Goal: Feedback & Contribution: Contribute content

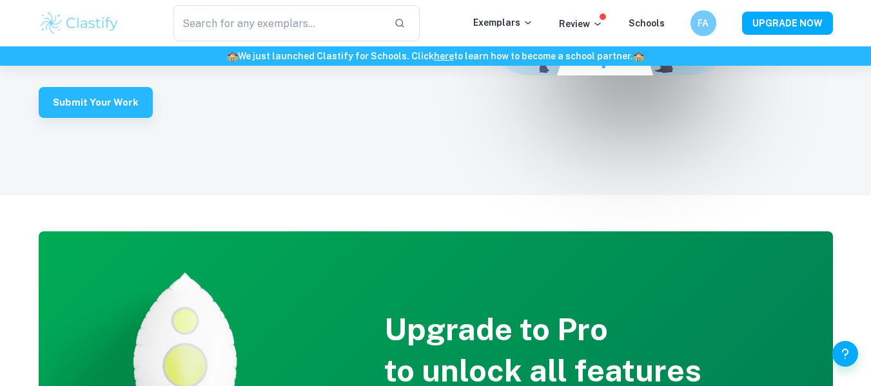
scroll to position [3323, 0]
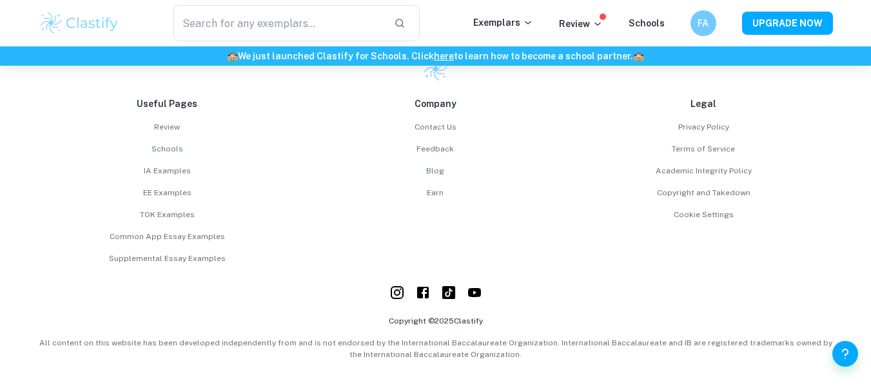
click at [442, 186] on div "Contact Us Feedback Blog Earn" at bounding box center [436, 159] width 258 height 77
click at [441, 199] on link "Earn" at bounding box center [436, 193] width 258 height 12
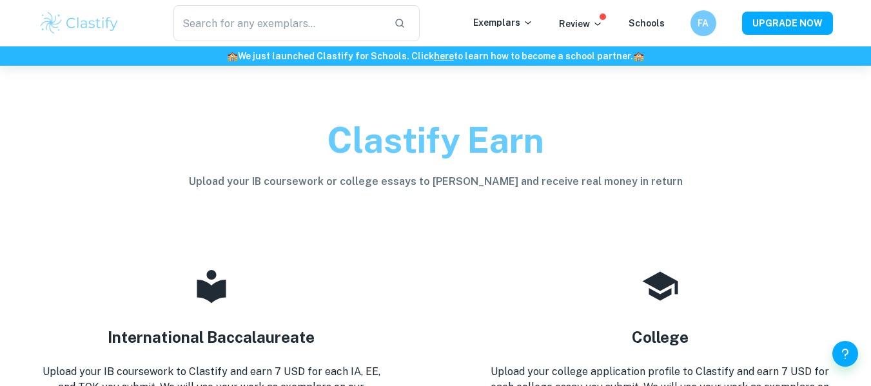
scroll to position [193, 0]
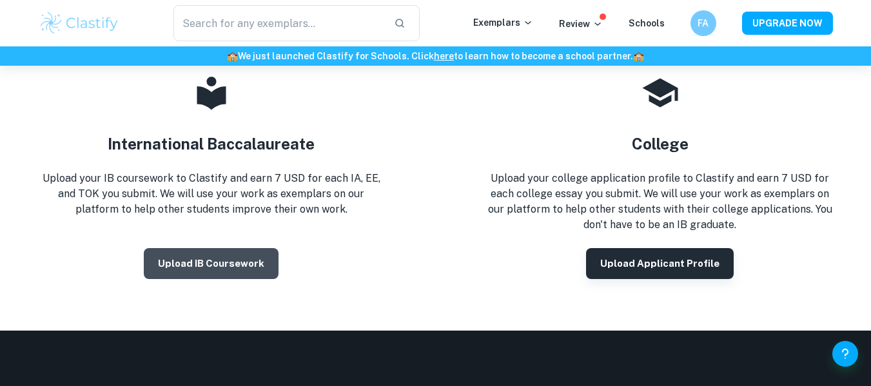
click at [228, 253] on button "Upload IB coursework" at bounding box center [211, 263] width 135 height 31
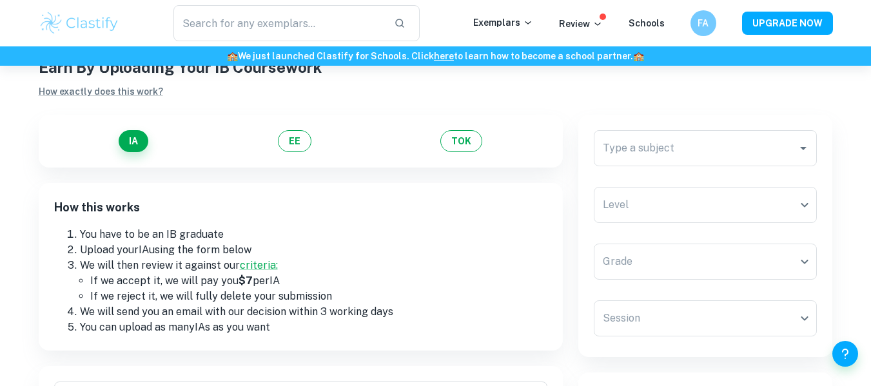
scroll to position [64, 0]
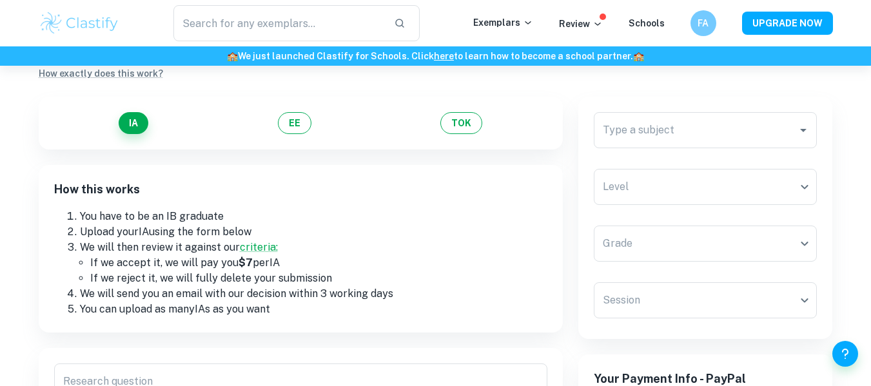
click at [654, 125] on div "Type a subject Type a subject" at bounding box center [706, 130] width 224 height 36
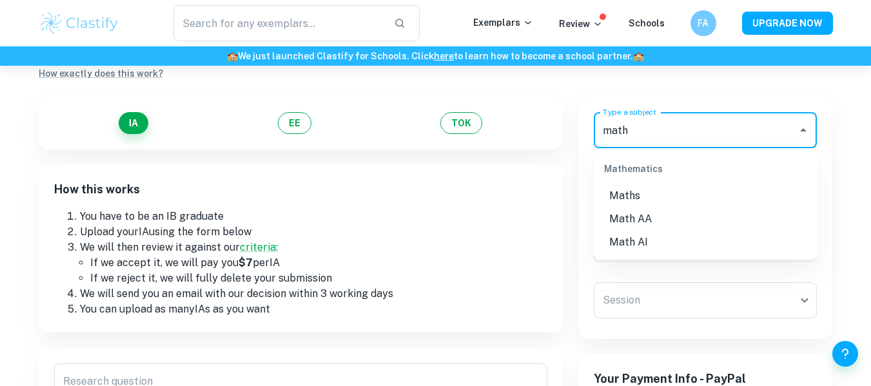
click at [693, 212] on li "Math AA" at bounding box center [706, 219] width 224 height 23
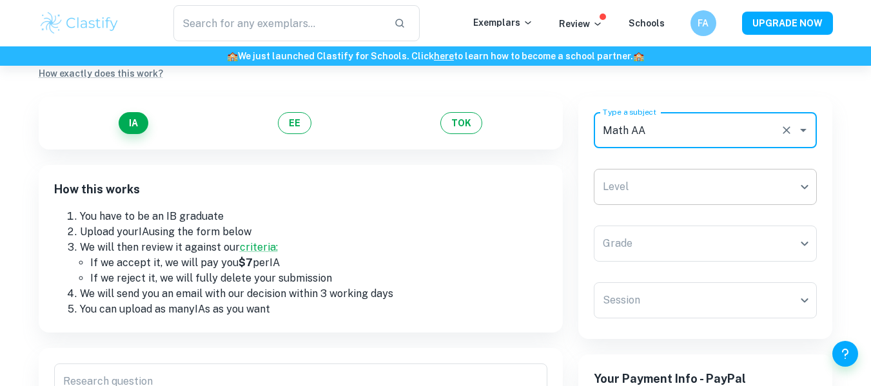
type input "Math AA"
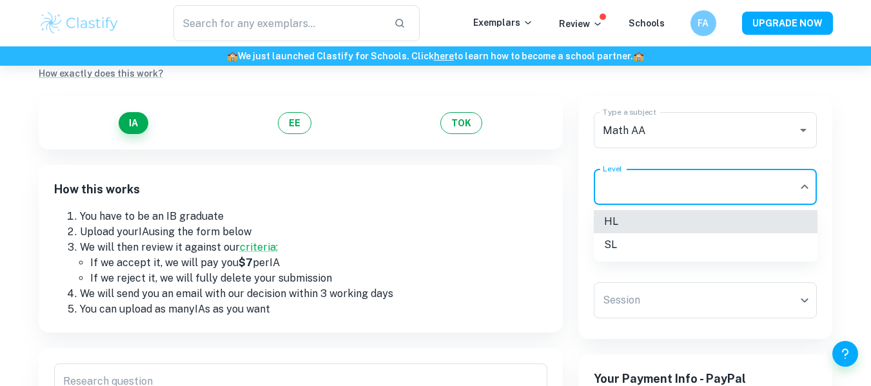
click at [694, 192] on body "​ Exemplars Review Schools FA UPGRADE NOW 🏫 We just launched Clastify for Schoo…" at bounding box center [435, 194] width 871 height 386
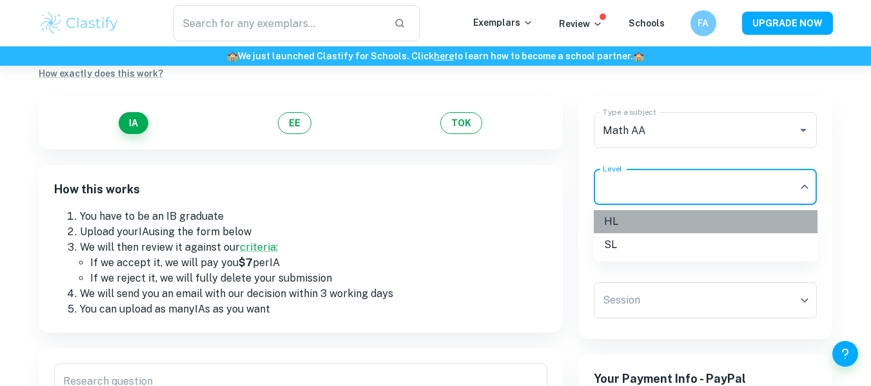
click at [672, 215] on li "HL" at bounding box center [706, 221] width 224 height 23
type input "HL"
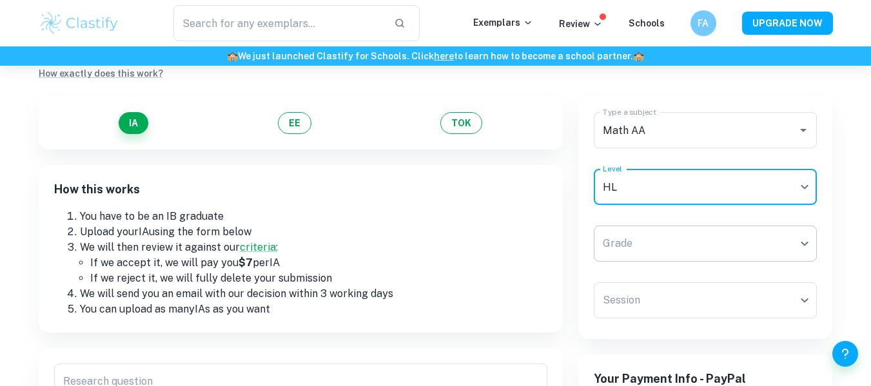
click at [671, 239] on body "​ Exemplars Review Schools FA UPGRADE NOW 🏫 We just launched Clastify for Schoo…" at bounding box center [435, 194] width 871 height 386
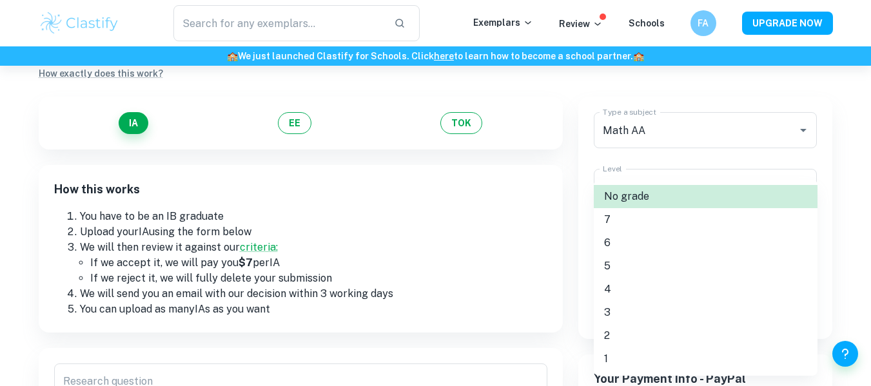
click at [615, 262] on li "5" at bounding box center [706, 266] width 224 height 23
type input "5"
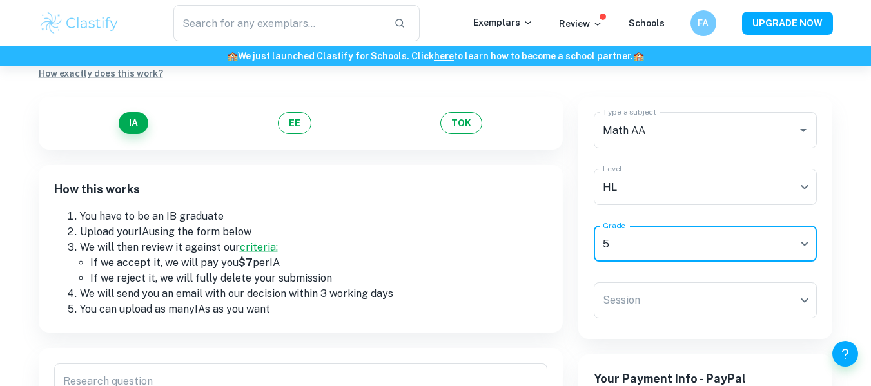
scroll to position [129, 0]
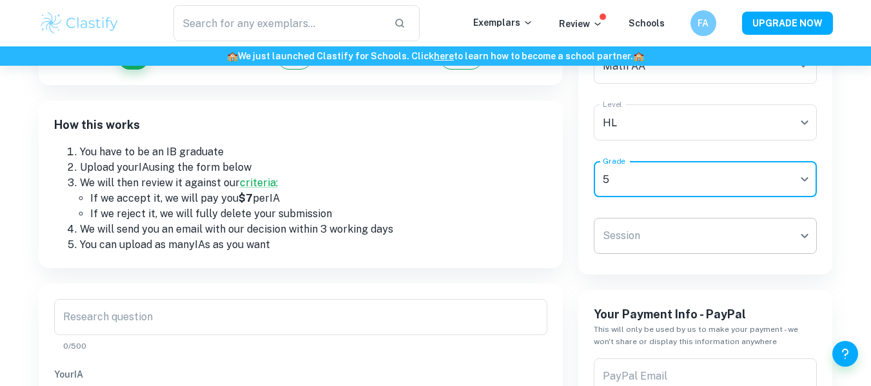
click at [627, 240] on body "​ Exemplars Review Schools FA UPGRADE NOW 🏫 We just launched Clastify for Schoo…" at bounding box center [435, 130] width 871 height 386
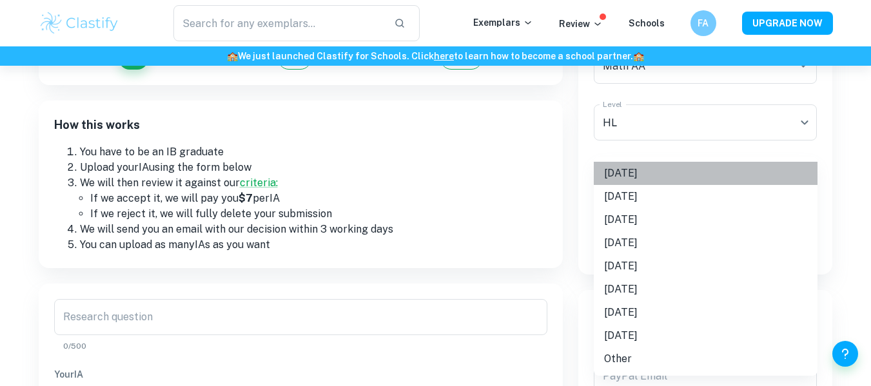
click at [639, 176] on li "May 2025" at bounding box center [706, 173] width 224 height 23
type input "M25"
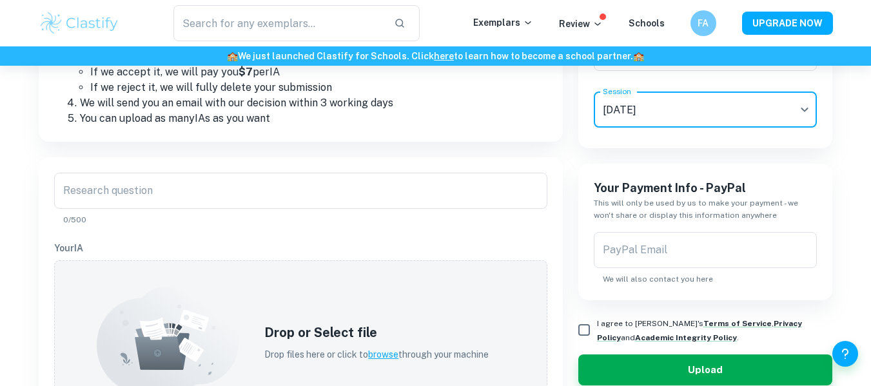
scroll to position [258, 0]
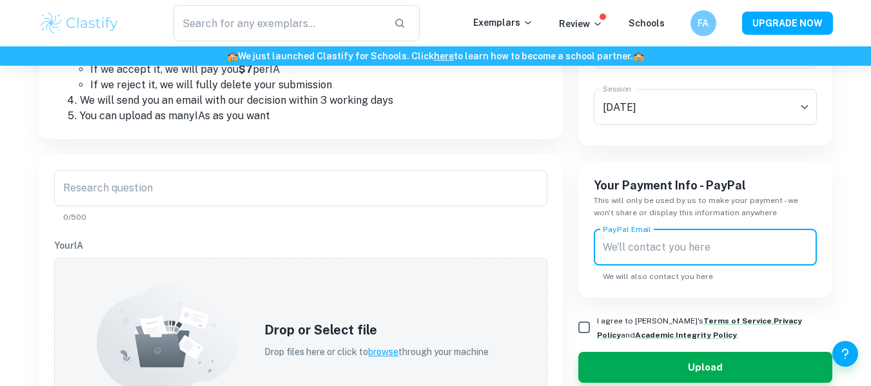
click at [652, 233] on div "PayPal Email PayPal Email We will also contact you here" at bounding box center [706, 256] width 224 height 53
type input "fares.amin365@gmail.com"
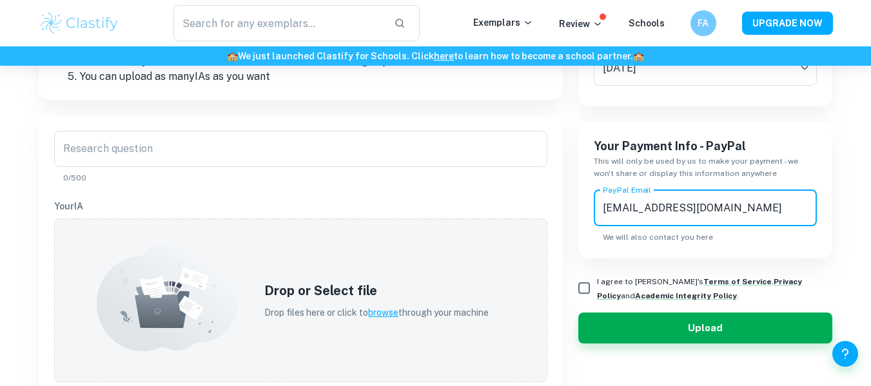
scroll to position [322, 0]
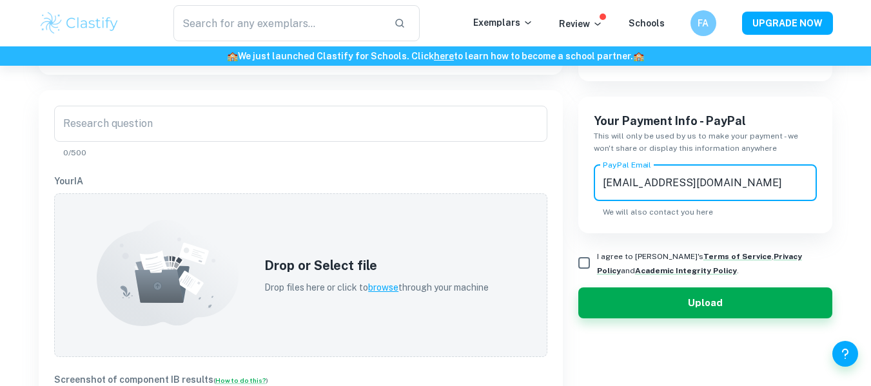
click at [582, 253] on input "I agree to Clastify's Terms of Service , Privacy Policy and Academic Integrity …" at bounding box center [584, 263] width 26 height 26
checkbox input "true"
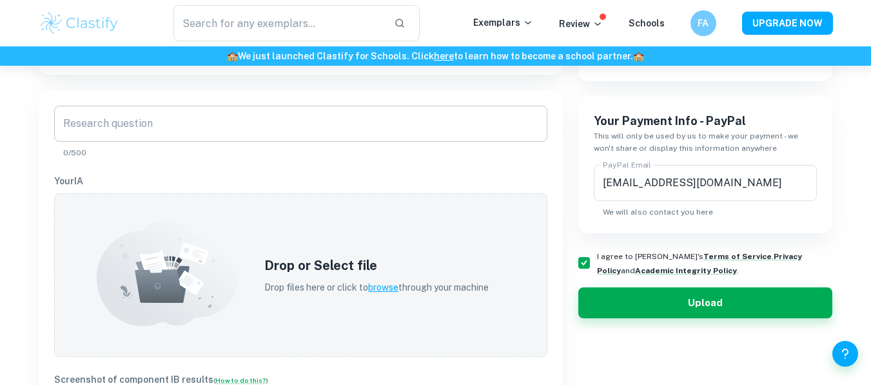
click at [154, 118] on input "Research question" at bounding box center [300, 124] width 493 height 36
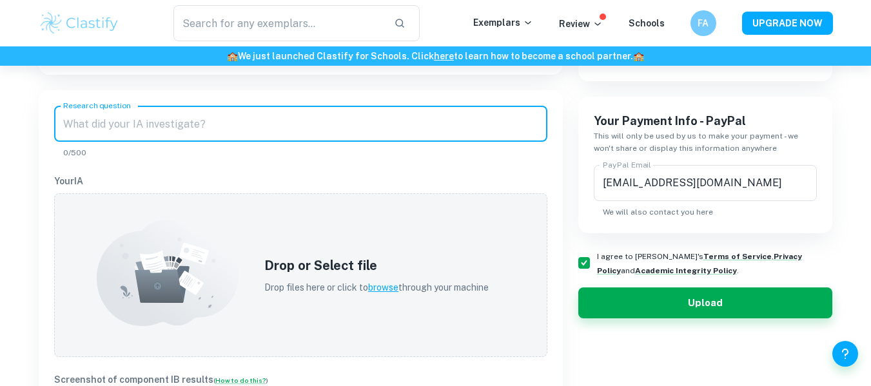
paste input "How does the length of a cable connected to two identical poles at constant hei…"
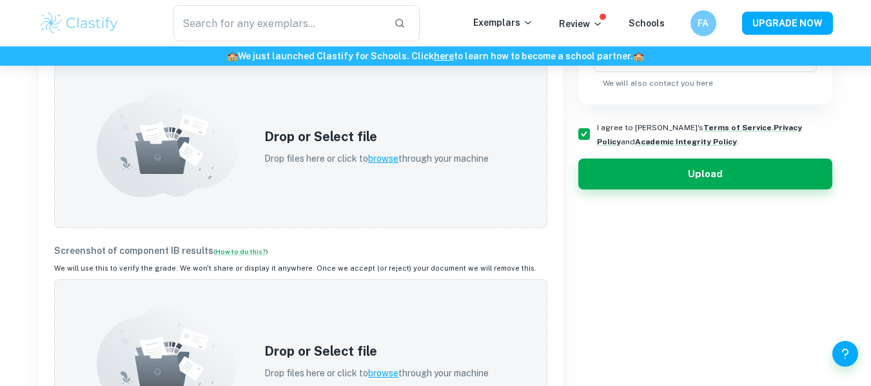
scroll to position [387, 0]
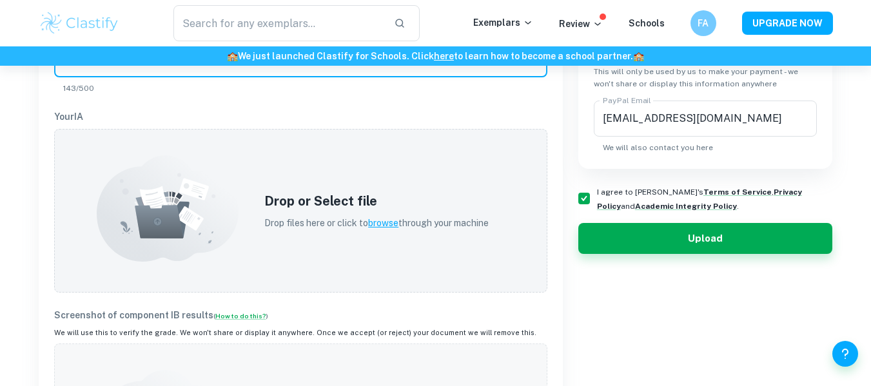
type input "How does the length of a cable connected to two identical poles at constant hei…"
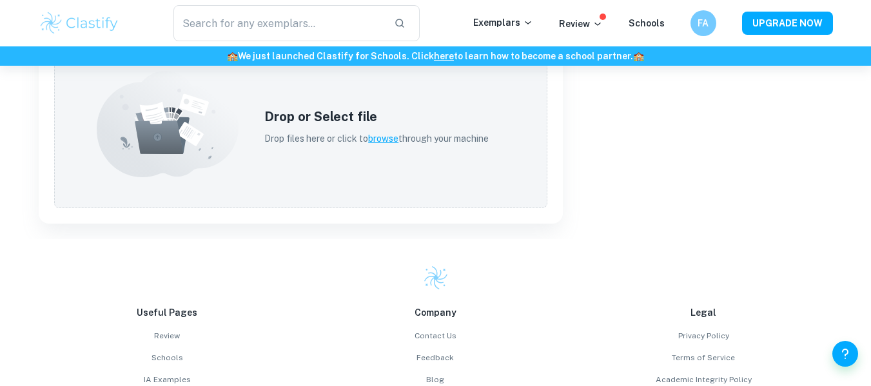
scroll to position [580, 0]
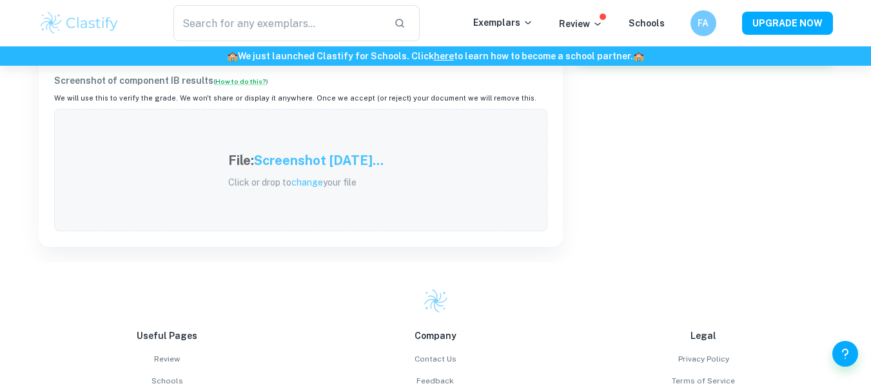
click at [298, 157] on h5 "Screenshot 2025-08-2..." at bounding box center [319, 160] width 130 height 19
click at [141, 195] on div "File: Screenshot 2025-08-2... Click or drop to change your file" at bounding box center [300, 170] width 493 height 122
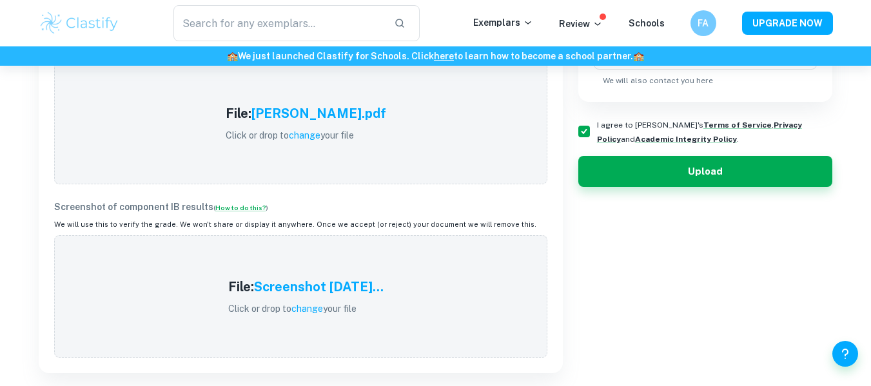
scroll to position [425, 0]
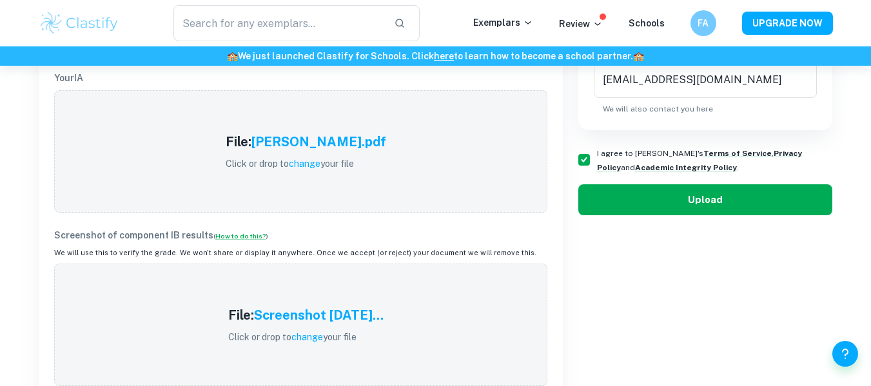
click at [721, 203] on button "Upload" at bounding box center [705, 199] width 255 height 31
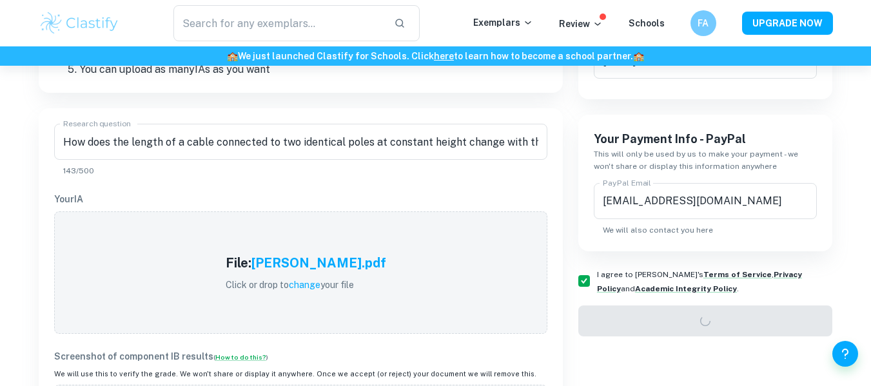
scroll to position [297, 0]
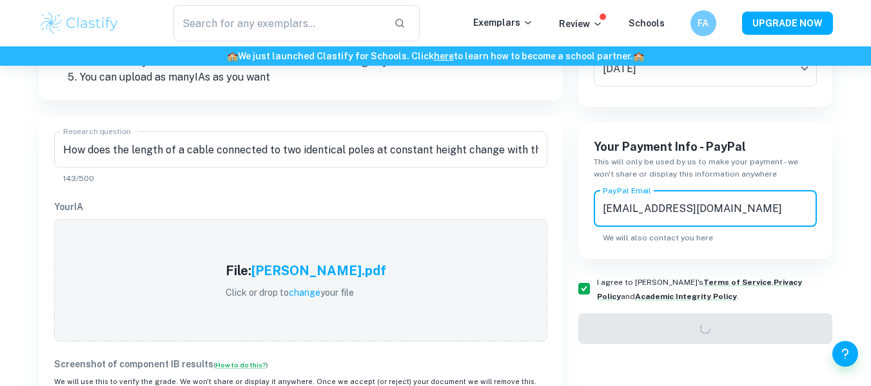
click at [663, 211] on input "fares.amin365@gmail.com" at bounding box center [706, 209] width 224 height 36
type input "fares.amin3615@gmail.com"
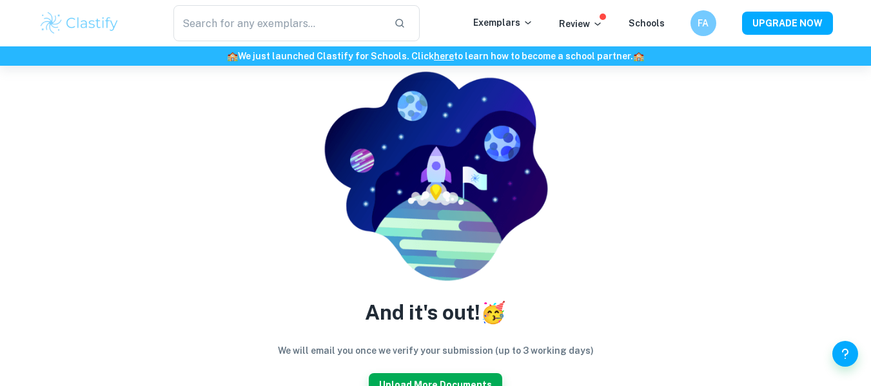
scroll to position [129, 0]
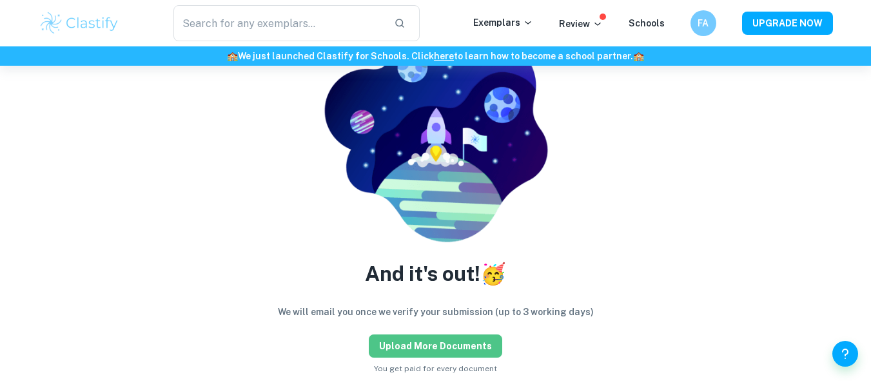
click at [491, 347] on button "Upload more documents" at bounding box center [435, 346] width 133 height 23
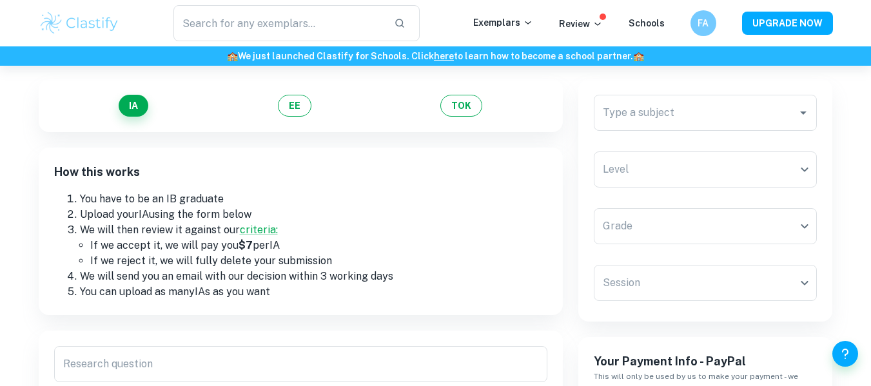
scroll to position [64, 0]
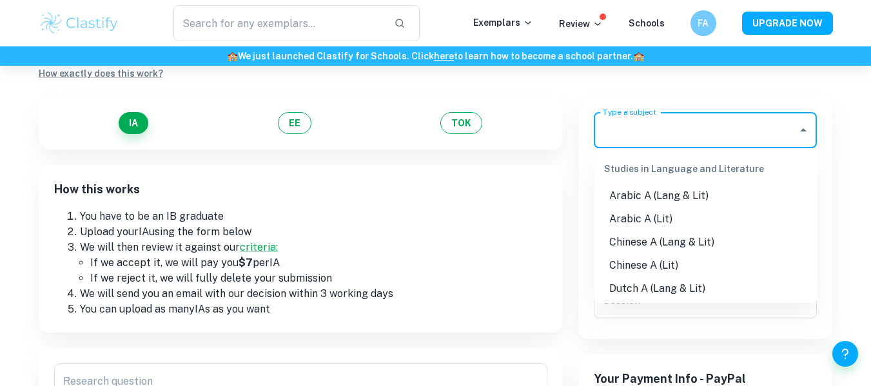
click at [635, 135] on input "Type a subject" at bounding box center [696, 130] width 193 height 24
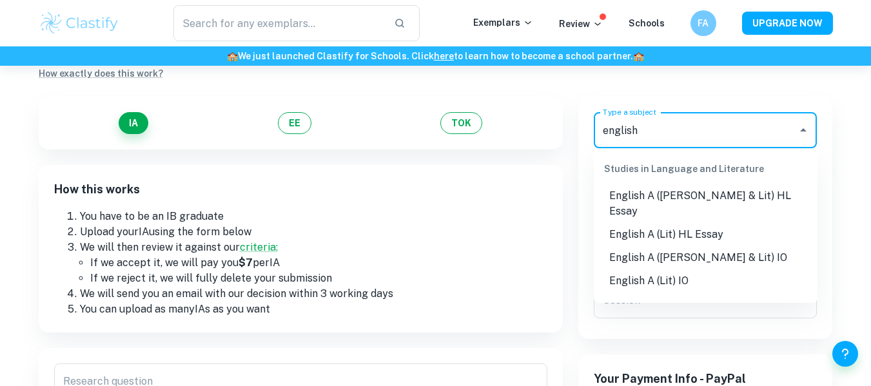
click at [741, 199] on li "English A (Lang & Lit) HL Essay" at bounding box center [706, 203] width 224 height 39
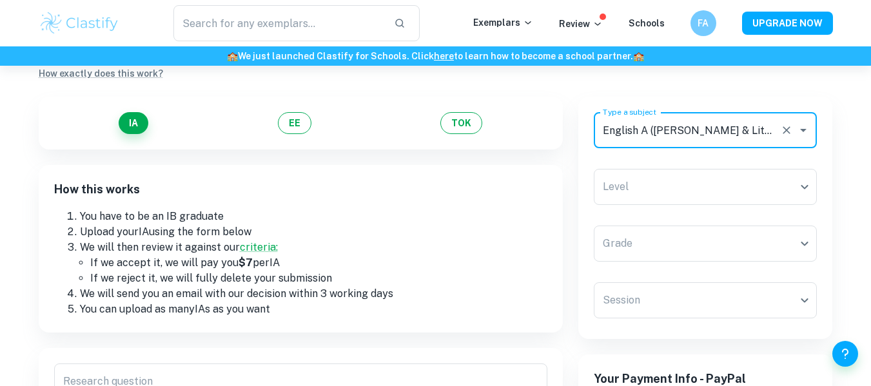
type input "English A (Lang & Lit) HL Essay"
click at [741, 199] on body "​ Exemplars Review Schools FA UPGRADE NOW 🏫 We just launched Clastify for Schoo…" at bounding box center [435, 194] width 871 height 386
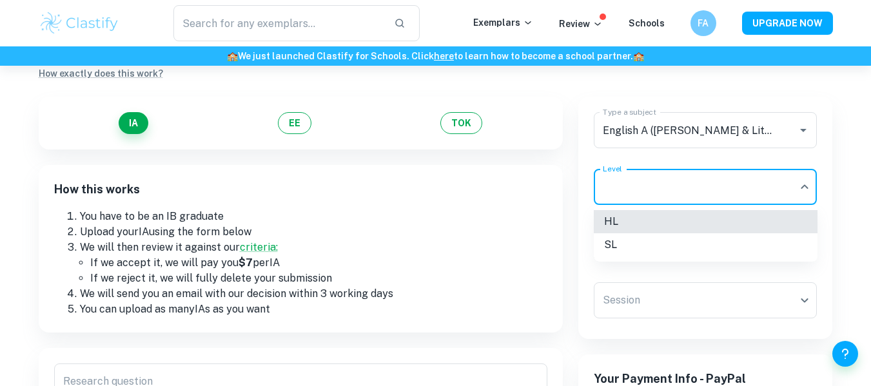
click at [718, 228] on li "HL" at bounding box center [706, 221] width 224 height 23
type input "HL"
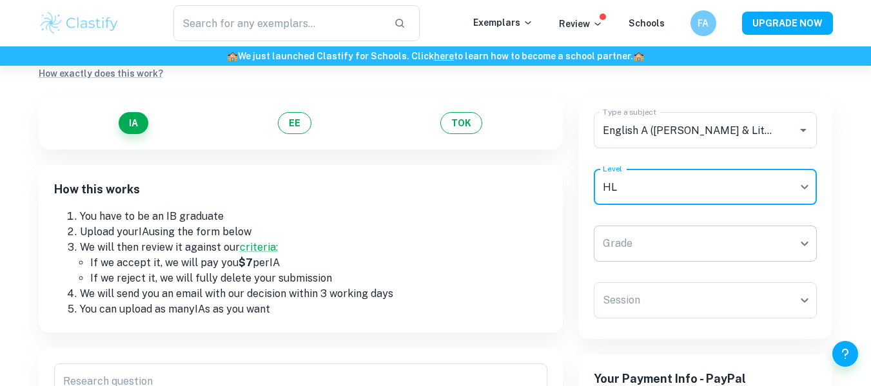
click at [716, 233] on body "​ Exemplars Review Schools FA UPGRADE NOW 🏫 We just launched Clastify for Schoo…" at bounding box center [435, 194] width 871 height 386
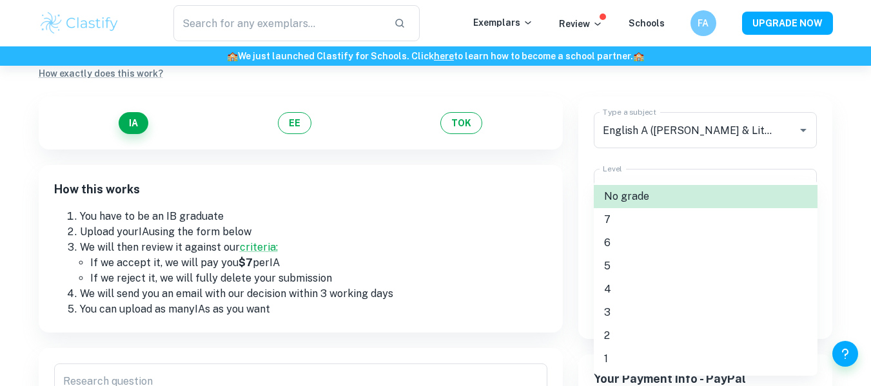
click at [634, 288] on li "4" at bounding box center [706, 289] width 224 height 23
type input "4"
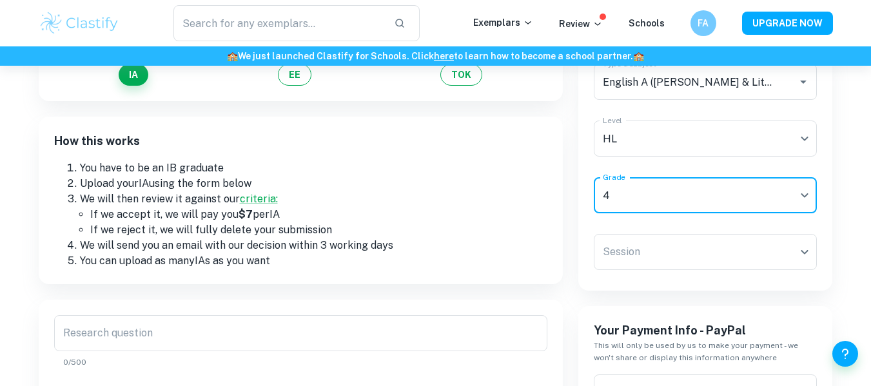
scroll to position [129, 0]
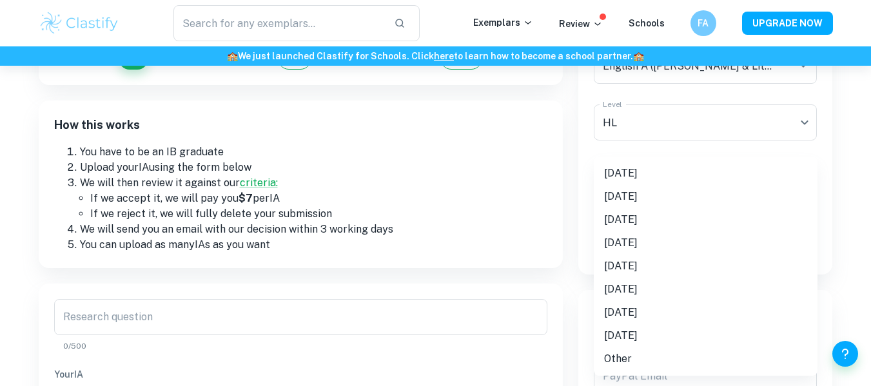
click at [625, 244] on body "​ Exemplars Review Schools FA UPGRADE NOW 🏫 We just launched Clastify for Schoo…" at bounding box center [435, 130] width 871 height 386
click at [661, 165] on li "May 2025" at bounding box center [706, 173] width 224 height 23
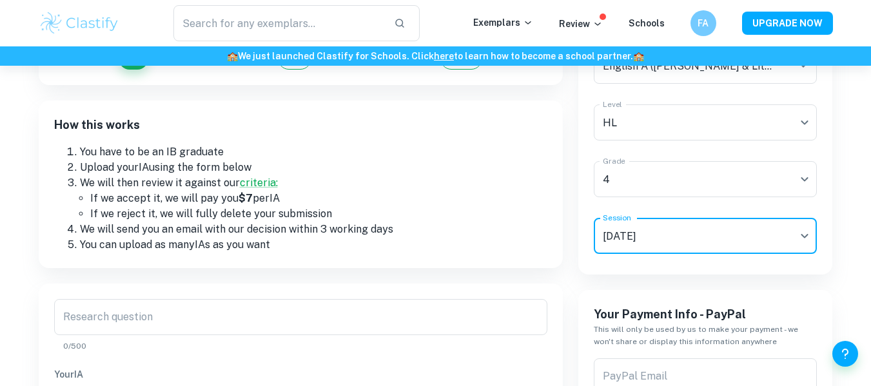
type input "M25"
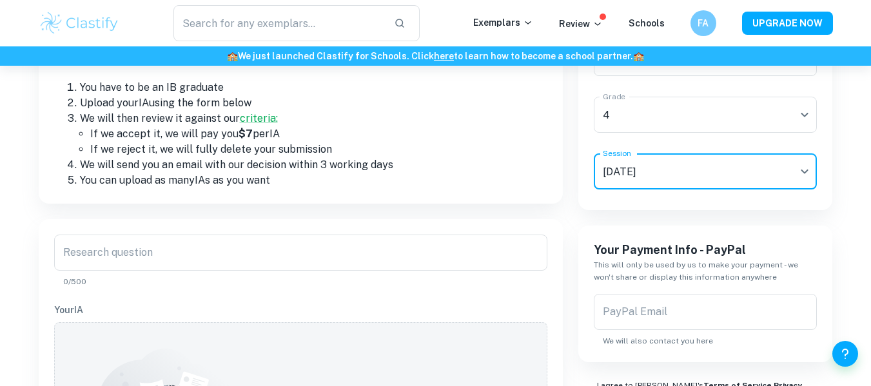
scroll to position [258, 0]
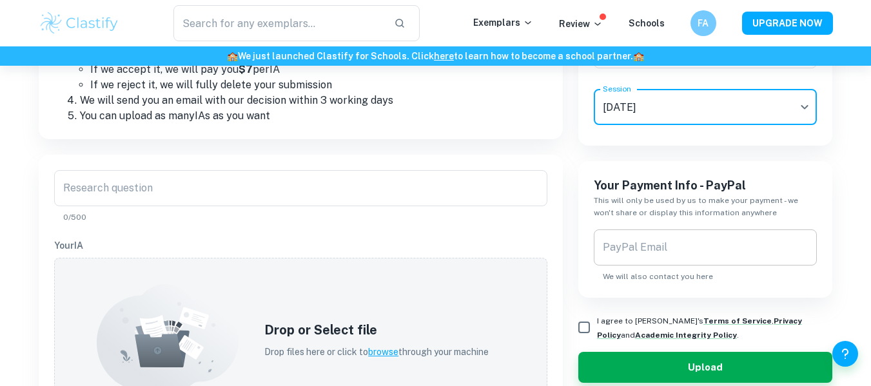
click at [633, 248] on input "PayPal Email" at bounding box center [706, 248] width 224 height 36
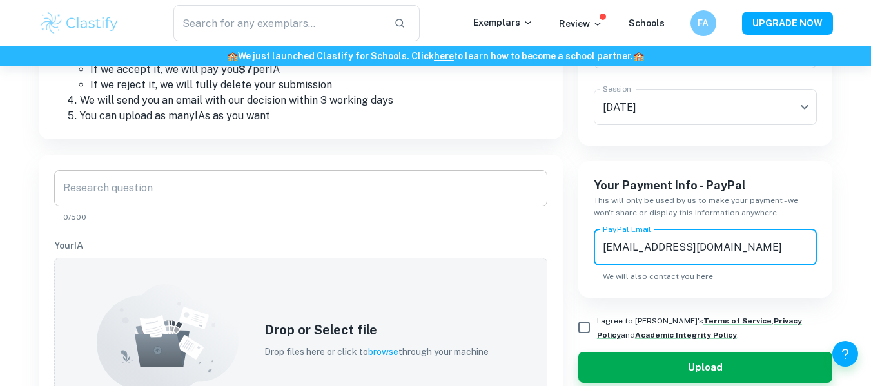
type input "fares.amin1111@gmail.com"
click at [509, 193] on input "Research question" at bounding box center [300, 188] width 493 height 36
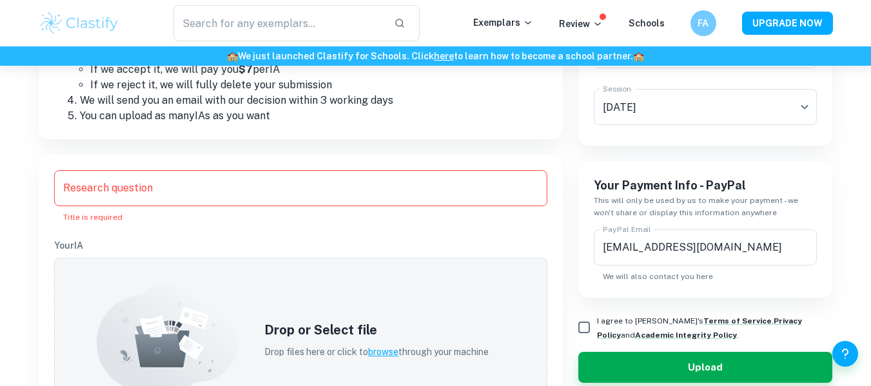
click at [395, 186] on input "Research question" at bounding box center [300, 188] width 493 height 36
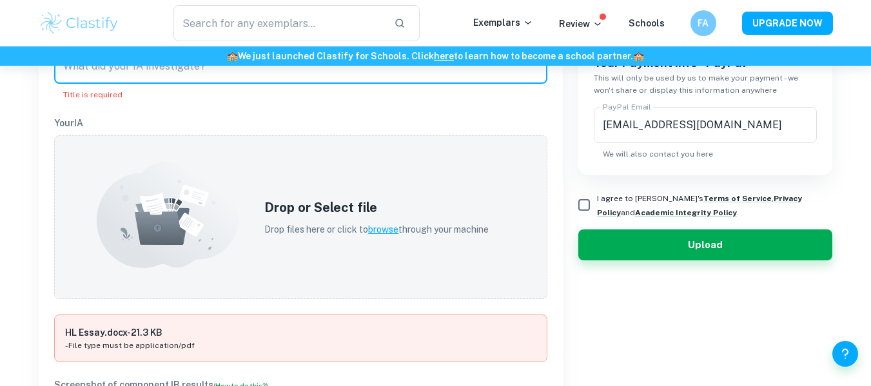
scroll to position [387, 0]
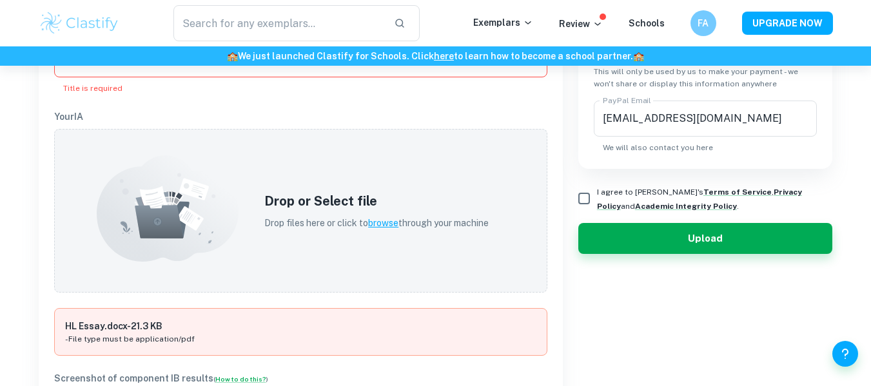
drag, startPoint x: 90, startPoint y: 324, endPoint x: 198, endPoint y: 326, distance: 108.3
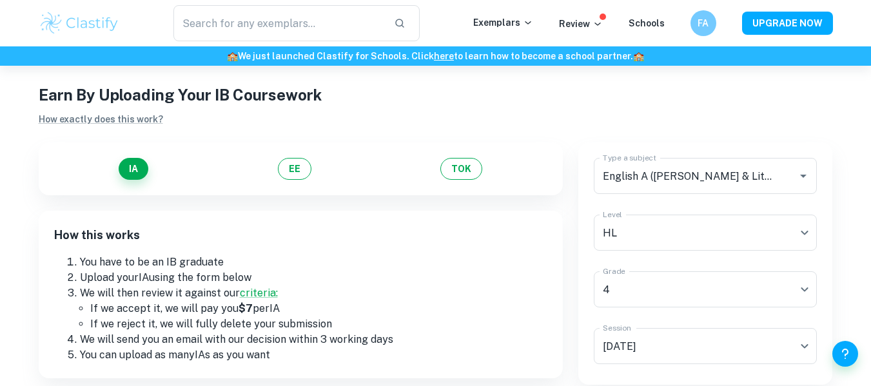
scroll to position [0, 0]
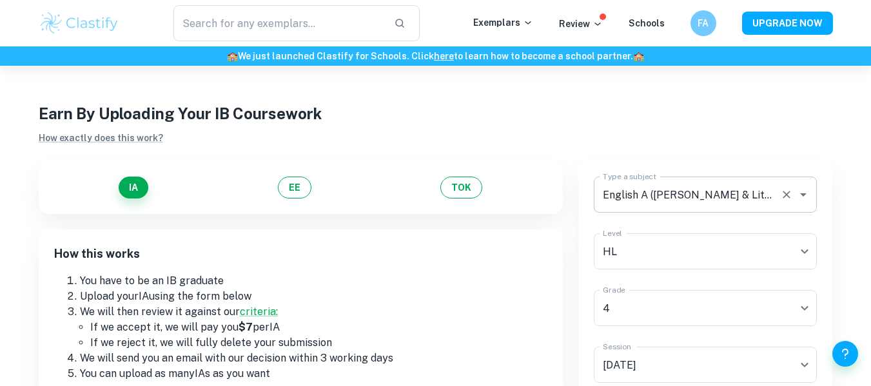
click at [696, 197] on input "English A (Lang & Lit) HL Essay" at bounding box center [688, 194] width 176 height 24
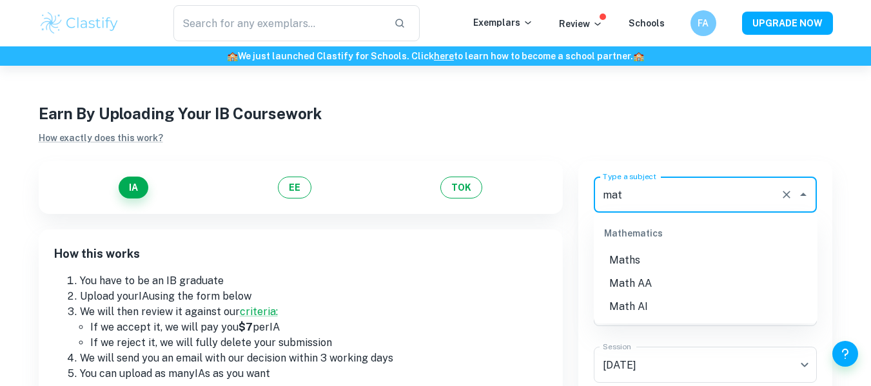
click at [662, 290] on li "Math AA" at bounding box center [706, 283] width 224 height 23
type input "Math AA"
click at [647, 306] on body "​ Exemplars Review Schools FA UPGRADE NOW 🏫 We just launched Clastify for Schoo…" at bounding box center [435, 259] width 871 height 386
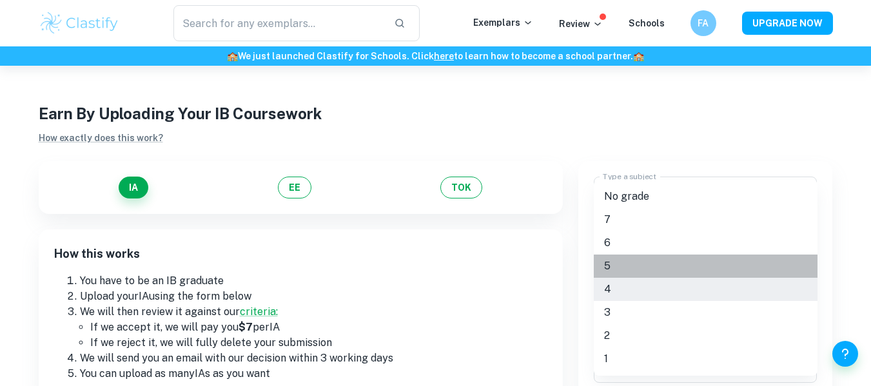
click at [643, 268] on li "5" at bounding box center [706, 266] width 224 height 23
type input "5"
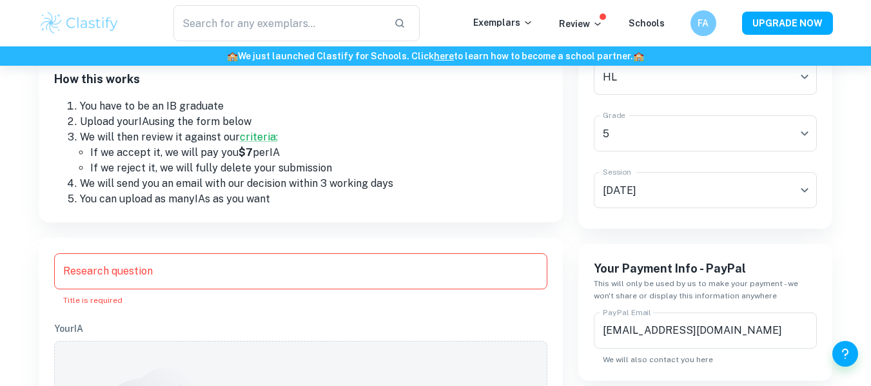
scroll to position [193, 0]
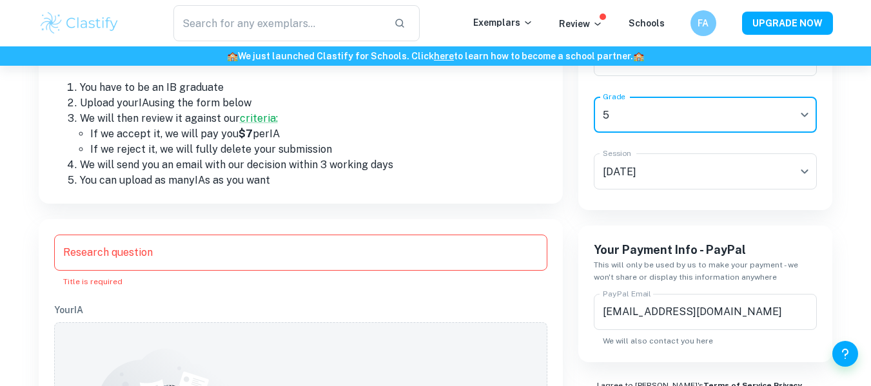
click at [215, 268] on input "Research question" at bounding box center [300, 253] width 493 height 36
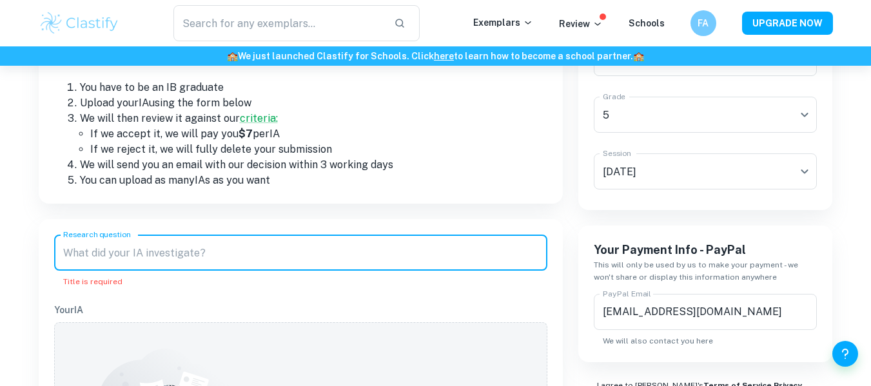
paste input "How does the length of a cable connected to two identical poles at constant hei…"
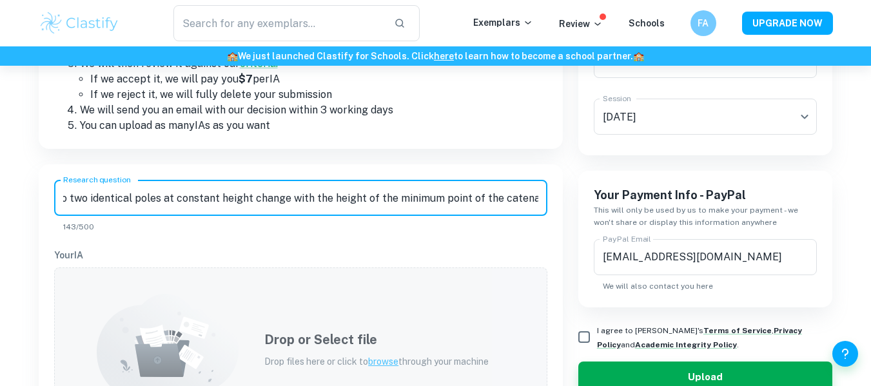
scroll to position [322, 0]
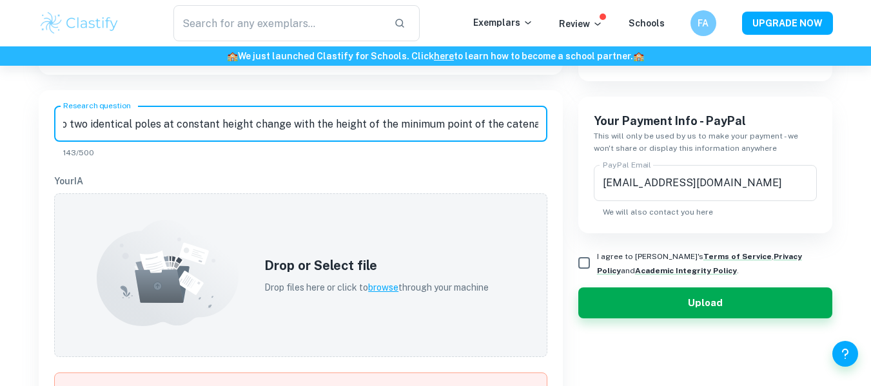
type input "How does the length of a cable connected to two identical poles at constant hei…"
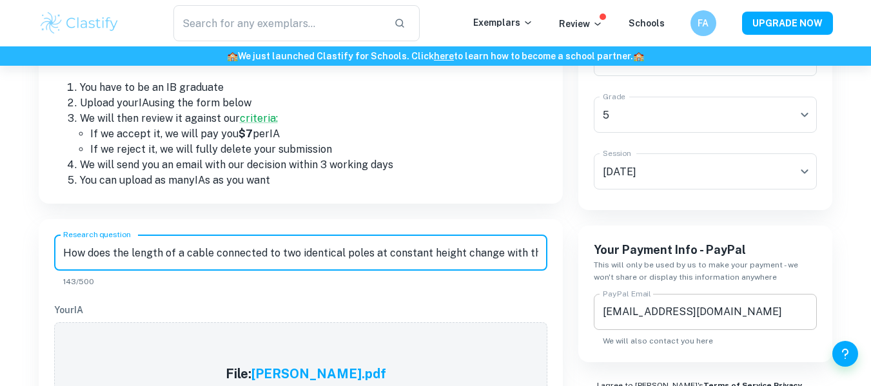
scroll to position [387, 0]
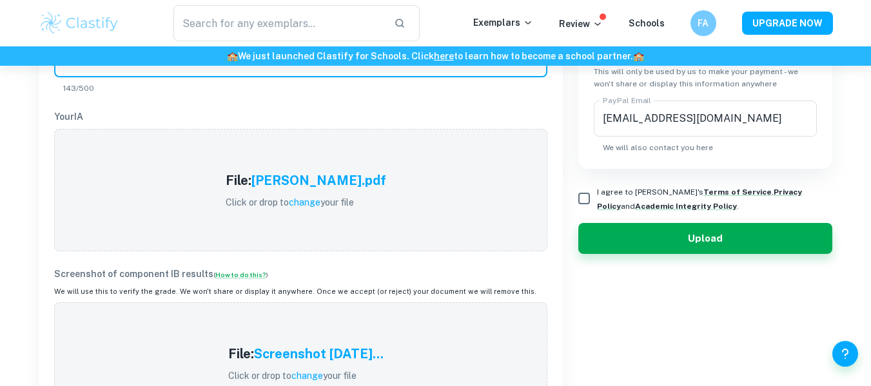
click at [574, 193] on input "I agree to Clastify's Terms of Service , Privacy Policy and Academic Integrity …" at bounding box center [584, 199] width 26 height 26
checkbox input "true"
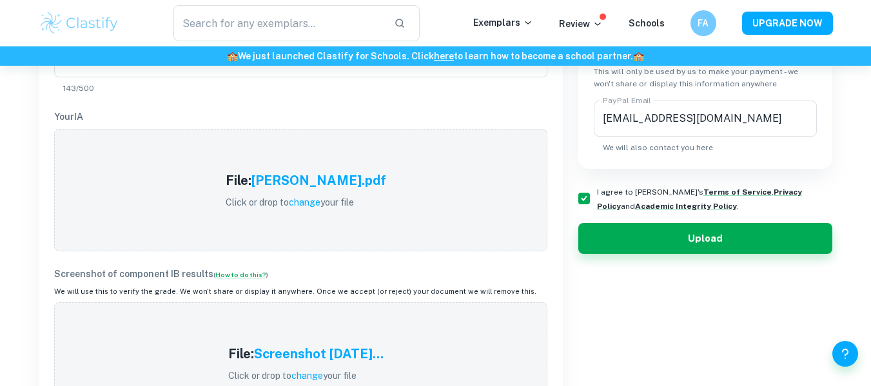
click at [88, 268] on p "Screenshot of component IB results ( How to do this? )" at bounding box center [300, 274] width 493 height 14
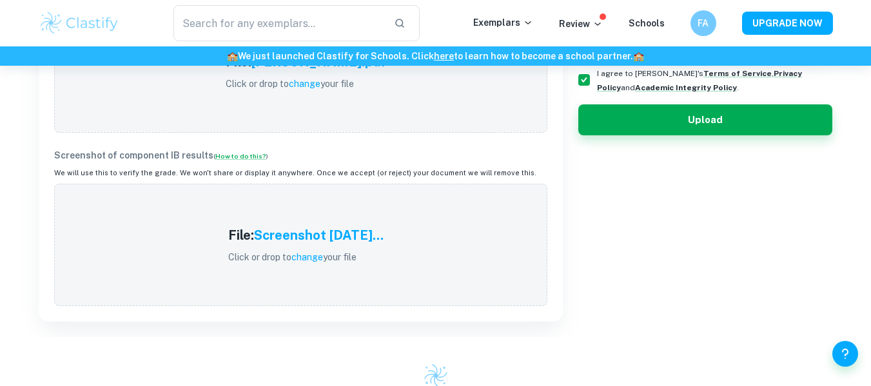
scroll to position [451, 0]
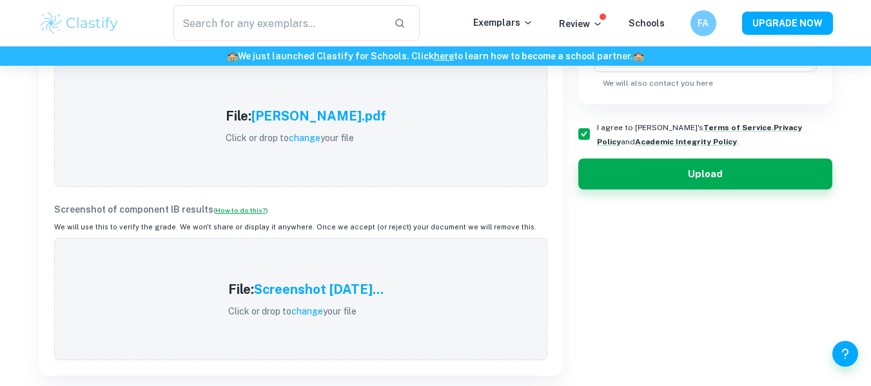
click at [239, 206] on link "How to do this?" at bounding box center [240, 210] width 51 height 8
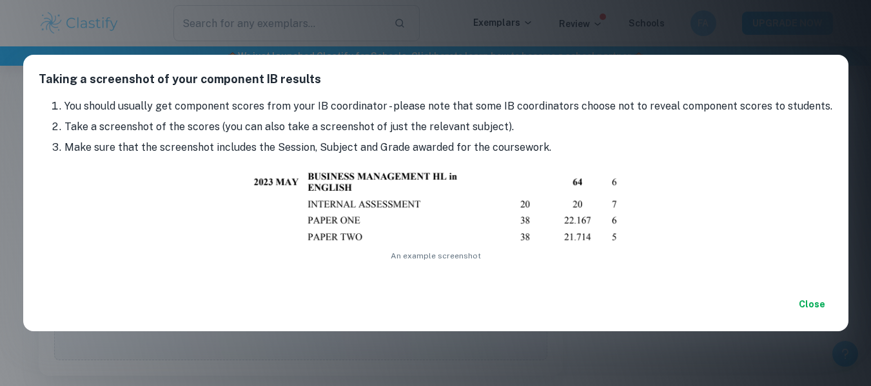
click at [0, 210] on div "Taking a screenshot of your component IB results You should usually get compone…" at bounding box center [435, 193] width 871 height 386
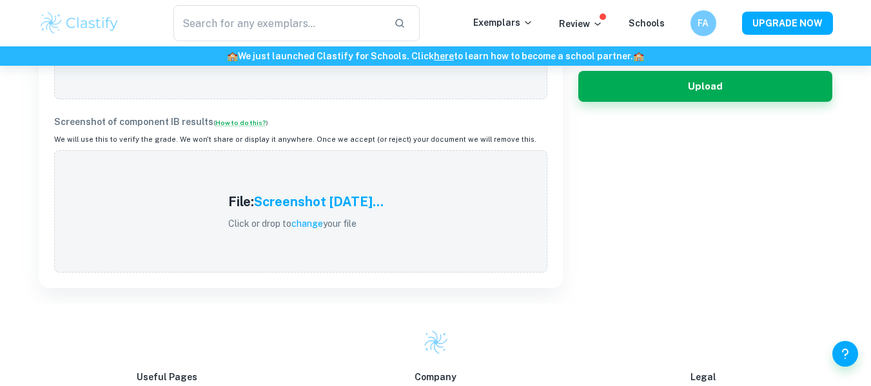
scroll to position [387, 0]
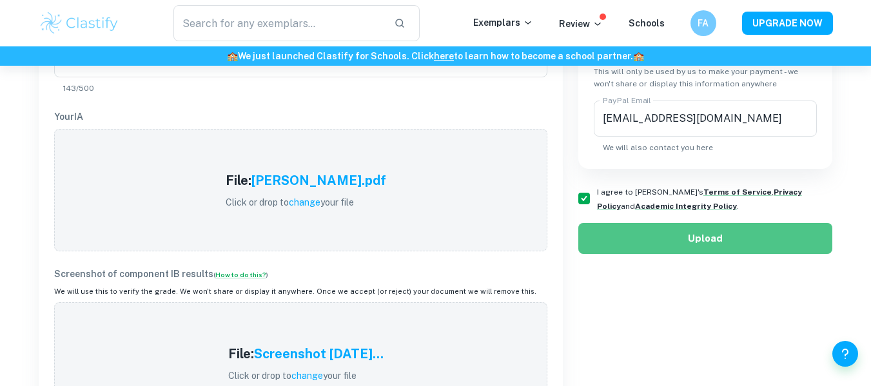
click at [659, 245] on button "Upload" at bounding box center [705, 238] width 255 height 31
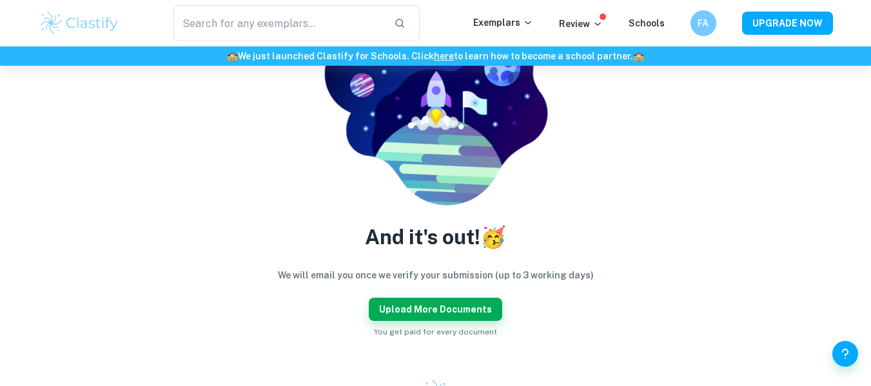
scroll to position [258, 0]
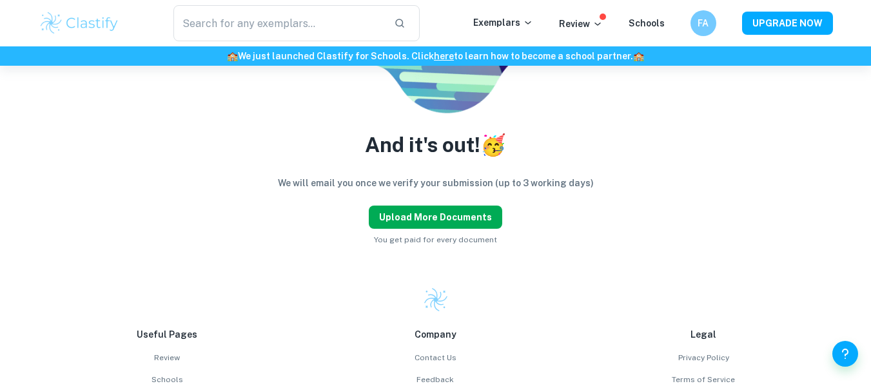
click at [457, 214] on button "Upload more documents" at bounding box center [435, 217] width 133 height 23
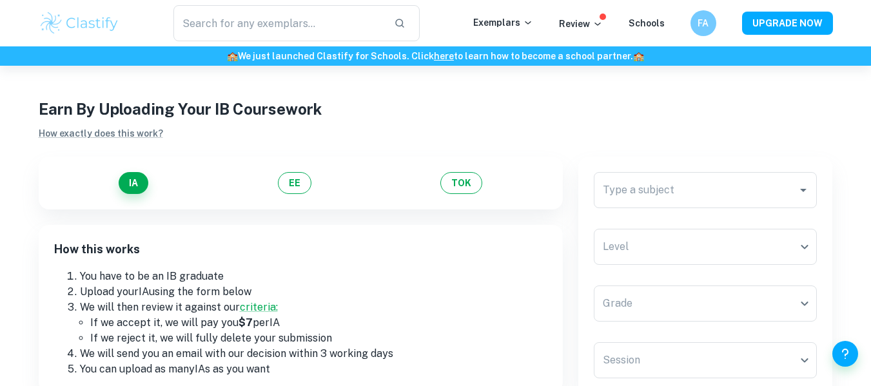
scroll to position [0, 0]
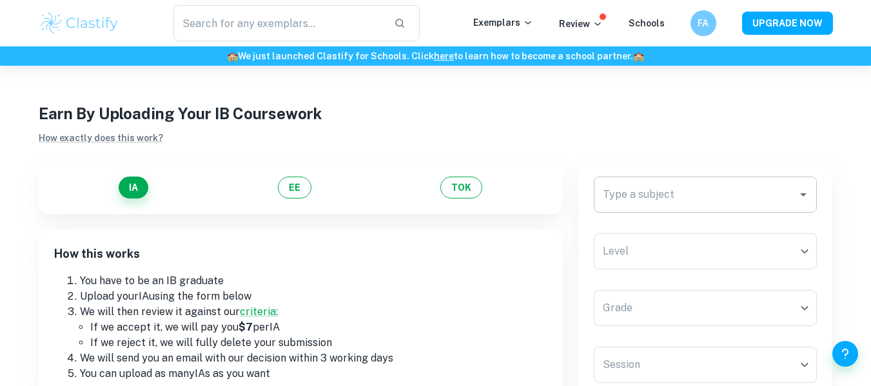
click at [641, 205] on input "Type a subject" at bounding box center [696, 194] width 193 height 24
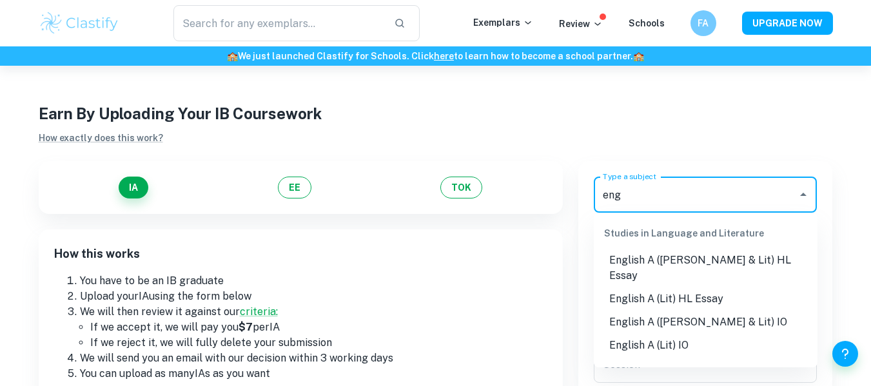
click at [737, 263] on li "English A (Lang & Lit) HL Essay" at bounding box center [706, 268] width 224 height 39
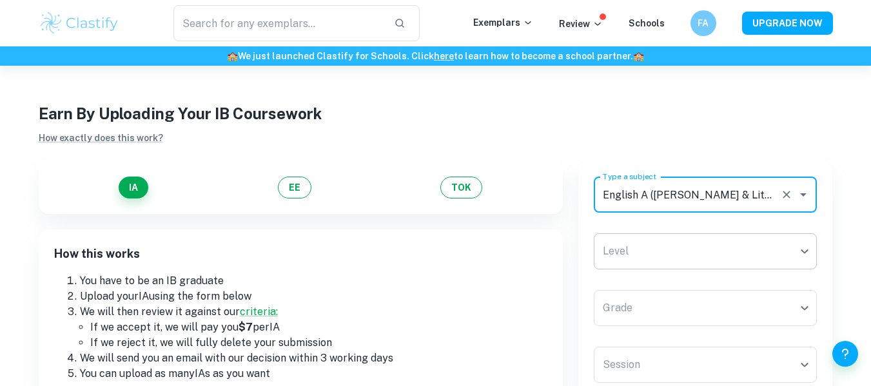
type input "English A (Lang & Lit) HL Essay"
click at [734, 259] on body "​ Exemplars Review Schools FA UPGRADE NOW 🏫 We just launched Clastify for Schoo…" at bounding box center [435, 259] width 871 height 386
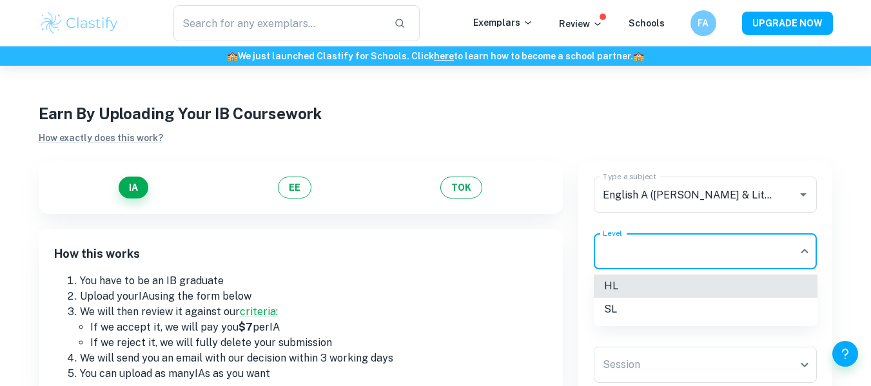
click at [673, 283] on li "HL" at bounding box center [706, 286] width 224 height 23
type input "HL"
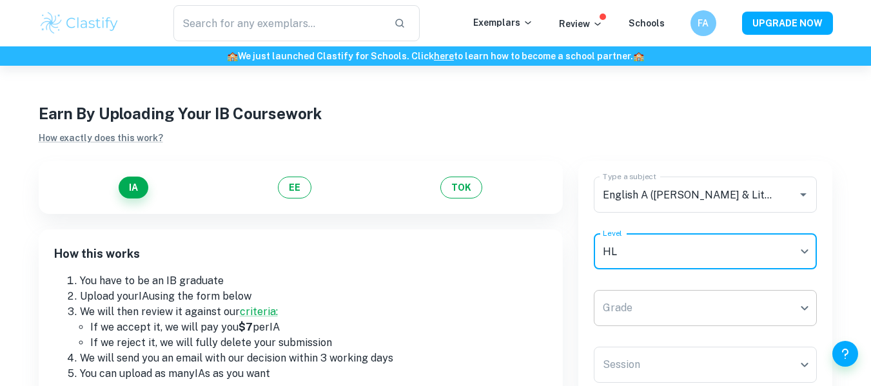
click at [667, 316] on body "​ Exemplars Review Schools FA UPGRADE NOW 🏫 We just launched Clastify for Schoo…" at bounding box center [435, 259] width 871 height 386
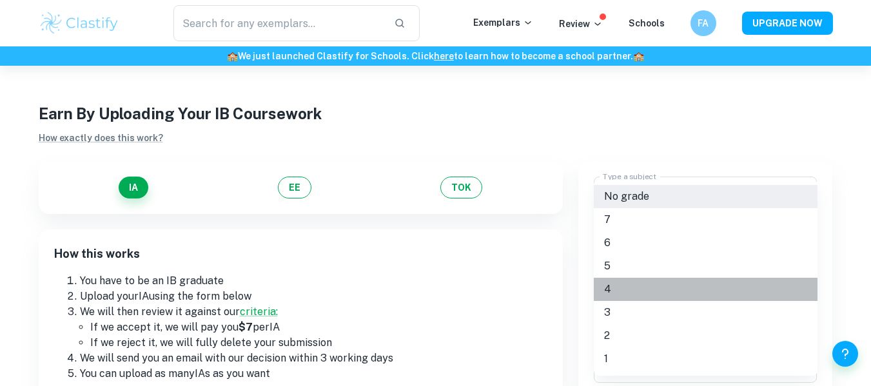
click at [639, 282] on li "4" at bounding box center [706, 289] width 224 height 23
type input "4"
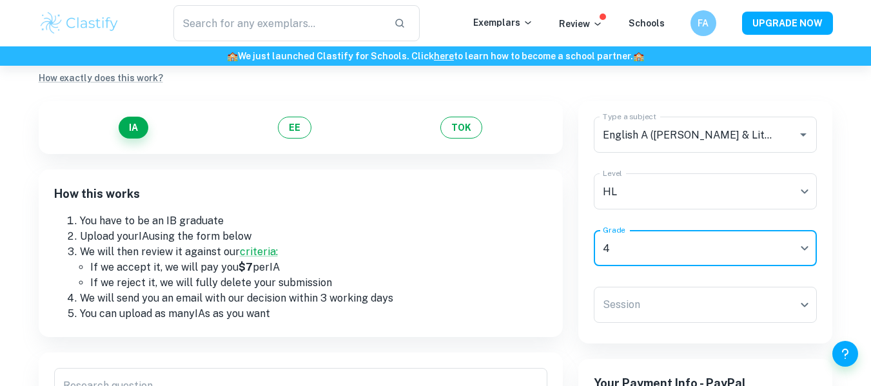
scroll to position [129, 0]
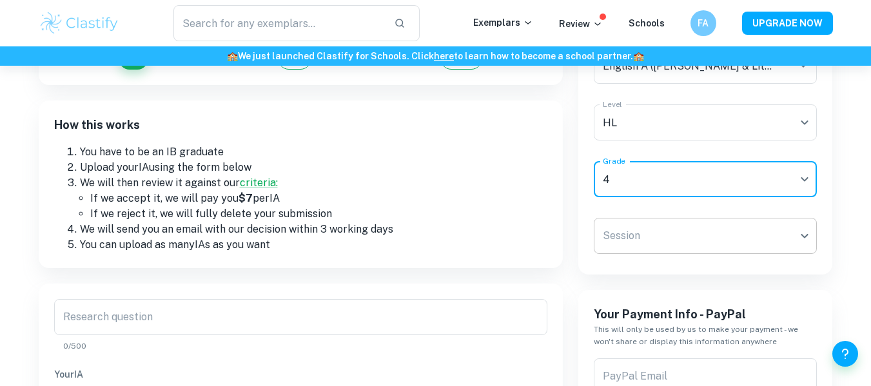
click at [634, 239] on body "​ Exemplars Review Schools FA UPGRADE NOW 🏫 We just launched Clastify for Schoo…" at bounding box center [435, 130] width 871 height 386
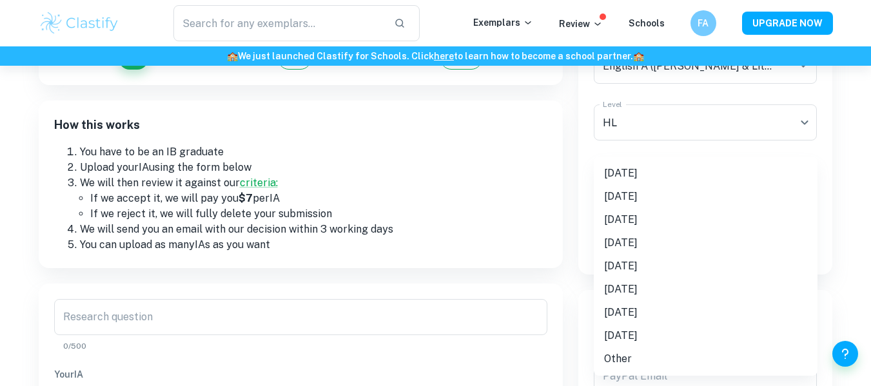
click at [651, 174] on li "May 2025" at bounding box center [706, 173] width 224 height 23
type input "M25"
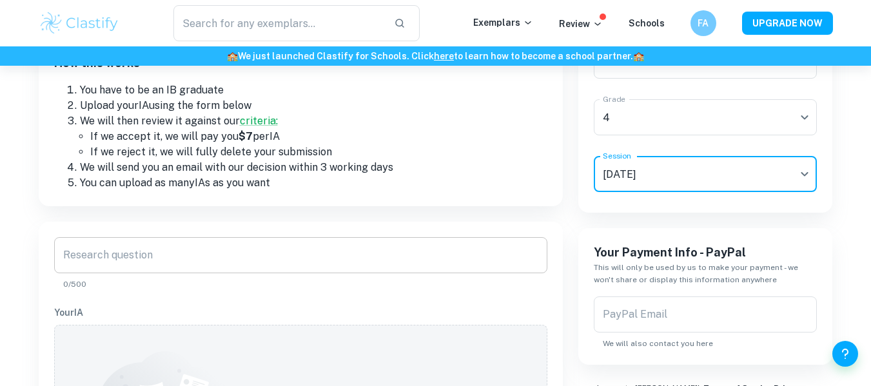
scroll to position [193, 0]
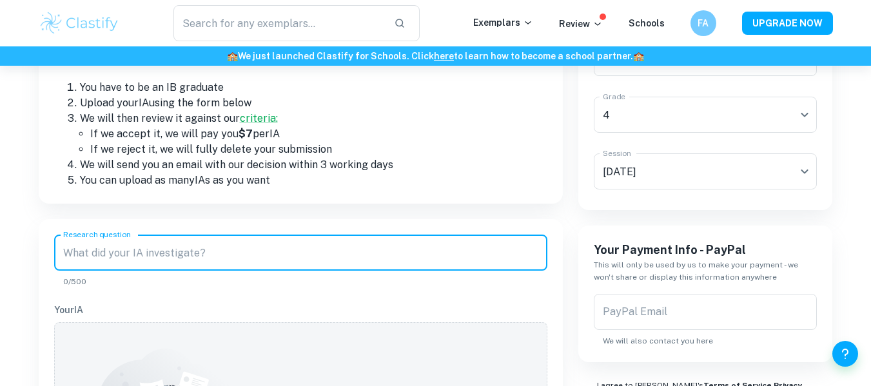
click at [286, 270] on input "Research question" at bounding box center [300, 253] width 493 height 36
paste input "To what extent does HBO’s Chernobyl’s nonlinear narrative and characterization …"
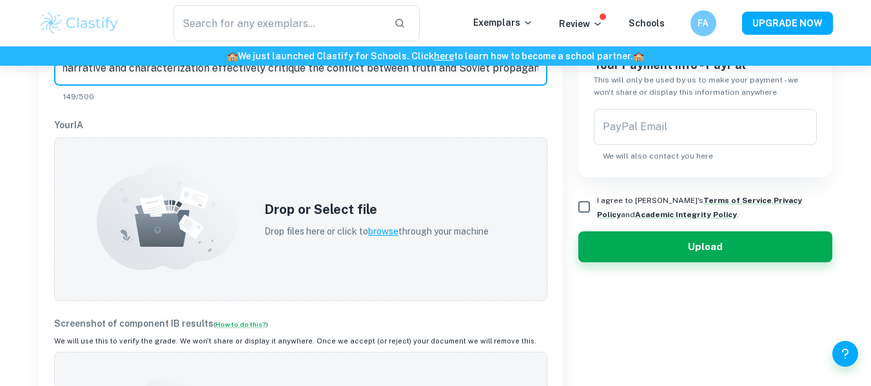
scroll to position [387, 0]
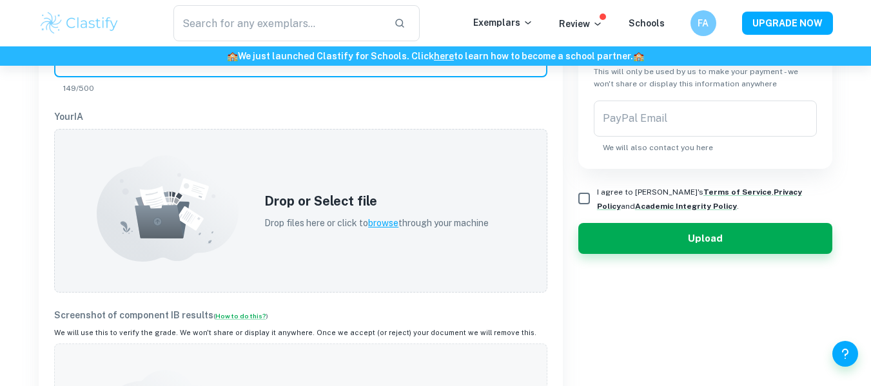
type input "To what extent does HBO’s Chernobyl’s nonlinear narrative and characterization …"
click at [0, 170] on div "Earn By Uploading Your IB Coursework How exactly does this work? IA EE TOK How …" at bounding box center [435, 286] width 871 height 1215
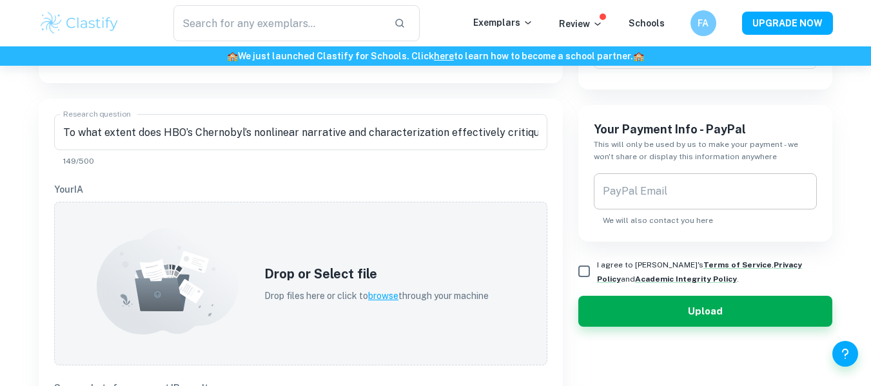
scroll to position [322, 0]
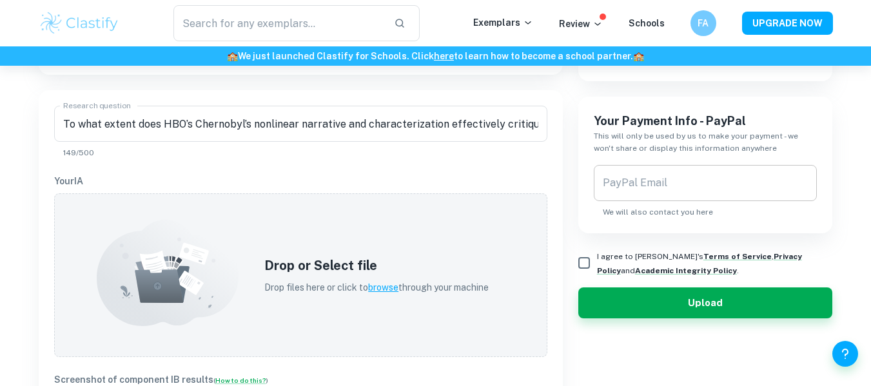
click at [620, 193] on input "PayPal Email" at bounding box center [706, 183] width 224 height 36
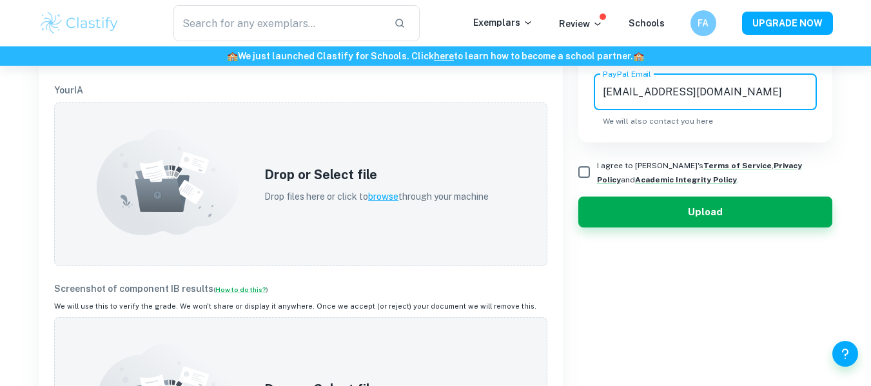
scroll to position [387, 0]
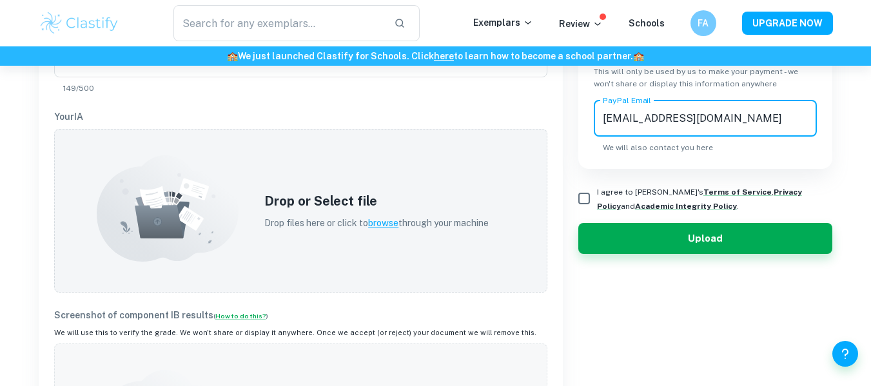
type input "fares.amin1111@gmail.com"
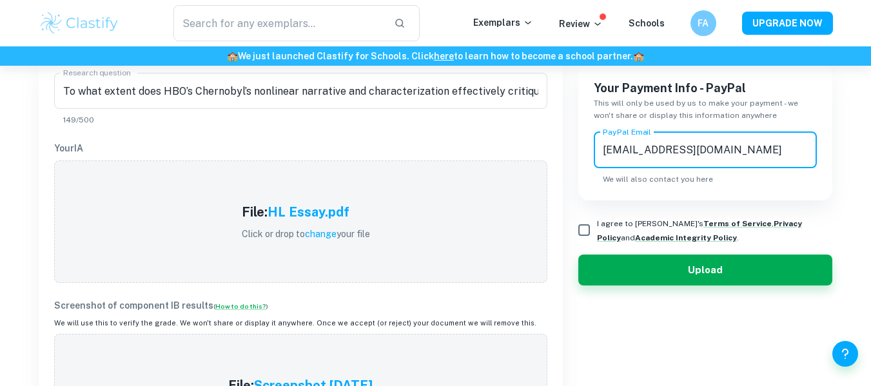
scroll to position [322, 0]
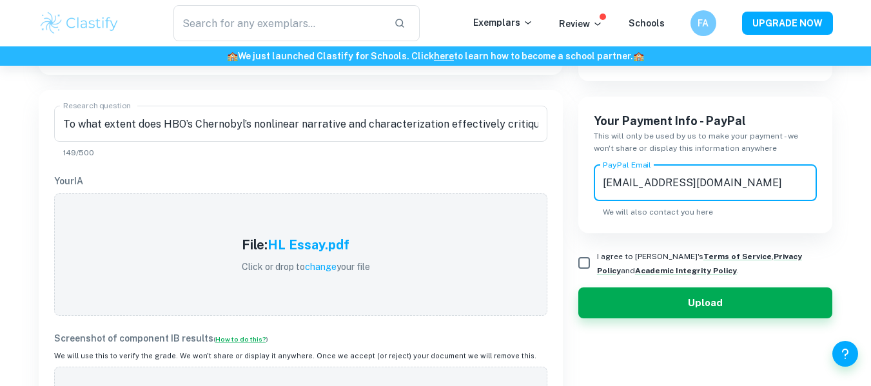
click at [574, 259] on input "I agree to Clastify's Terms of Service , Privacy Policy and Academic Integrity …" at bounding box center [584, 263] width 26 height 26
checkbox input "true"
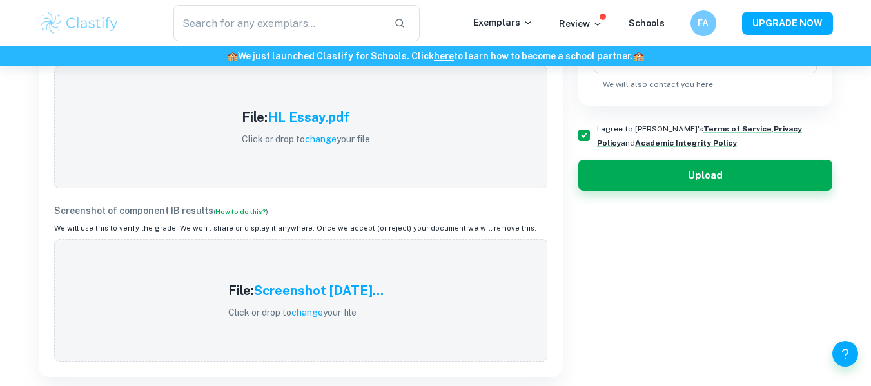
scroll to position [451, 0]
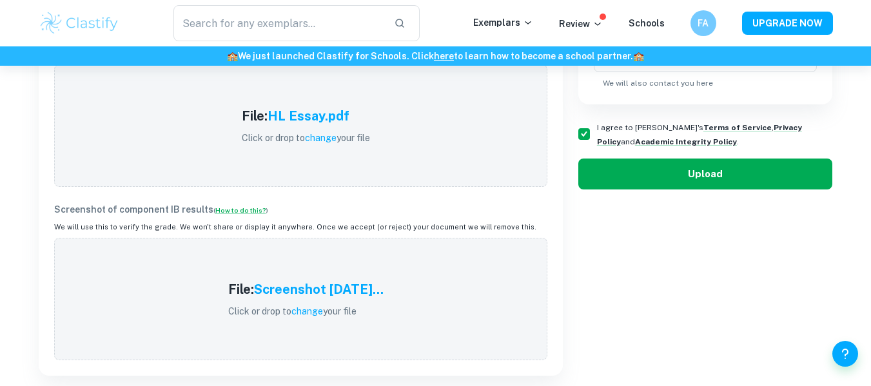
click at [739, 179] on button "Upload" at bounding box center [705, 174] width 255 height 31
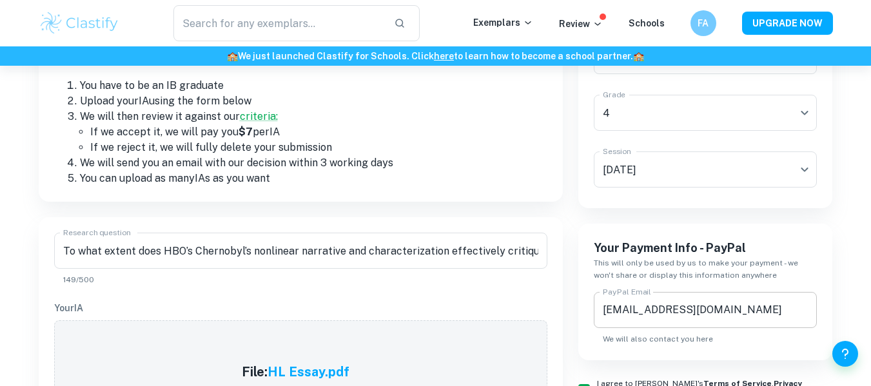
scroll to position [193, 0]
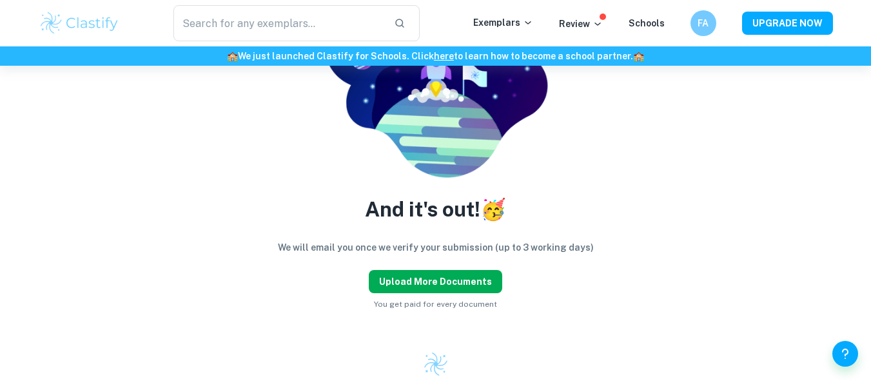
click at [464, 280] on button "Upload more documents" at bounding box center [435, 281] width 133 height 23
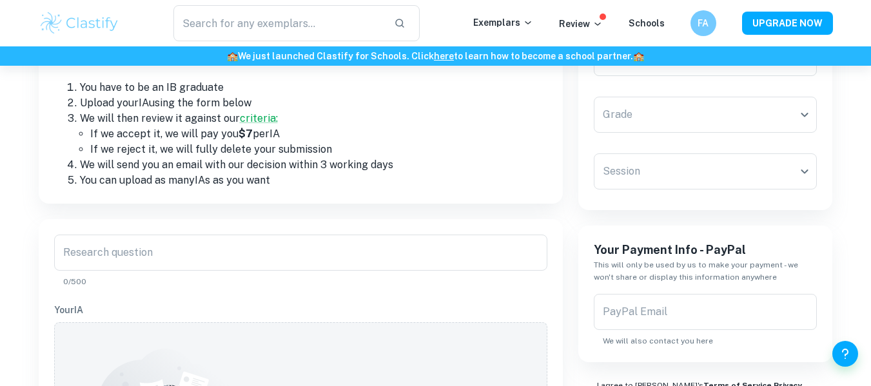
scroll to position [129, 0]
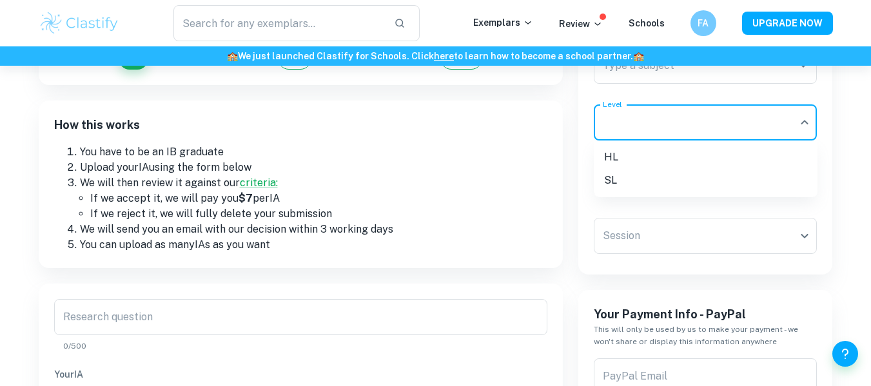
click at [677, 126] on body "​ Exemplars Review Schools FA UPGRADE NOW 🏫 We just launched Clastify for Schoo…" at bounding box center [435, 130] width 871 height 386
click at [618, 70] on div at bounding box center [435, 193] width 871 height 386
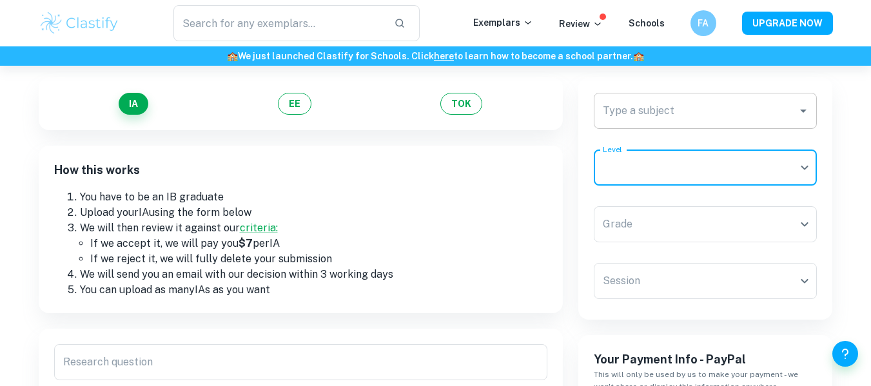
scroll to position [64, 0]
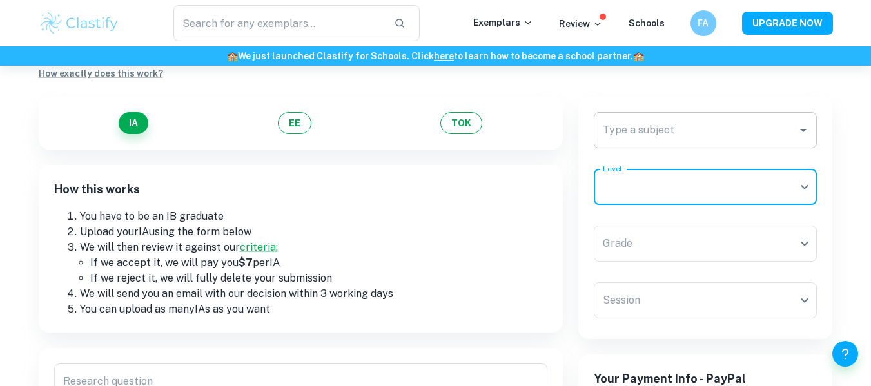
click at [643, 132] on input "Type a subject" at bounding box center [696, 130] width 193 height 24
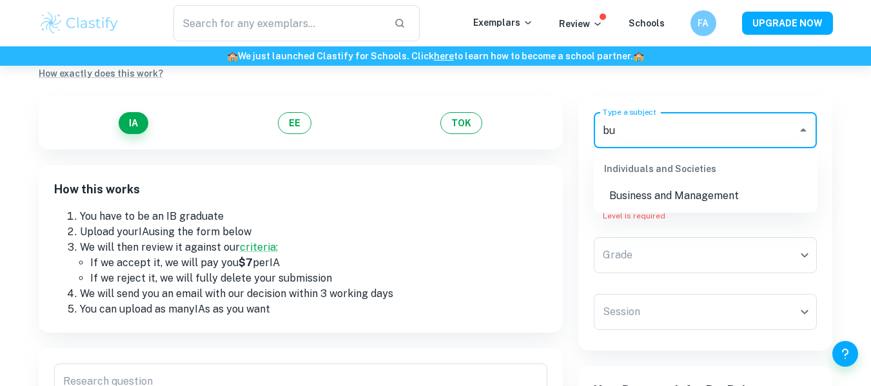
click at [643, 197] on li "Business and Management" at bounding box center [706, 195] width 224 height 23
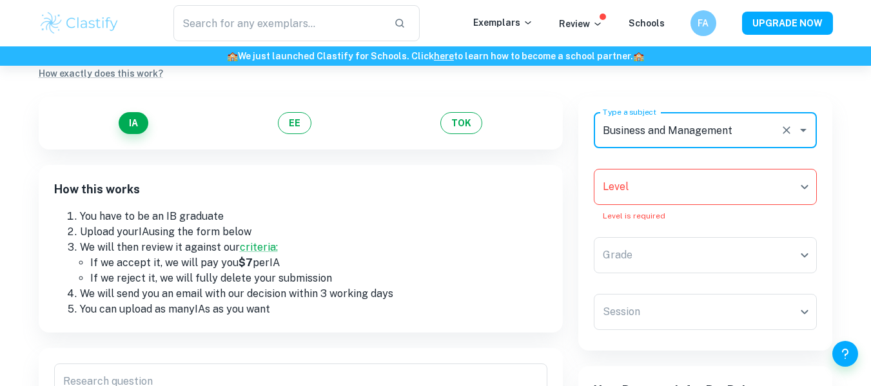
type input "Business and Management"
click at [655, 193] on body "​ Exemplars Review Schools FA UPGRADE NOW 🏫 We just launched Clastify for Schoo…" at bounding box center [435, 194] width 871 height 386
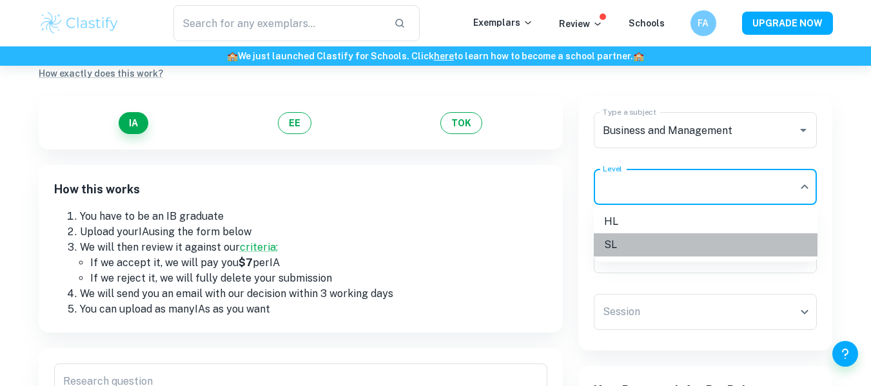
click at [631, 246] on li "SL" at bounding box center [706, 244] width 224 height 23
type input "SL"
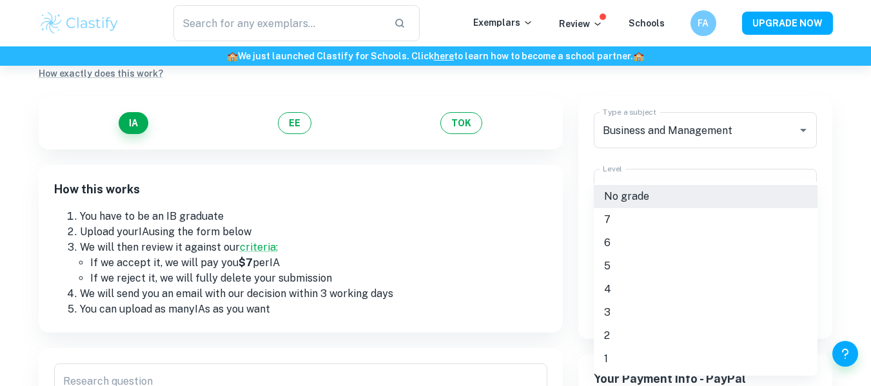
click at [634, 244] on body "​ Exemplars Review Schools FA UPGRADE NOW 🏫 We just launched Clastify for Schoo…" at bounding box center [435, 194] width 871 height 386
click at [634, 244] on li "6" at bounding box center [706, 242] width 224 height 23
type input "6"
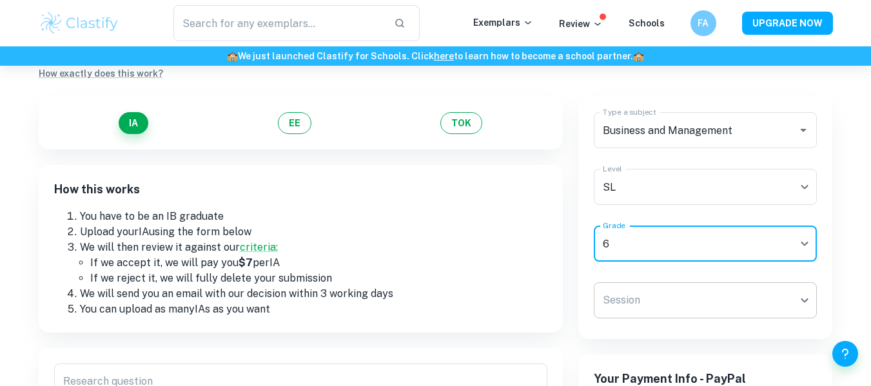
click at [640, 284] on body "​ Exemplars Review Schools FA UPGRADE NOW 🏫 We just launched Clastify for Schoo…" at bounding box center [435, 194] width 871 height 386
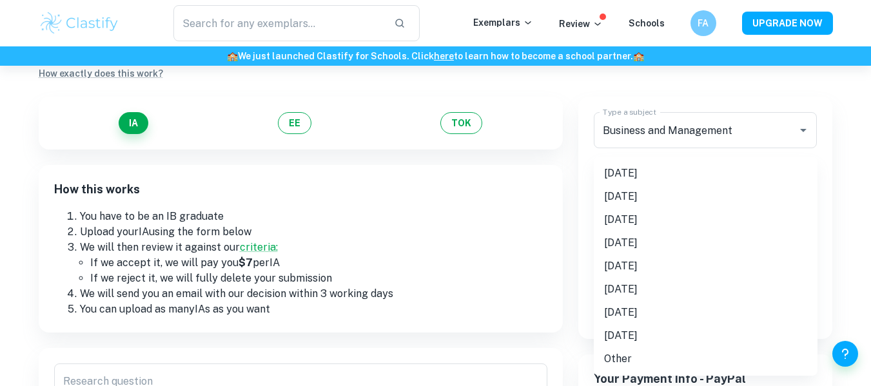
click at [641, 166] on li "May 2025" at bounding box center [706, 173] width 224 height 23
type input "M25"
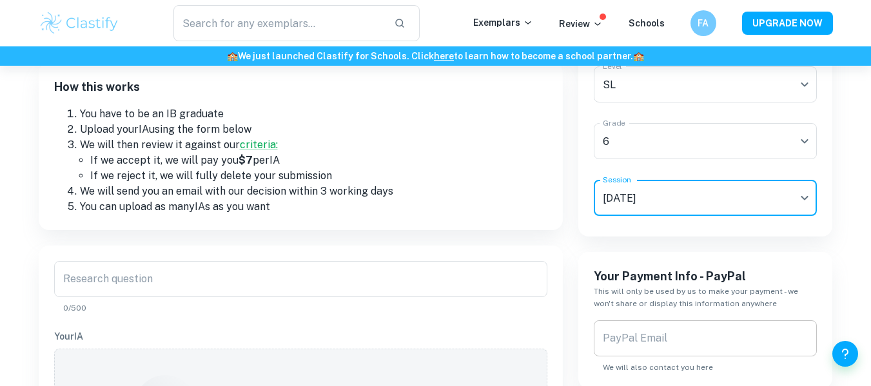
scroll to position [258, 0]
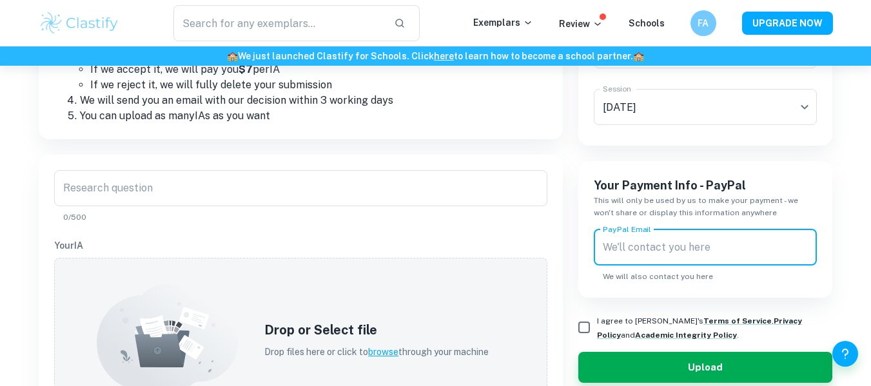
click at [652, 244] on div "PayPal Email PayPal Email We will also contact you here" at bounding box center [706, 256] width 224 height 53
type input "fares.amin1111@gmail.com"
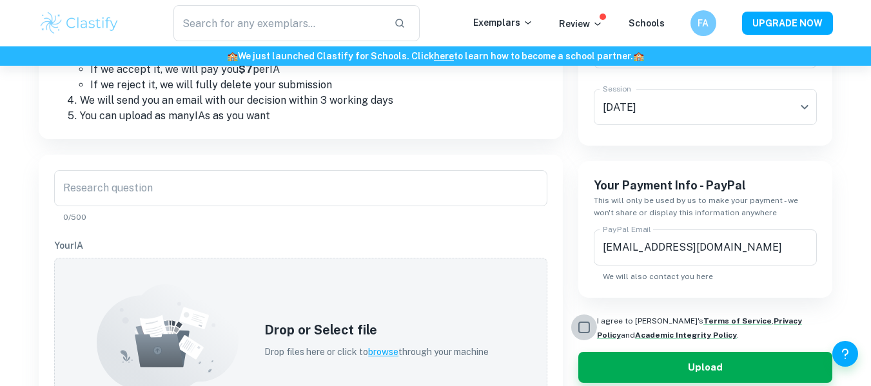
click at [596, 331] on input "I agree to Clastify's Terms of Service , Privacy Policy and Academic Integrity …" at bounding box center [584, 328] width 26 height 26
checkbox input "true"
click at [382, 215] on p "0/500" at bounding box center [300, 217] width 475 height 12
click at [261, 202] on input "Research question" at bounding box center [300, 188] width 493 height 36
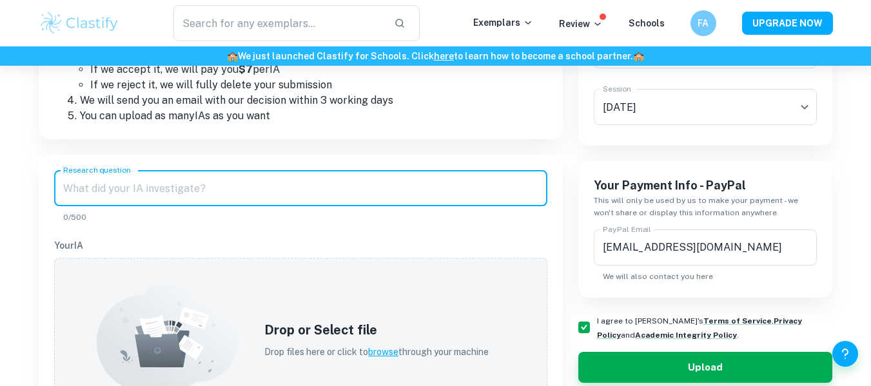
paste input "Should Apple relocate a significant portion of its iPhone manufacturing out of …"
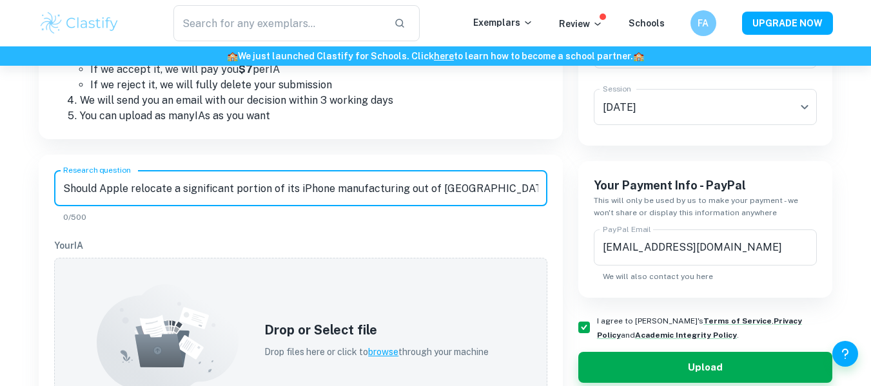
scroll to position [0, 215]
type input "Should Apple relocate a significant portion of its iPhone manufacturing out of …"
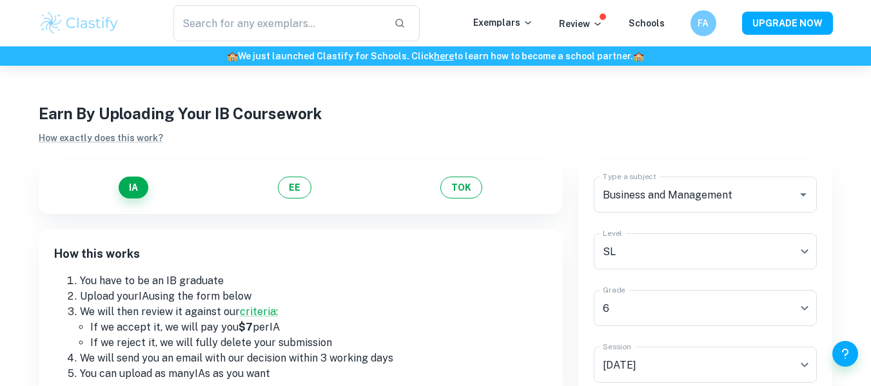
scroll to position [258, 0]
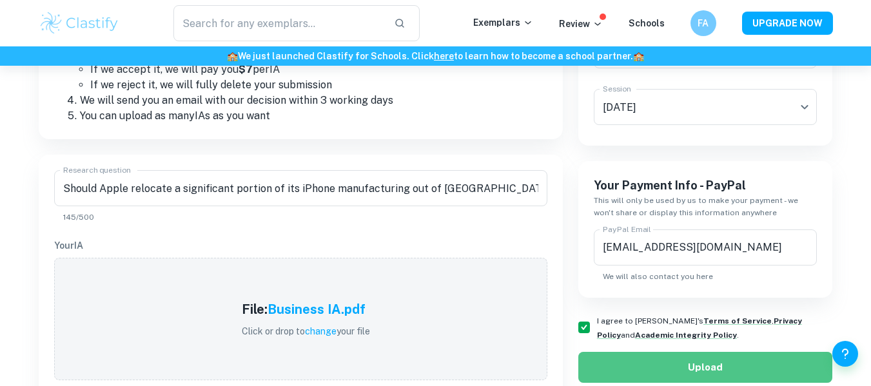
click at [624, 369] on button "Upload" at bounding box center [705, 367] width 255 height 31
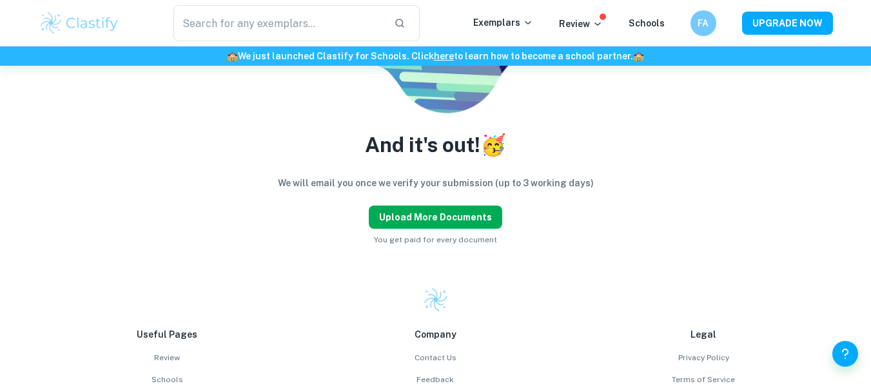
click at [460, 214] on button "Upload more documents" at bounding box center [435, 217] width 133 height 23
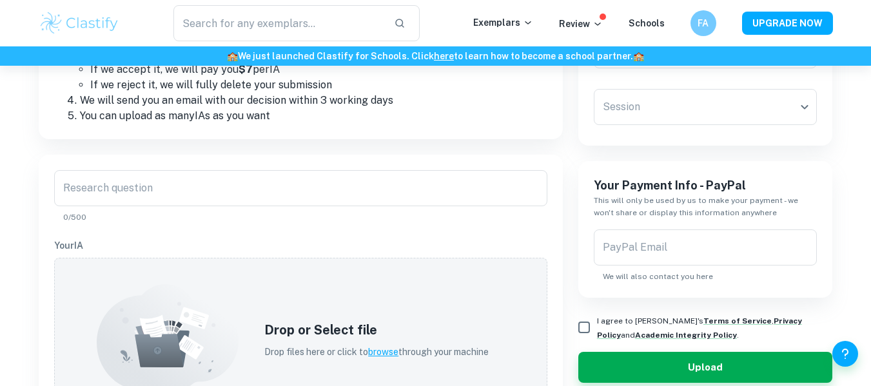
click at [76, 134] on div "How this works You have to be an IB graduate Upload your IA using the form belo…" at bounding box center [301, 56] width 524 height 168
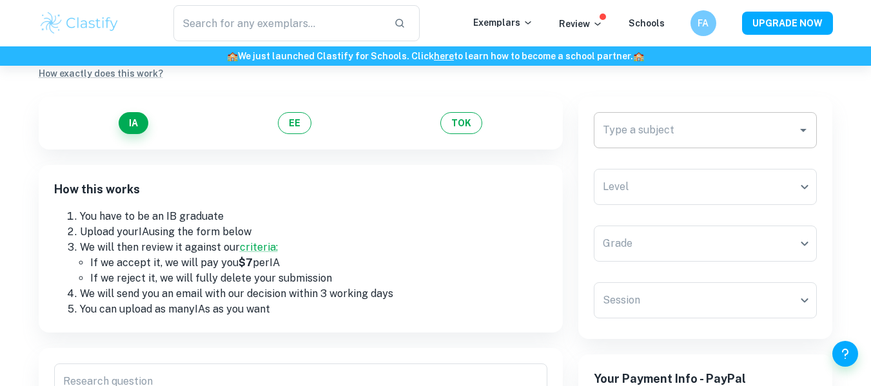
click at [683, 129] on input "Type a subject" at bounding box center [696, 130] width 193 height 24
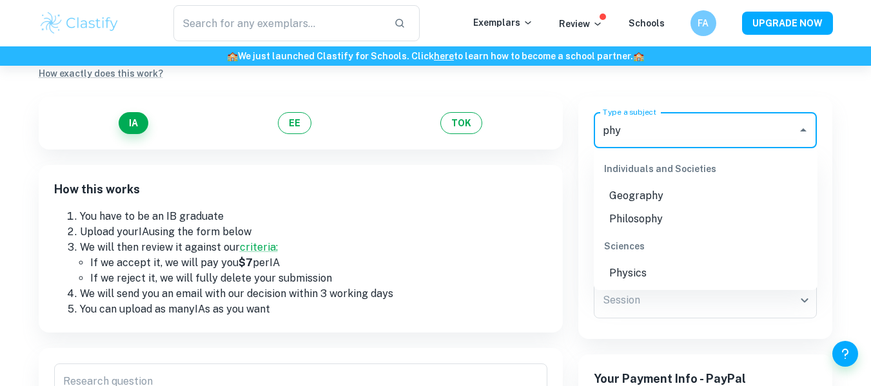
click at [652, 264] on li "Physics" at bounding box center [706, 273] width 224 height 23
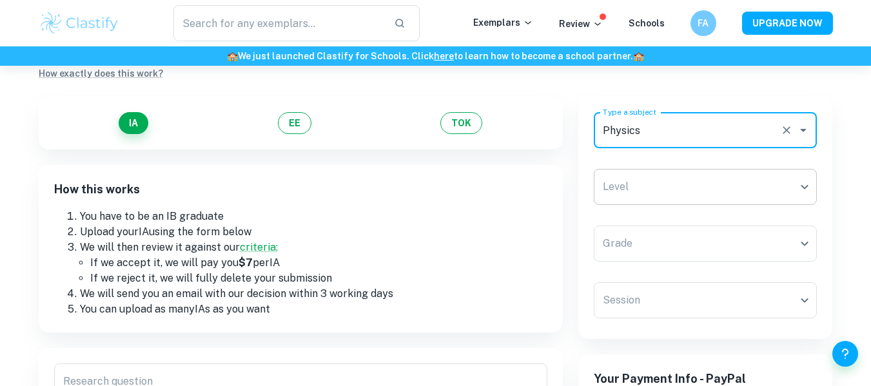
type input "Physics"
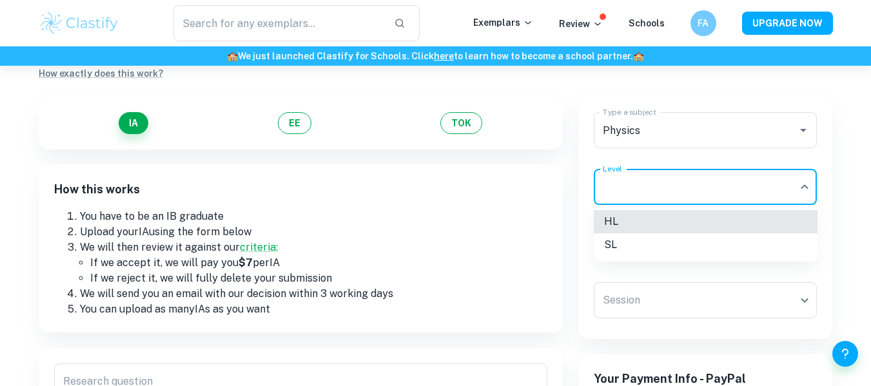
click at [672, 187] on body "​ Exemplars Review Schools FA UPGRADE NOW 🏫 We just launched Clastify for Schoo…" at bounding box center [435, 194] width 871 height 386
click at [657, 224] on li "HL" at bounding box center [706, 221] width 224 height 23
type input "HL"
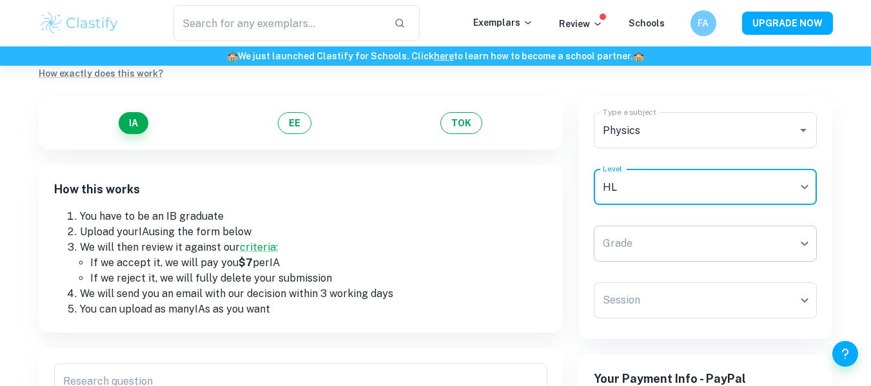
click at [656, 241] on body "​ Exemplars Review Schools FA UPGRADE NOW 🏫 We just launched Clastify for Schoo…" at bounding box center [435, 194] width 871 height 386
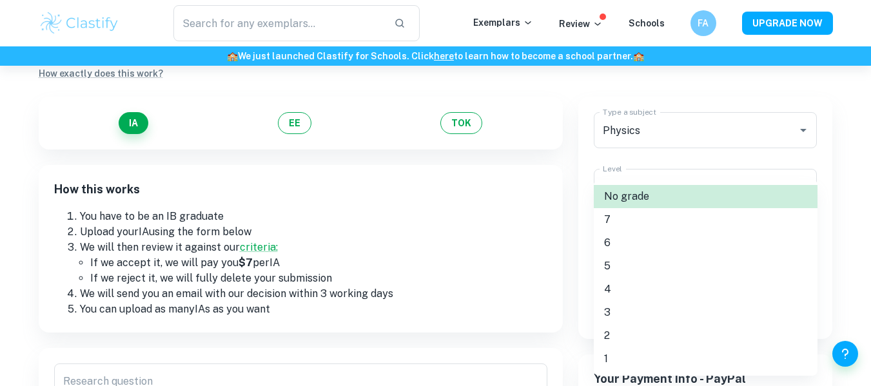
click at [650, 222] on li "7" at bounding box center [706, 219] width 224 height 23
type input "7"
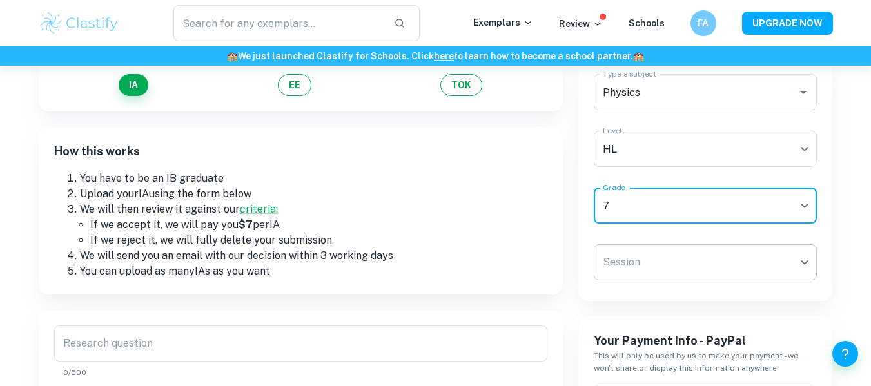
scroll to position [129, 0]
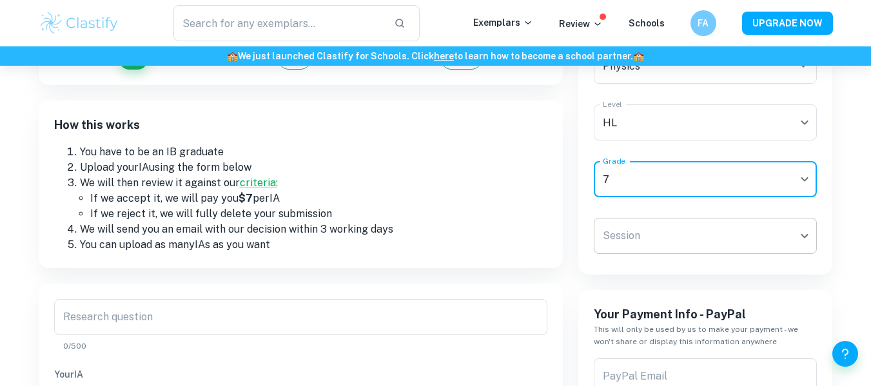
click at [645, 220] on body "​ Exemplars Review Schools FA UPGRADE NOW 🏫 We just launched Clastify for Schoo…" at bounding box center [435, 130] width 871 height 386
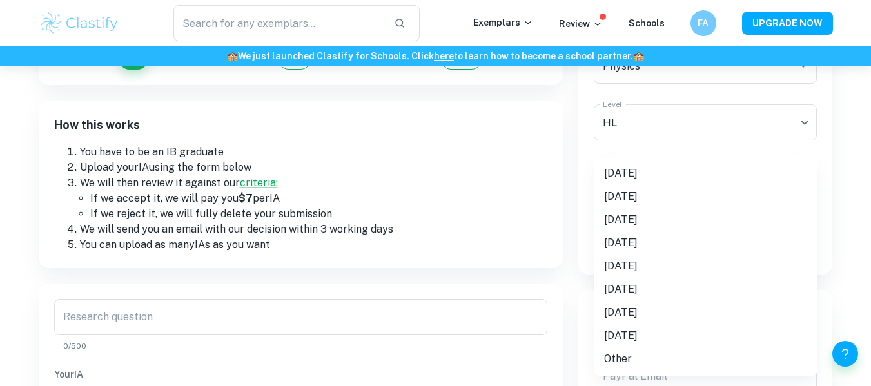
click at [647, 175] on li "May 2025" at bounding box center [706, 173] width 224 height 23
type input "M25"
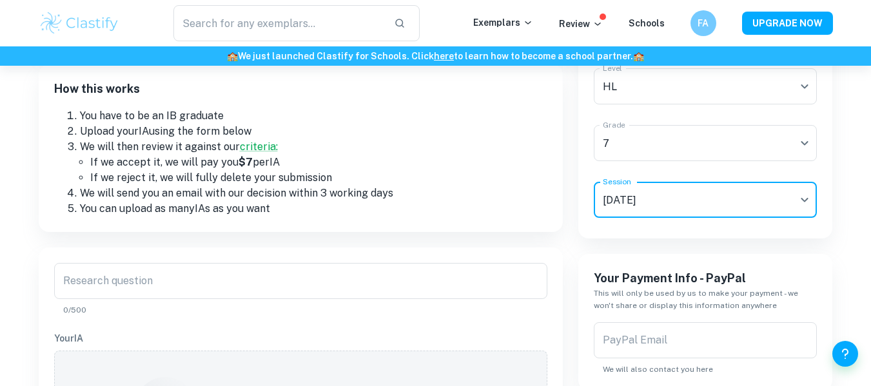
scroll to position [193, 0]
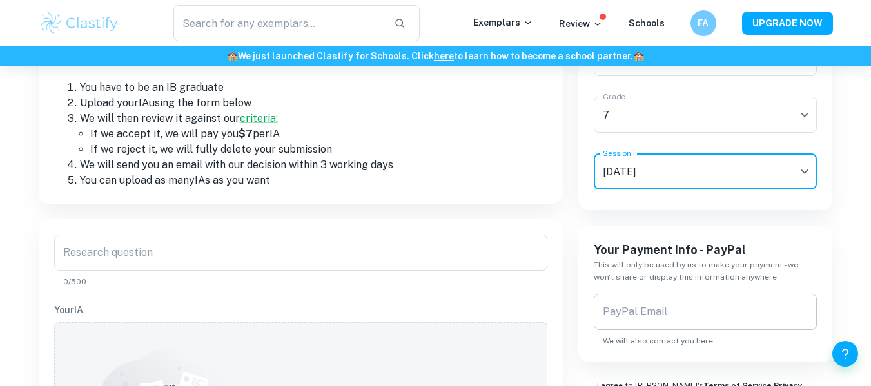
click at [662, 319] on input "PayPal Email" at bounding box center [706, 312] width 224 height 36
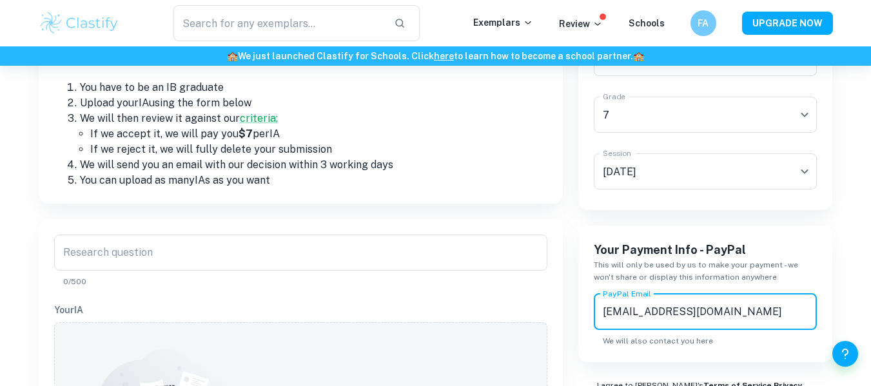
type input "fares.amin1111@gmail.com"
click at [564, 247] on div "Type a subject Physics Type a subject Level HL HL Level Grade 7 7 Grade Session…" at bounding box center [698, 334] width 270 height 764
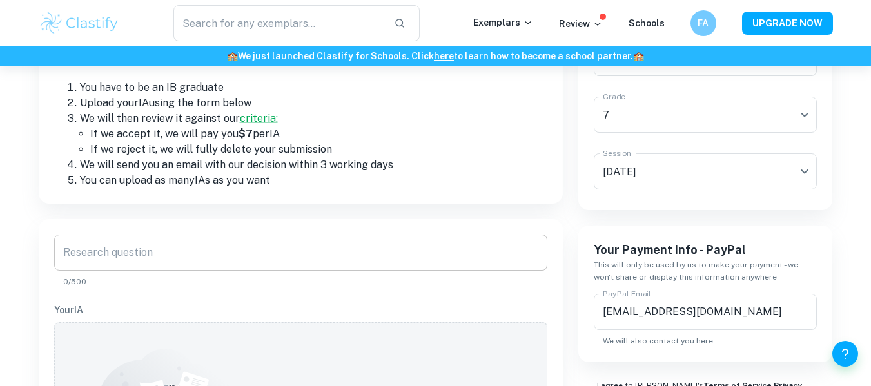
scroll to position [258, 0]
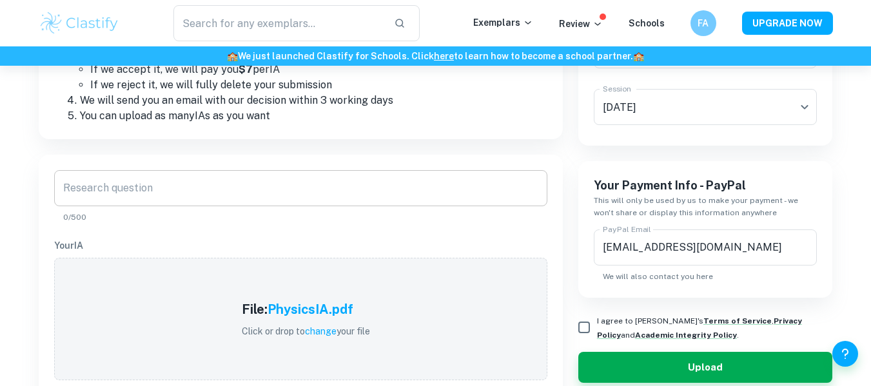
click at [203, 203] on input "Research question" at bounding box center [300, 188] width 493 height 36
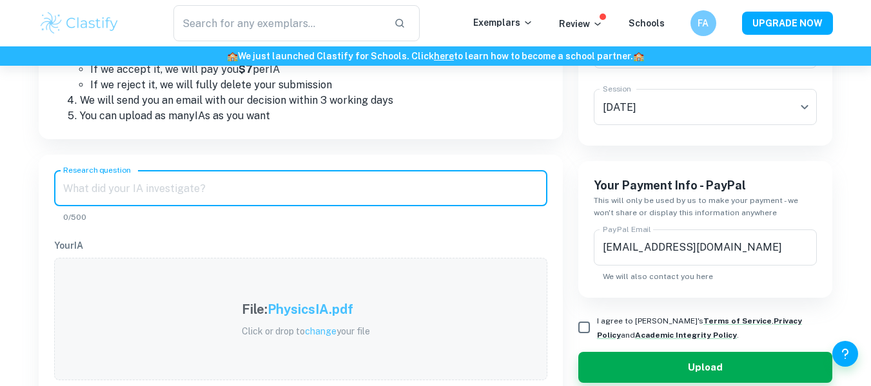
paste input "Investigating the effect of voltage on the angular speed of a DC motor"
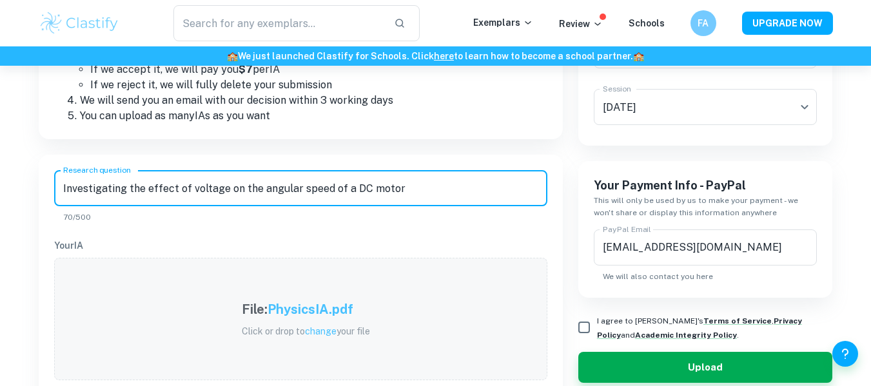
paste input "Investigating the effect of voltage on the angular speed of a DC motor"
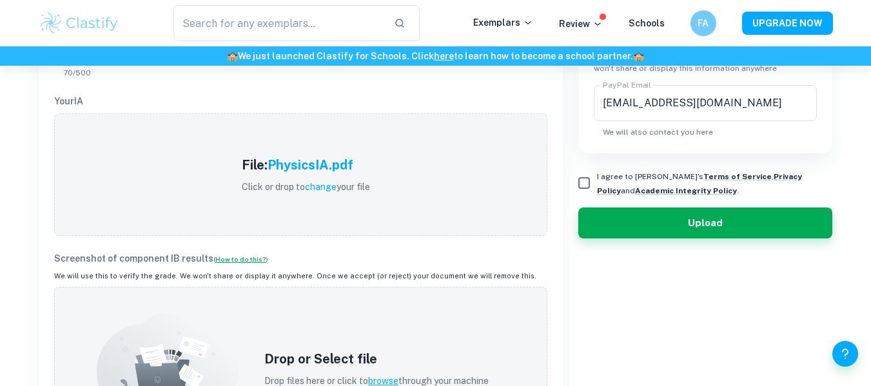
scroll to position [516, 0]
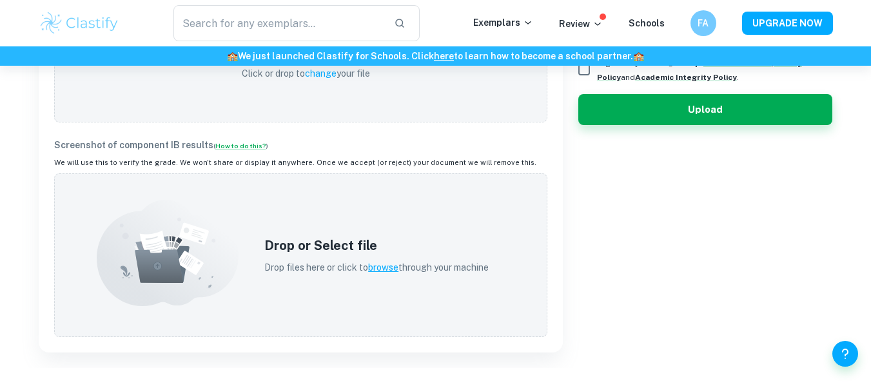
type input "Investigating the effect of voltage on the angular speed of a DC motor"
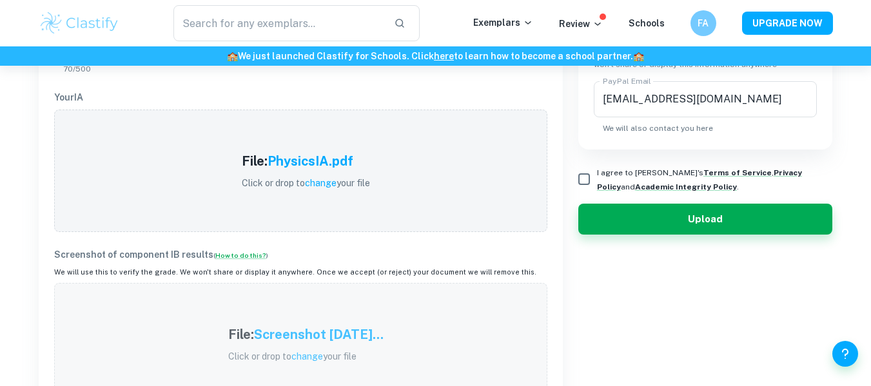
scroll to position [387, 0]
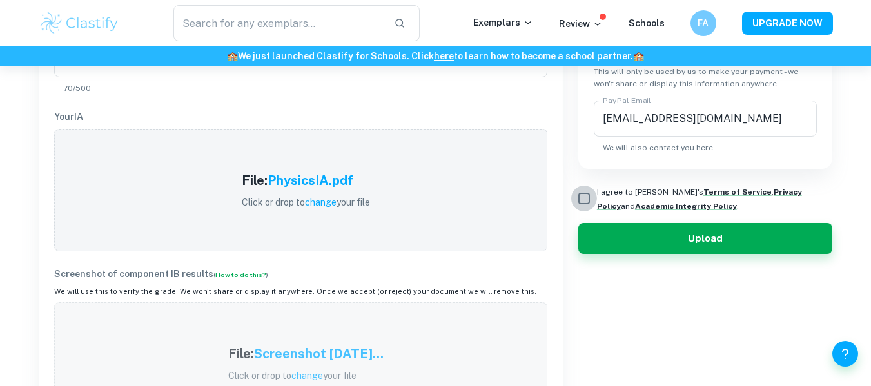
click at [594, 192] on input "I agree to Clastify's Terms of Service , Privacy Policy and Academic Integrity …" at bounding box center [584, 199] width 26 height 26
checkbox input "true"
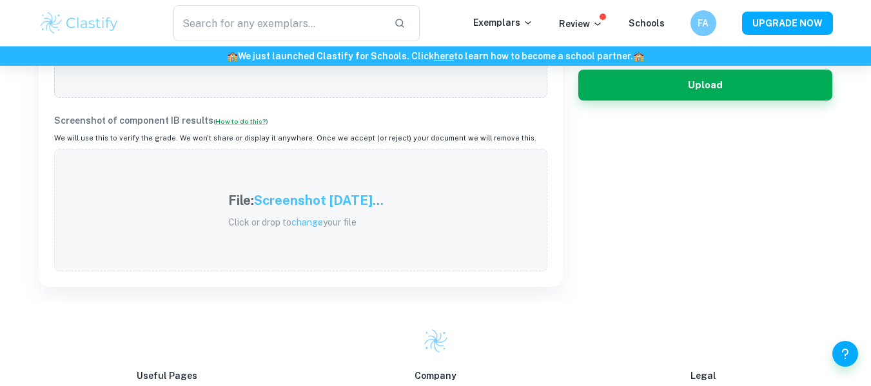
scroll to position [451, 0]
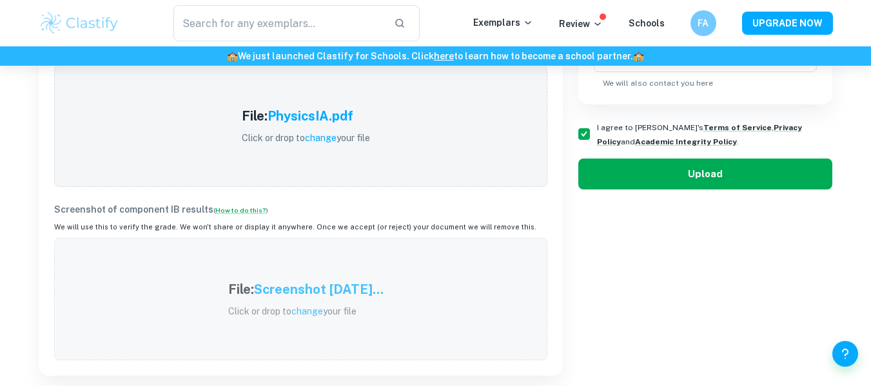
click at [641, 175] on button "Upload" at bounding box center [705, 174] width 255 height 31
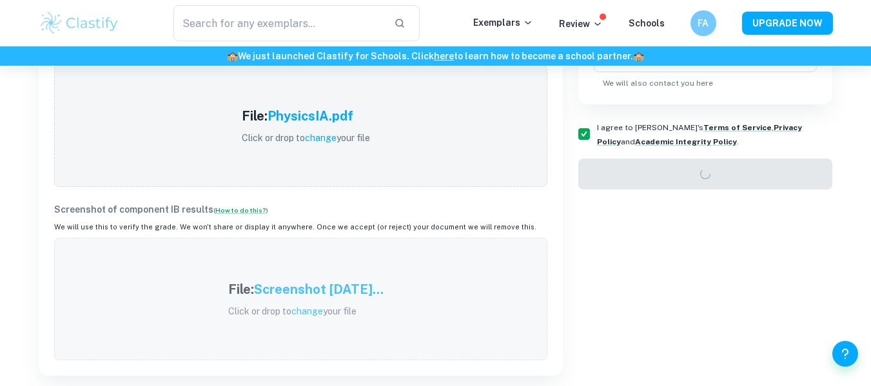
click at [19, 236] on div "Earn By Uploading Your IB Coursework How exactly does this work? IA EE TOK How …" at bounding box center [435, 180] width 871 height 1133
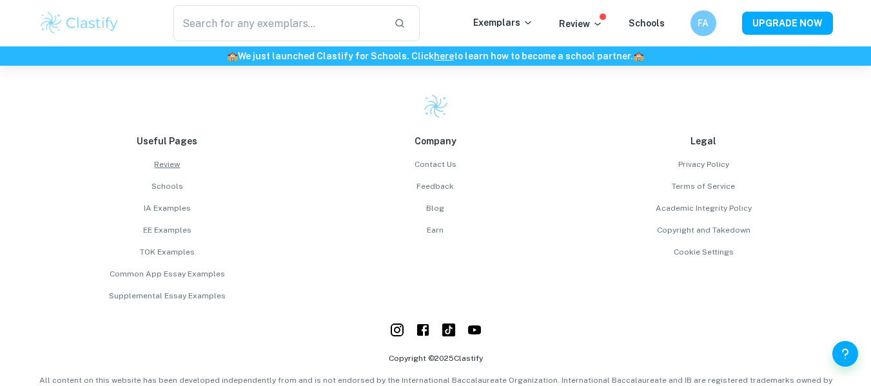
click at [50, 164] on link "Review" at bounding box center [168, 165] width 258 height 12
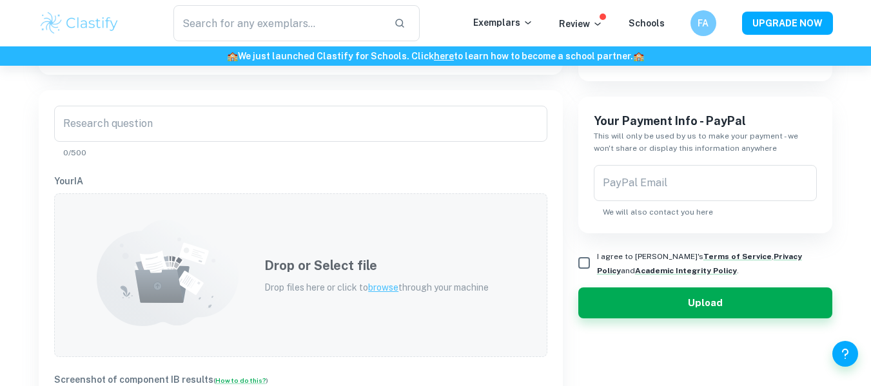
scroll to position [580, 0]
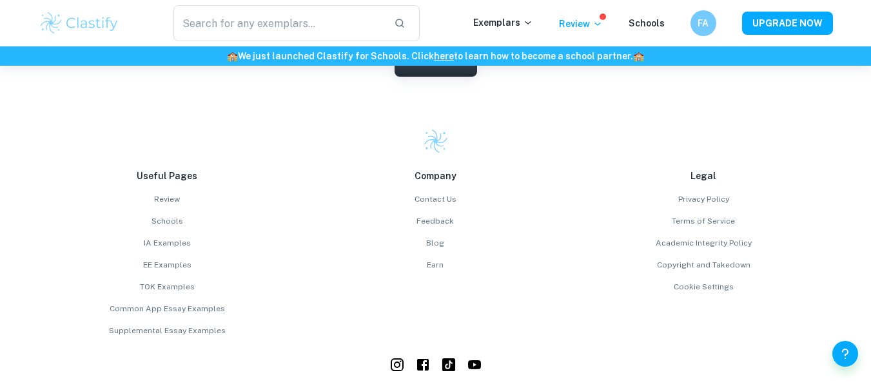
scroll to position [4081, 0]
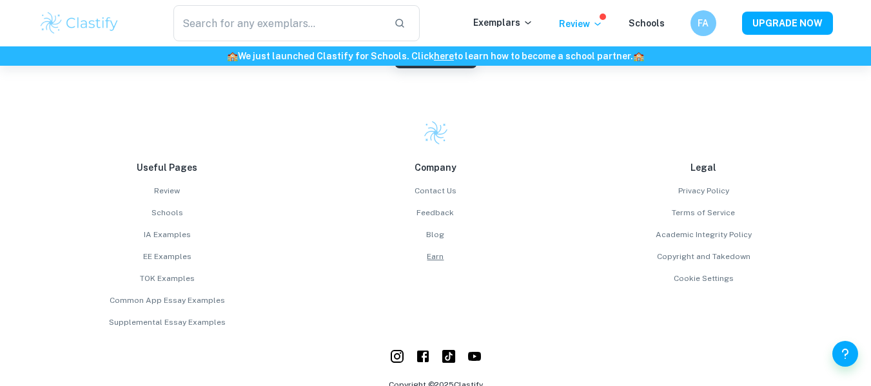
click at [447, 257] on link "Earn" at bounding box center [436, 257] width 258 height 12
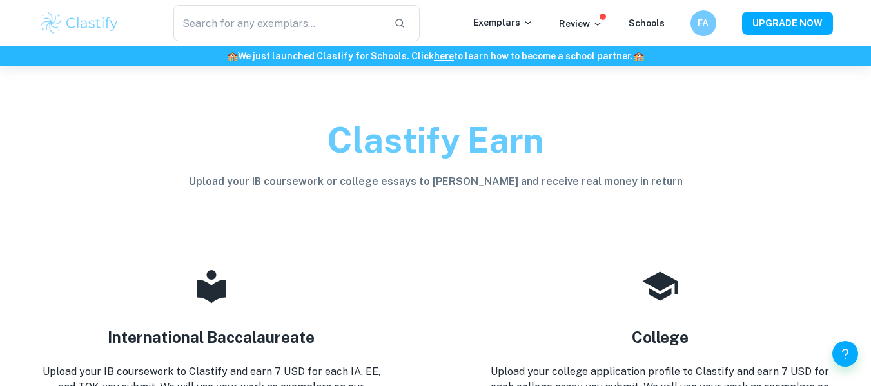
click at [137, 193] on div "Clastify Earn Upload your IB coursework or college essays to [PERSON_NAME] and …" at bounding box center [436, 141] width 794 height 150
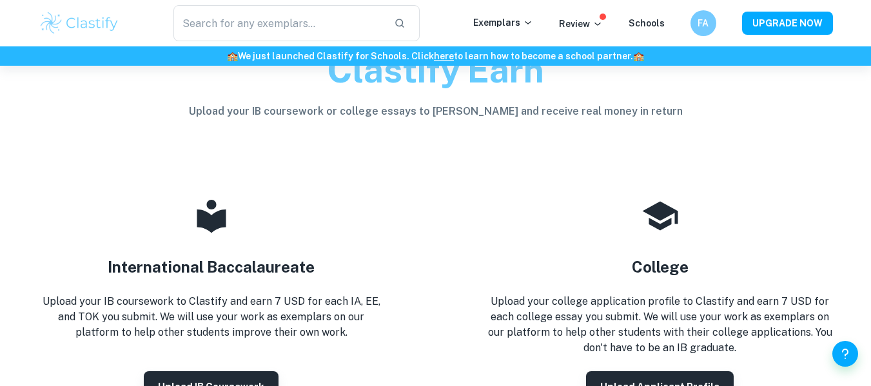
scroll to position [193, 0]
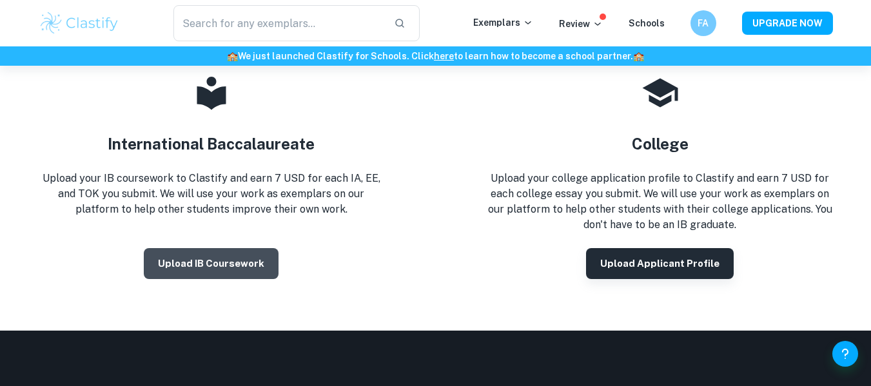
click at [235, 264] on button "Upload IB coursework" at bounding box center [211, 263] width 135 height 31
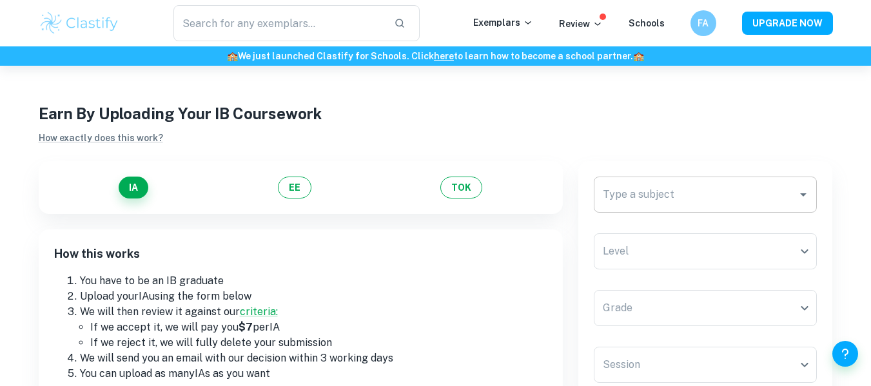
click at [624, 202] on input "Type a subject" at bounding box center [696, 194] width 193 height 24
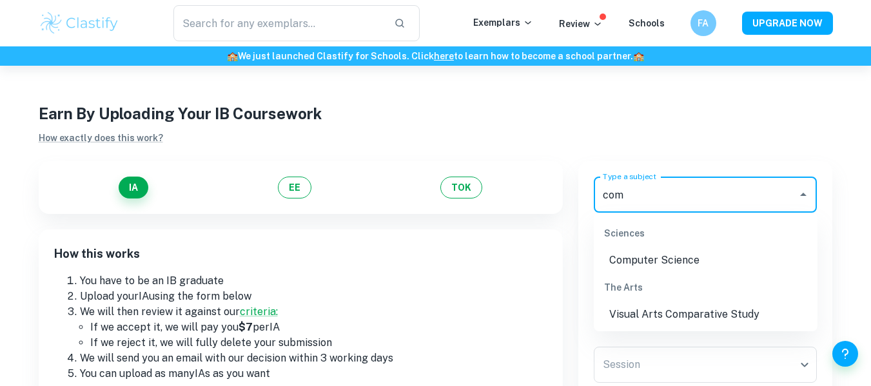
click at [689, 254] on li "Computer Science" at bounding box center [706, 260] width 224 height 23
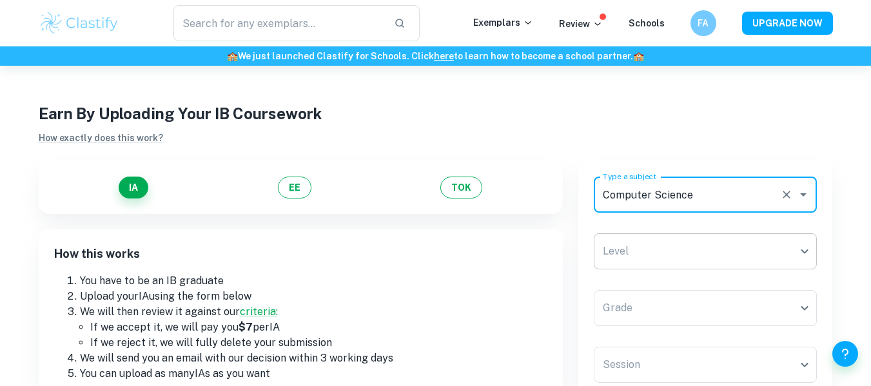
type input "Computer Science"
click at [604, 260] on body "​ Exemplars Review Schools FA UPGRADE NOW 🏫 We just launched Clastify for Schoo…" at bounding box center [435, 259] width 871 height 386
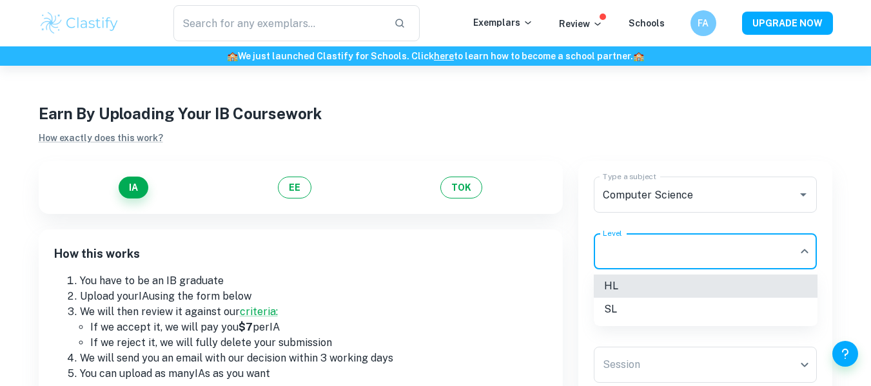
click at [618, 306] on li "SL" at bounding box center [706, 309] width 224 height 23
type input "SL"
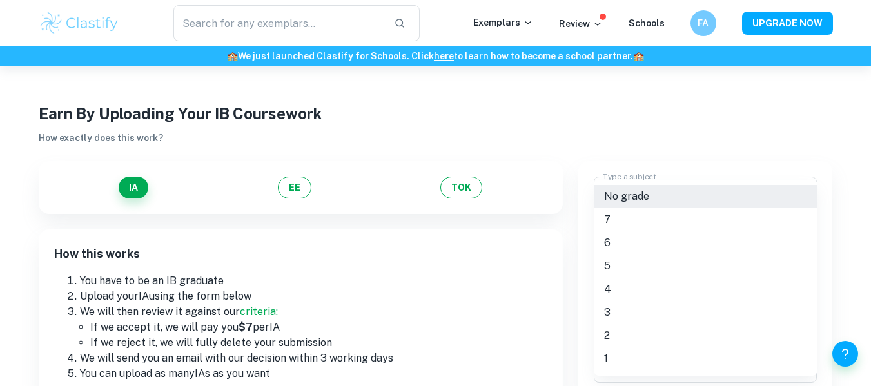
click at [626, 318] on body "​ Exemplars Review Schools FA UPGRADE NOW 🏫 We just launched Clastify for Schoo…" at bounding box center [435, 259] width 871 height 386
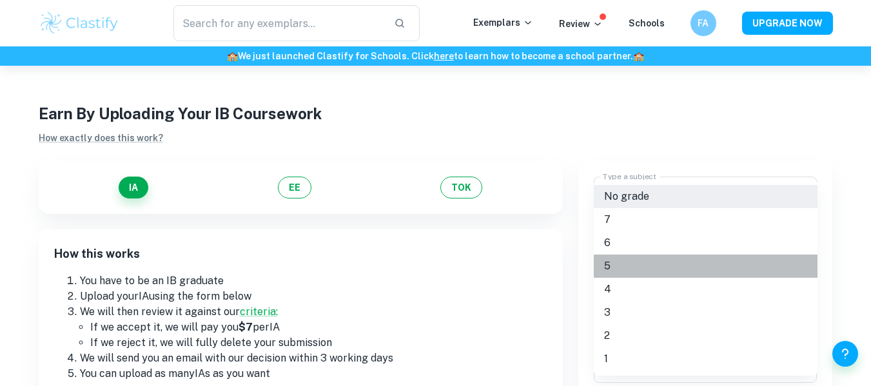
click at [628, 261] on li "5" at bounding box center [706, 266] width 224 height 23
type input "5"
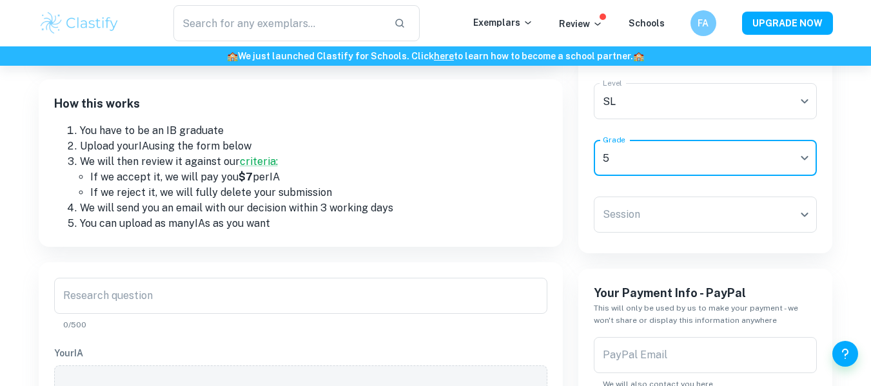
scroll to position [193, 0]
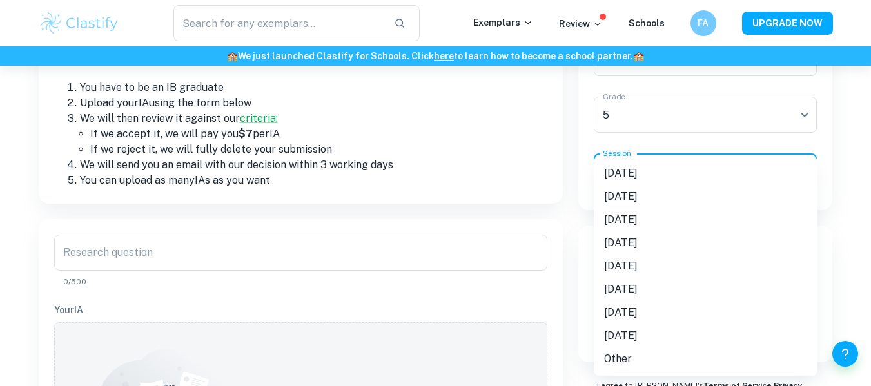
click at [645, 168] on body "​ Exemplars Review Schools FA UPGRADE NOW 🏫 We just launched Clastify for Schoo…" at bounding box center [435, 65] width 871 height 386
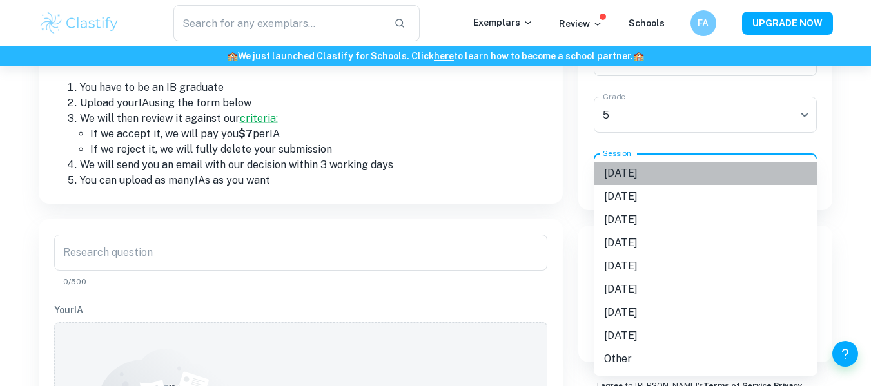
click at [645, 168] on li "May 2025" at bounding box center [706, 173] width 224 height 23
type input "M25"
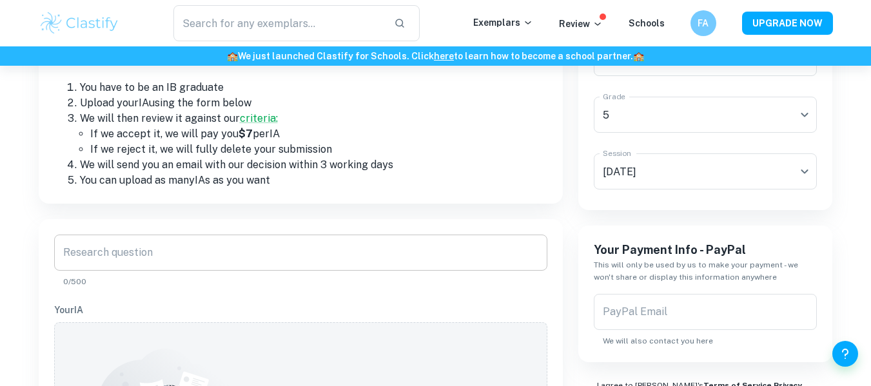
click at [173, 262] on input "Research question" at bounding box center [300, 253] width 493 height 36
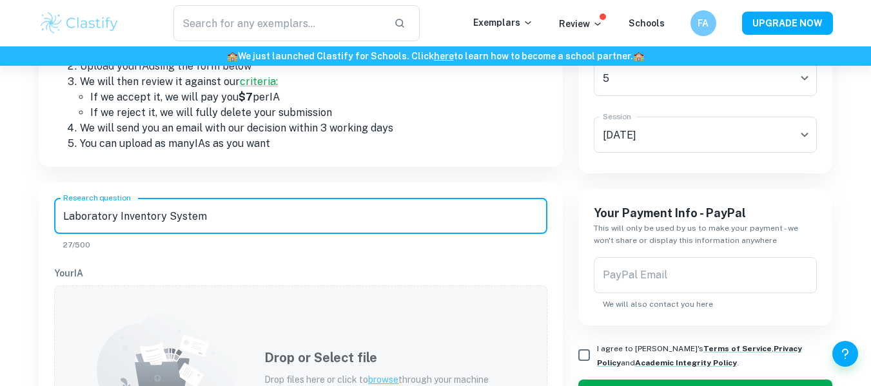
scroll to position [258, 0]
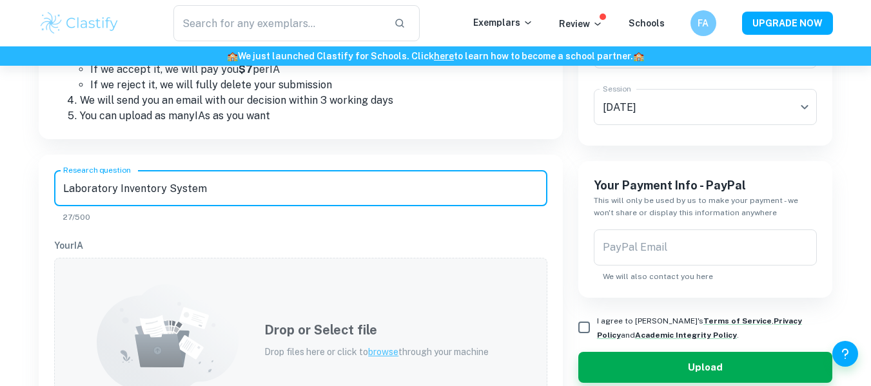
type input "Laboratory Inventory System"
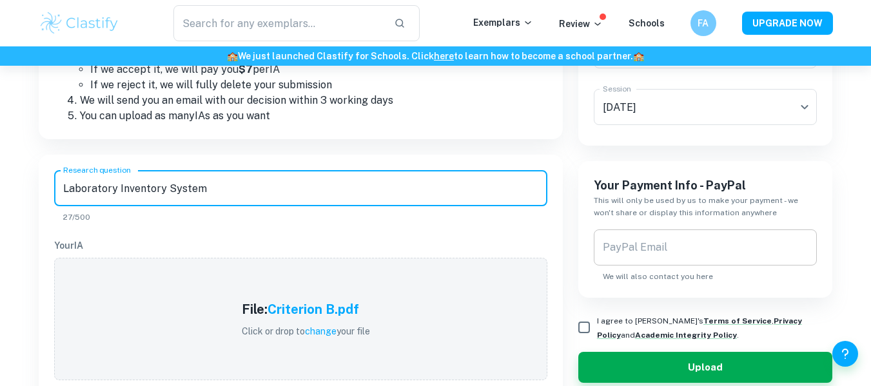
click at [640, 260] on input "PayPal Email" at bounding box center [706, 248] width 224 height 36
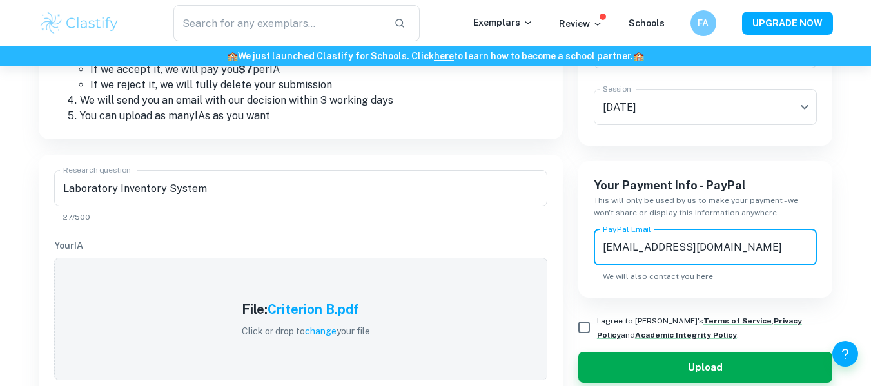
type input "fares.amin1111@gmail.com"
click at [605, 329] on span "I agree to Clastify's Terms of Service , Privacy Policy and Academic Integrity …" at bounding box center [710, 327] width 226 height 28
click at [597, 329] on input "I agree to Clastify's Terms of Service , Privacy Policy and Academic Integrity …" at bounding box center [584, 328] width 26 height 26
checkbox input "true"
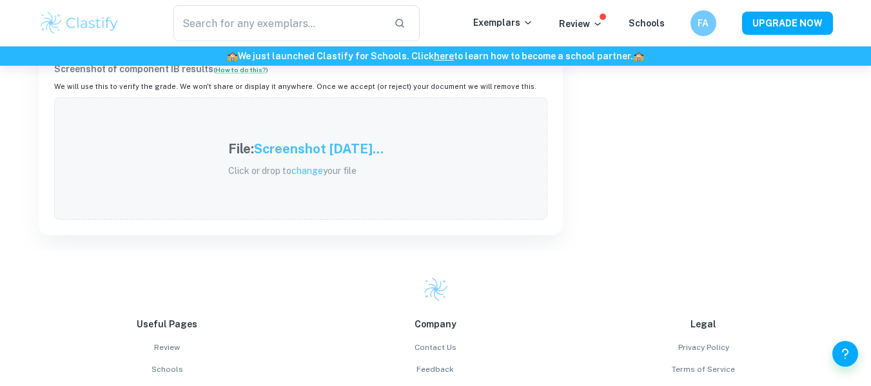
scroll to position [580, 0]
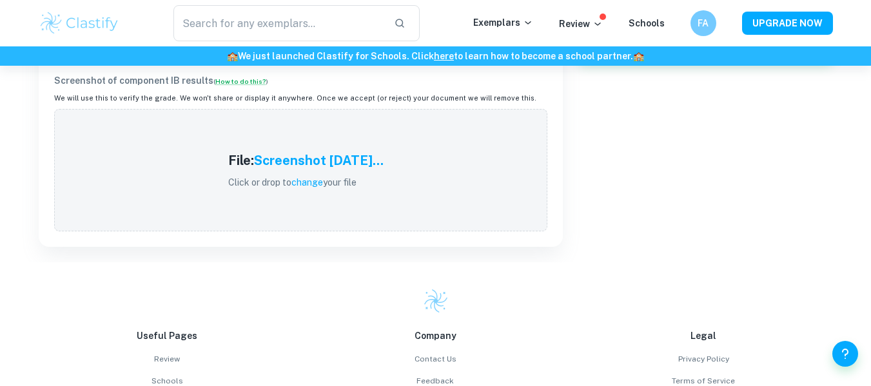
drag, startPoint x: 374, startPoint y: 156, endPoint x: 739, endPoint y: 181, distance: 366.4
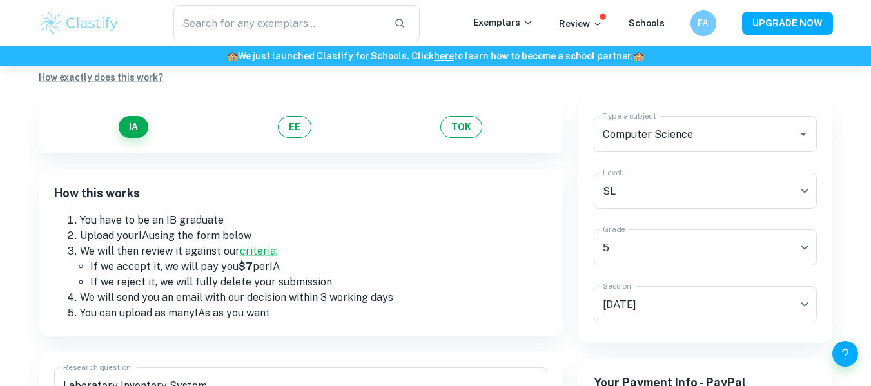
scroll to position [258, 0]
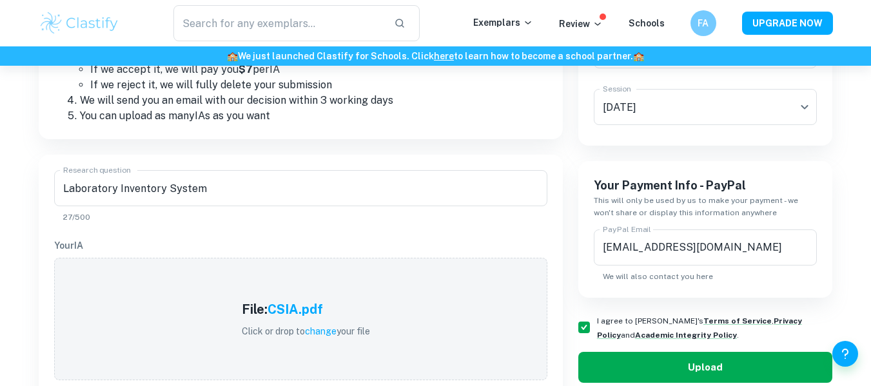
click at [657, 373] on button "Upload" at bounding box center [705, 367] width 255 height 31
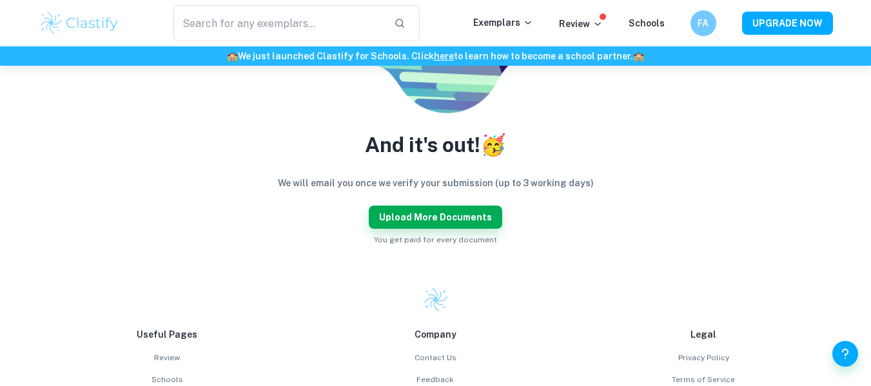
click at [112, 121] on div "And it's out! 🥳 We will email you once we verify your submission (up to 3 worki…" at bounding box center [435, 74] width 763 height 342
click at [460, 224] on button "Upload more documents" at bounding box center [435, 217] width 133 height 23
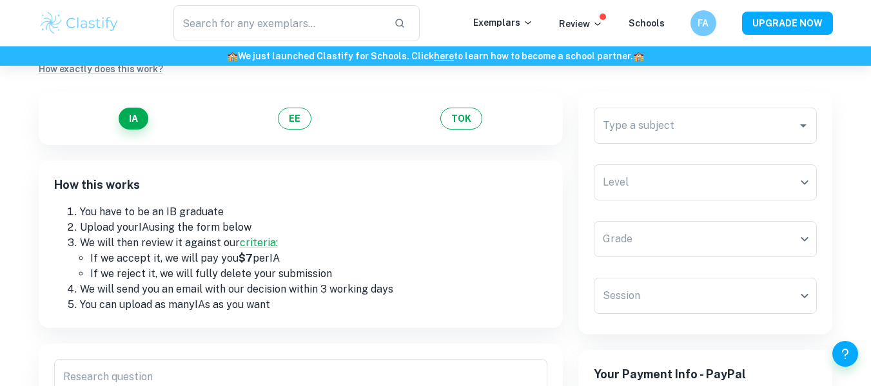
scroll to position [0, 0]
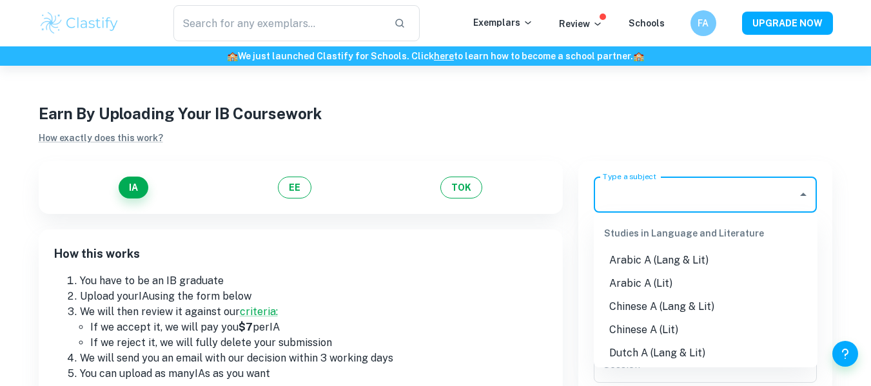
click at [648, 185] on div "Type a subject Type a subject" at bounding box center [706, 195] width 224 height 36
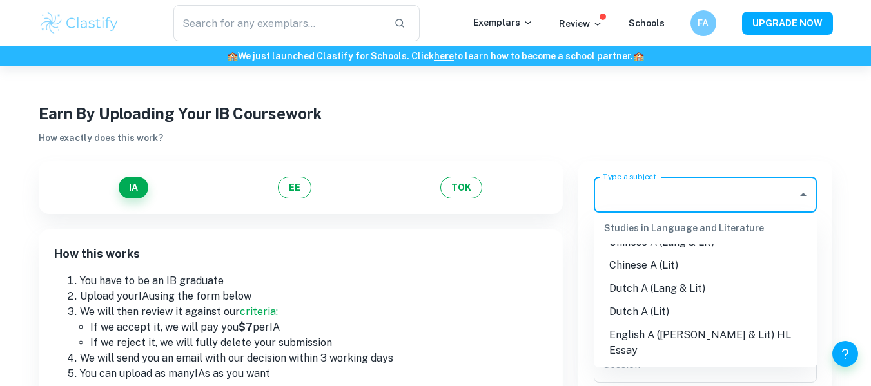
scroll to position [129, 0]
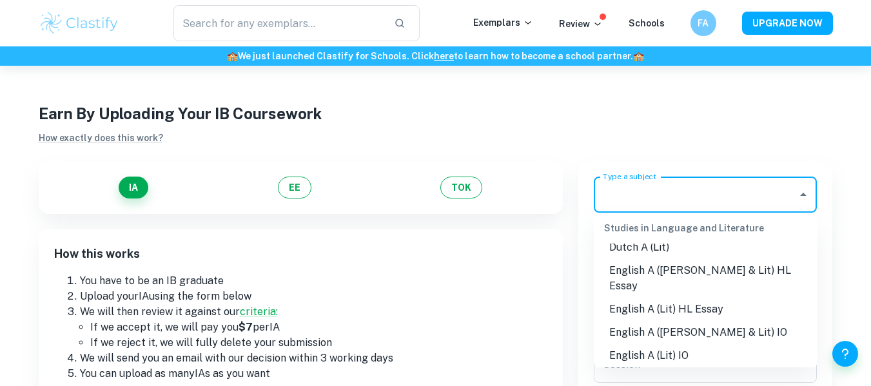
click at [709, 322] on li "English A (Lang & Lit) IO" at bounding box center [706, 332] width 224 height 23
type input "English A (Lang & Lit) IO"
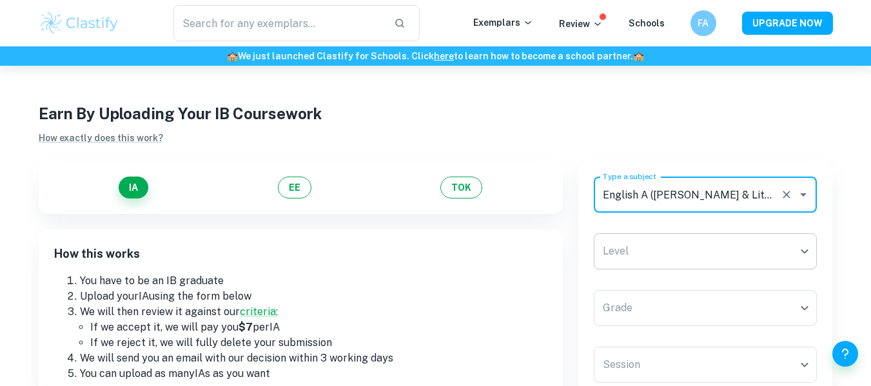
click at [684, 261] on body "​ Exemplars Review Schools FA UPGRADE NOW 🏫 We just launched Clastify for Schoo…" at bounding box center [435, 259] width 871 height 386
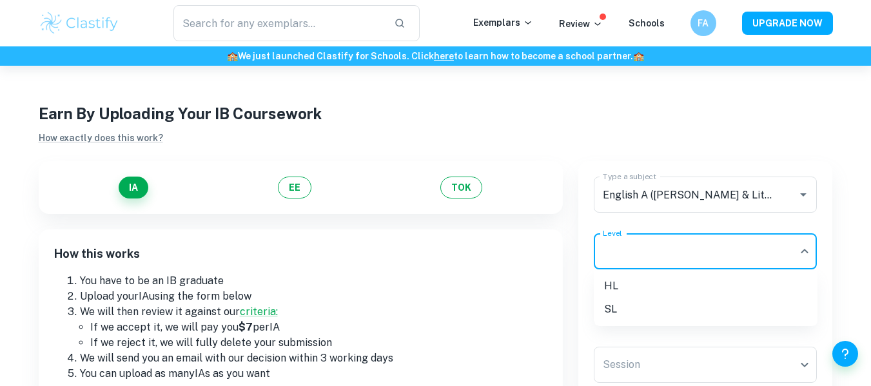
click at [633, 283] on li "HL" at bounding box center [706, 286] width 224 height 23
type input "HL"
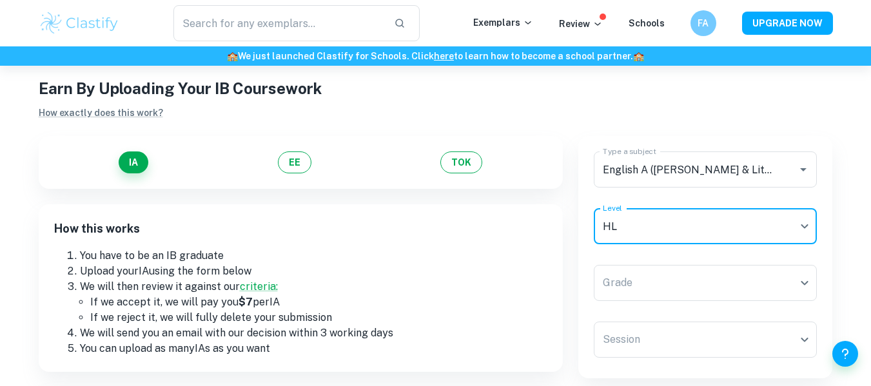
scroll to position [64, 0]
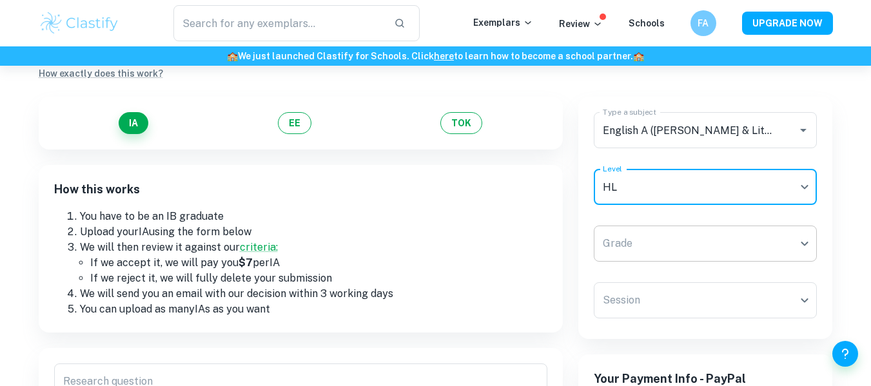
click at [636, 243] on body "​ Exemplars Review Schools FA UPGRADE NOW 🏫 We just launched Clastify for Schoo…" at bounding box center [435, 194] width 871 height 386
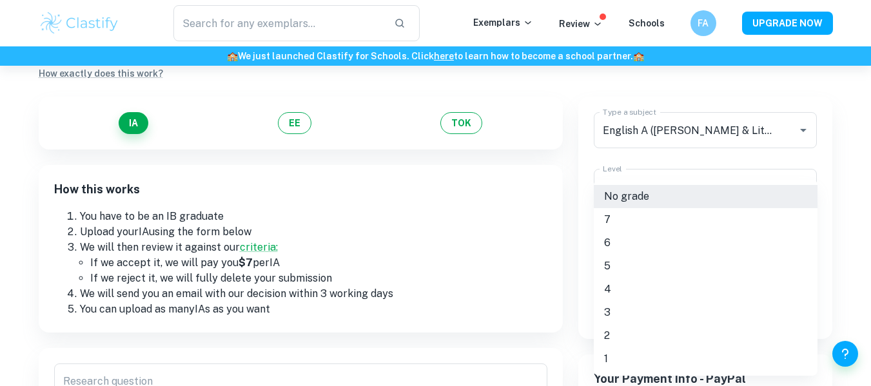
click at [610, 290] on li "4" at bounding box center [706, 289] width 224 height 23
type input "4"
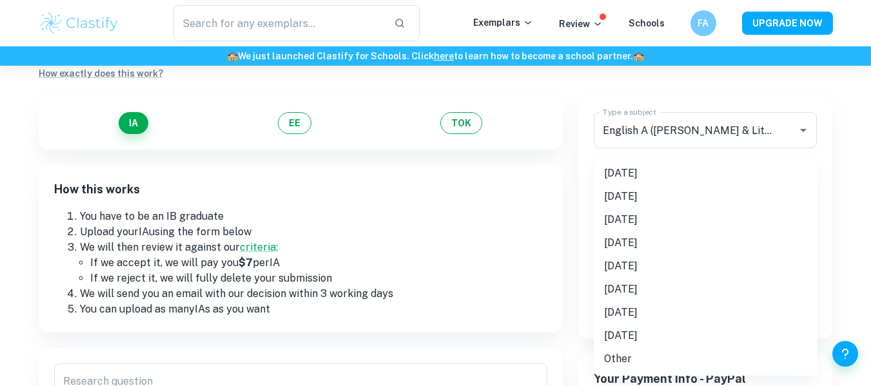
click at [625, 311] on body "​ Exemplars Review Schools FA UPGRADE NOW 🏫 We just launched Clastify for Schoo…" at bounding box center [435, 194] width 871 height 386
click at [654, 170] on li "May 2025" at bounding box center [706, 173] width 224 height 23
type input "M25"
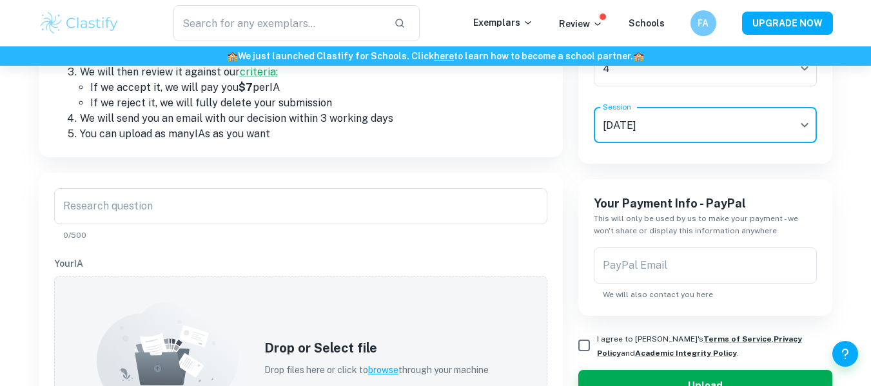
scroll to position [258, 0]
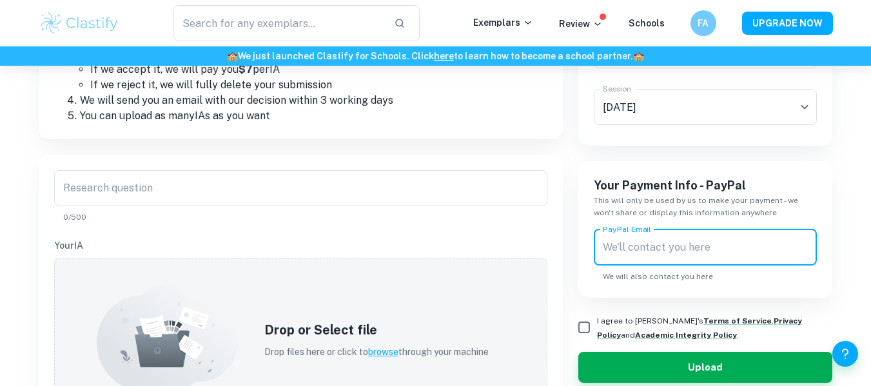
click at [654, 242] on div "PayPal Email PayPal Email We will also contact you here" at bounding box center [706, 256] width 224 height 53
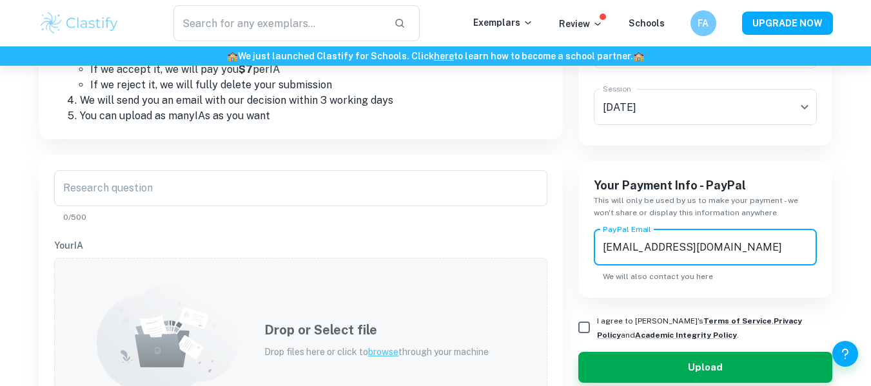
type input "fares.amin1111@gmail.com"
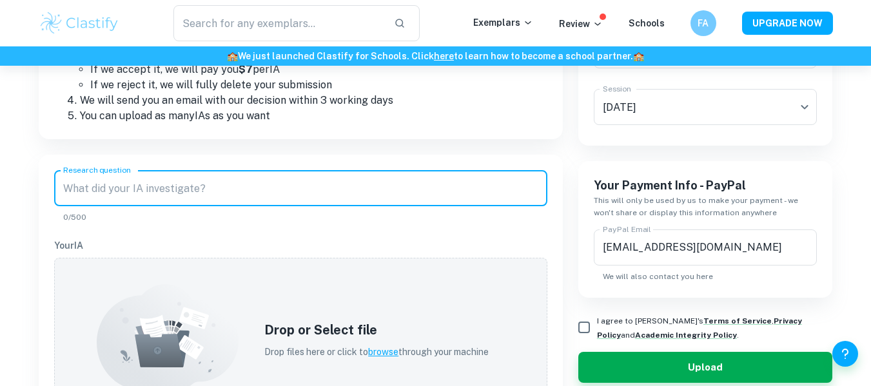
click at [202, 205] on input "Research question" at bounding box center [300, 188] width 493 height 36
paste input "the psychological impact of war on individuals and how it manifests through tra…"
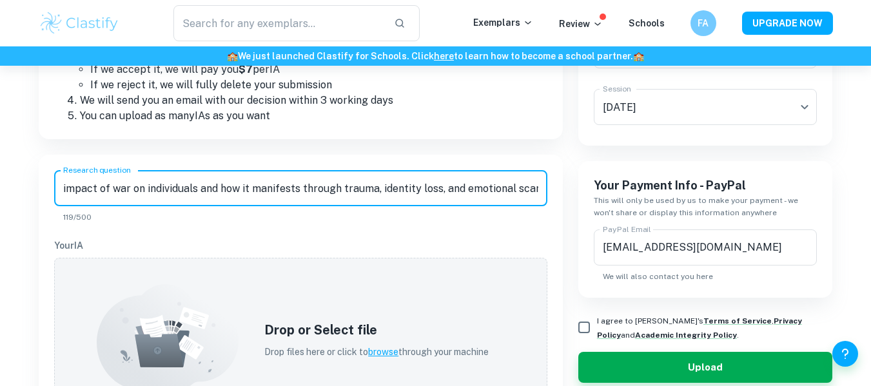
scroll to position [0, 0]
drag, startPoint x: 260, startPoint y: 193, endPoint x: 0, endPoint y: 178, distance: 260.9
click at [76, 186] on input "the psychological impact of war on individuals and how it manifests through tra…" at bounding box center [300, 188] width 493 height 36
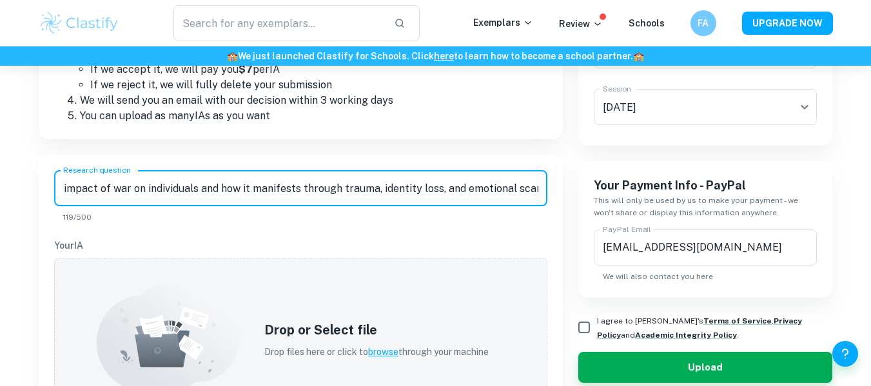
drag, startPoint x: 465, startPoint y: 190, endPoint x: 640, endPoint y: 189, distance: 174.7
click at [640, 189] on div "IA EE TOK How this works You have to be an IB graduate Upload your IA using the…" at bounding box center [428, 270] width 810 height 764
type input "The psychological impact of war on individuals and how it manifests through tra…"
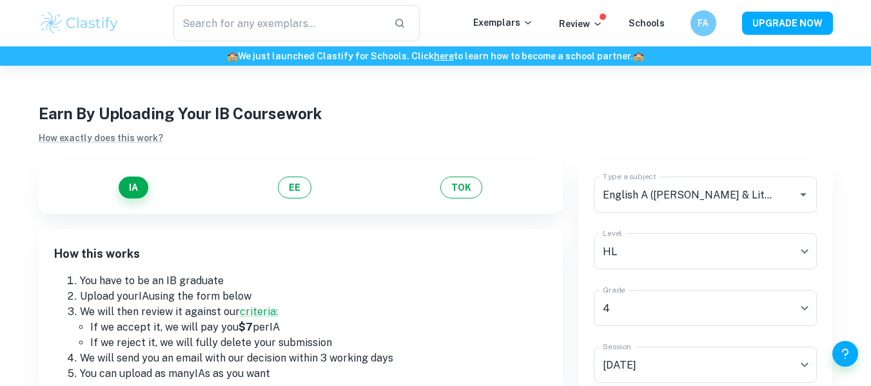
scroll to position [258, 0]
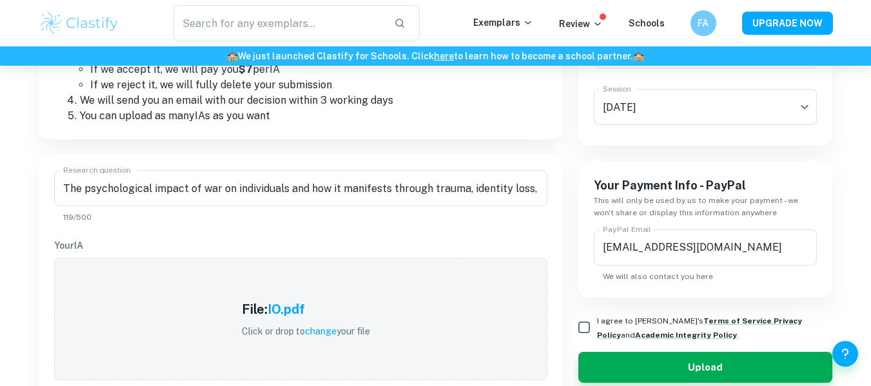
click at [585, 318] on input "I agree to Clastify's Terms of Service , Privacy Policy and Academic Integrity …" at bounding box center [584, 328] width 26 height 26
checkbox input "true"
click at [588, 365] on button "Upload" at bounding box center [705, 367] width 255 height 31
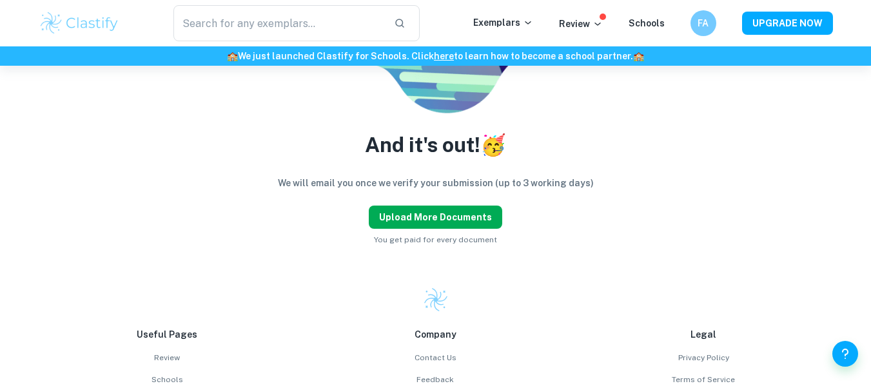
click at [440, 224] on button "Upload more documents" at bounding box center [435, 217] width 133 height 23
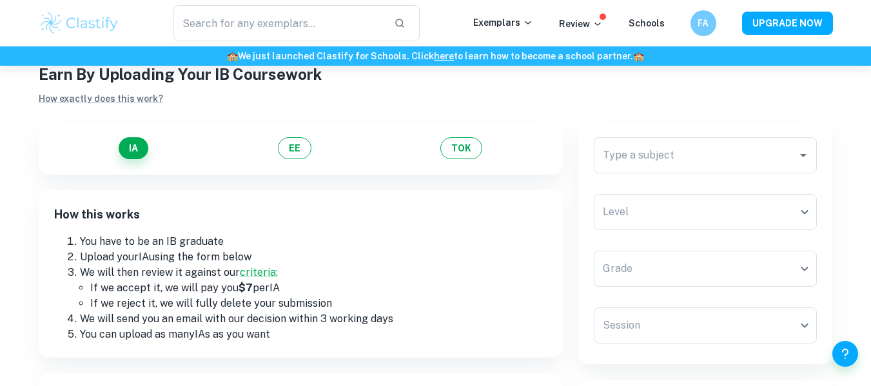
scroll to position [0, 0]
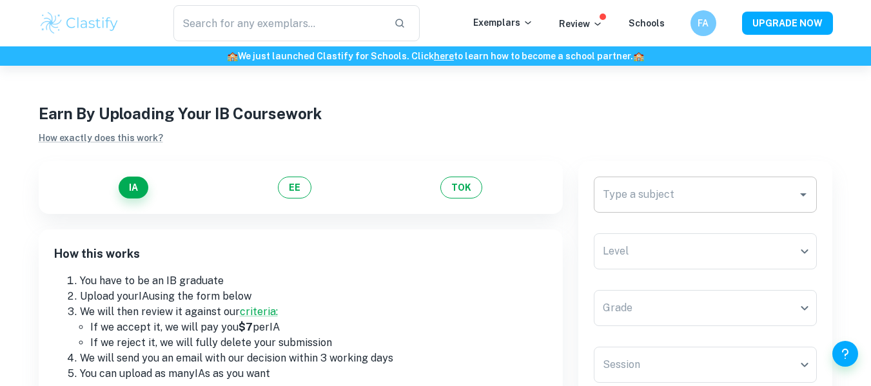
click at [614, 208] on div "Type a subject" at bounding box center [706, 195] width 224 height 36
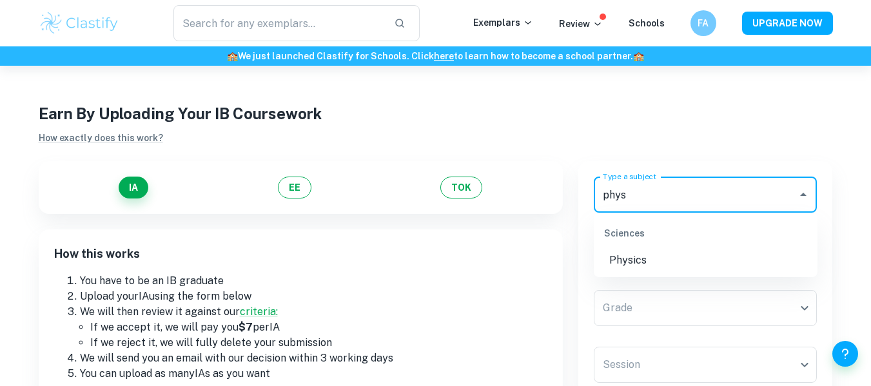
click at [638, 248] on div "Sciences" at bounding box center [706, 233] width 224 height 31
click at [632, 253] on li "Physics" at bounding box center [706, 260] width 224 height 23
type input "Physics"
click at [632, 253] on body "​ Exemplars Review Schools FA UPGRADE NOW 🏫 We just launched Clastify for Schoo…" at bounding box center [435, 259] width 871 height 386
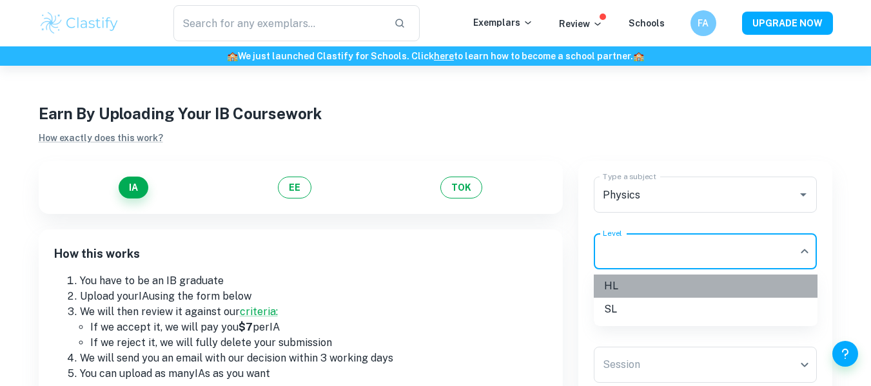
click at [620, 291] on li "HL" at bounding box center [706, 286] width 224 height 23
type input "HL"
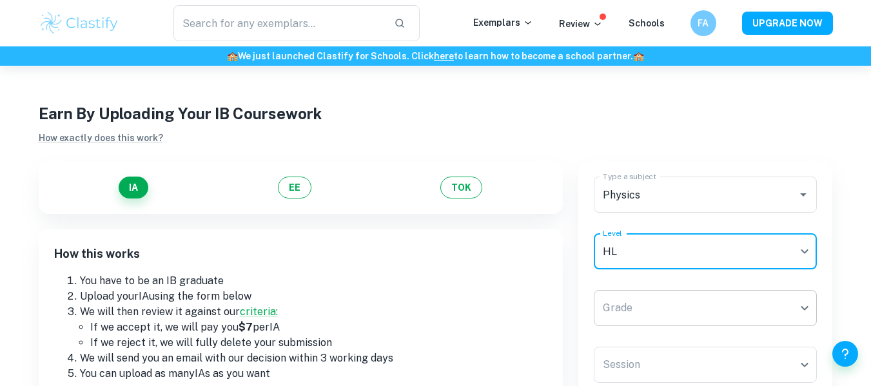
click at [620, 291] on body "​ Exemplars Review Schools FA UPGRADE NOW 🏫 We just launched Clastify for Schoo…" at bounding box center [435, 259] width 871 height 386
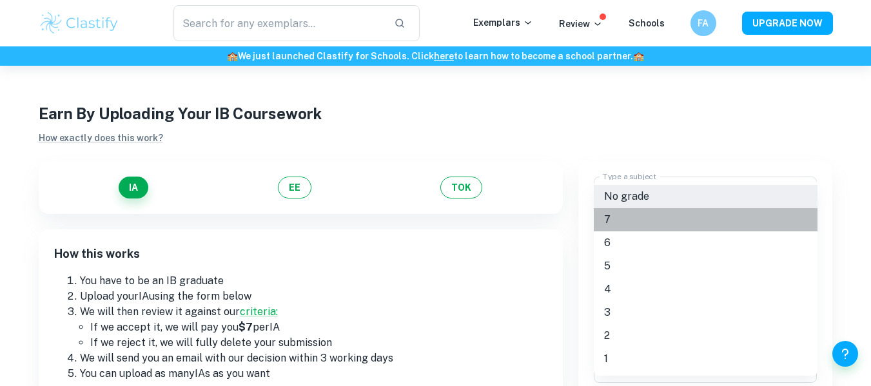
click at [616, 213] on li "7" at bounding box center [706, 219] width 224 height 23
type input "7"
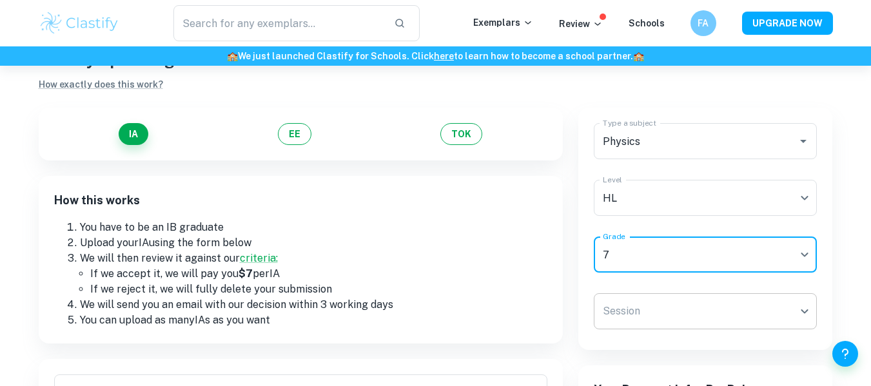
scroll to position [129, 0]
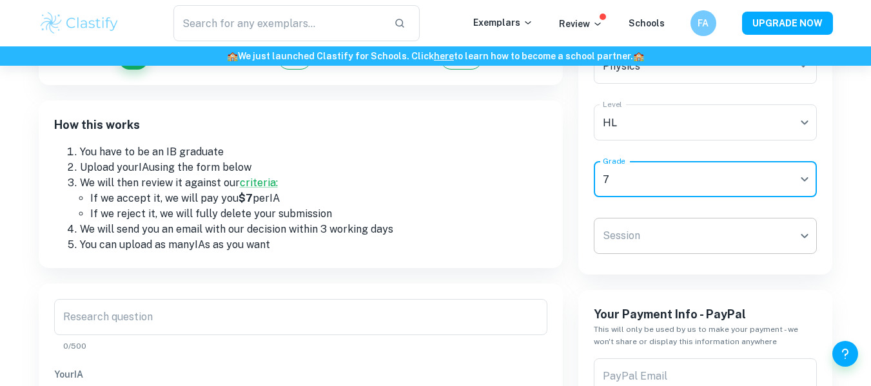
click at [646, 244] on body "​ Exemplars Review Schools FA UPGRADE NOW 🏫 We just launched Clastify for Schoo…" at bounding box center [435, 130] width 871 height 386
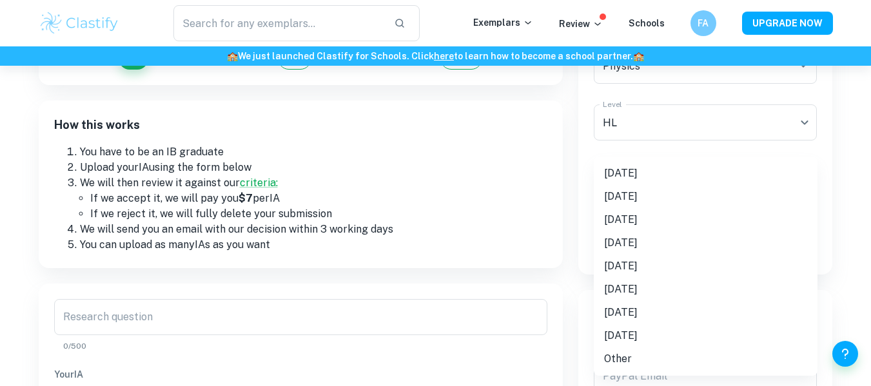
click at [643, 173] on li "May 2025" at bounding box center [706, 173] width 224 height 23
type input "M25"
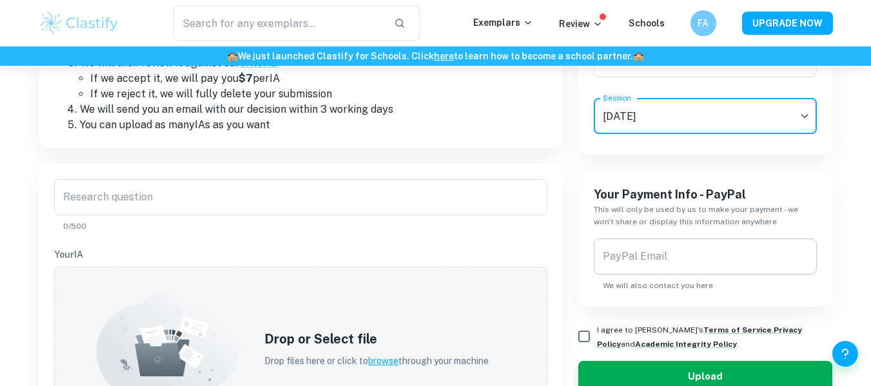
scroll to position [258, 0]
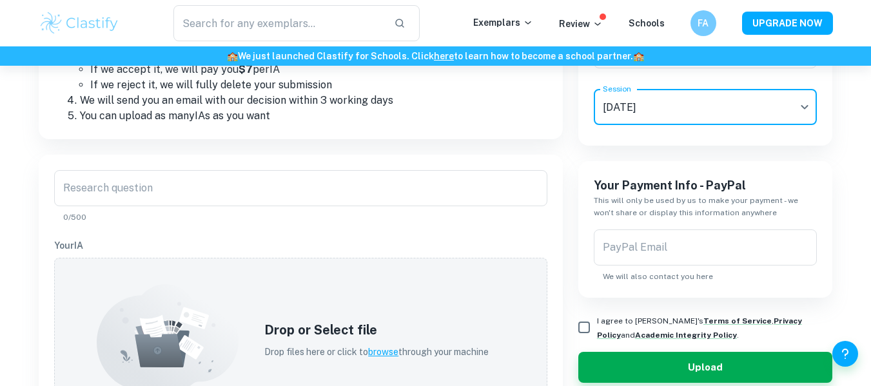
click at [631, 244] on input "PayPal Email" at bounding box center [706, 248] width 224 height 36
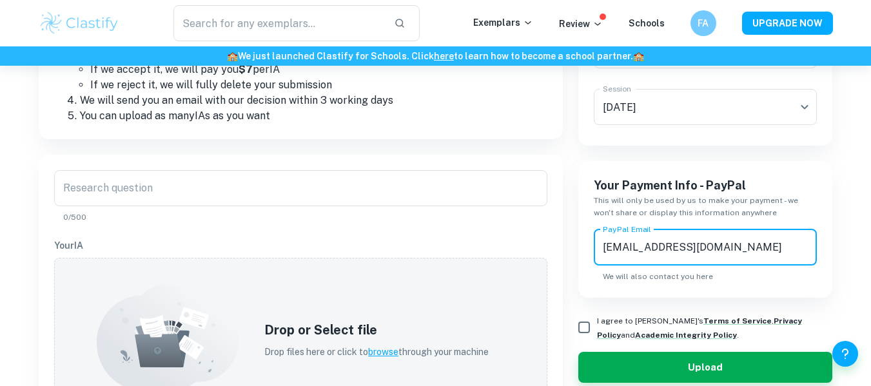
type input "fares.amin1111@gmail.com"
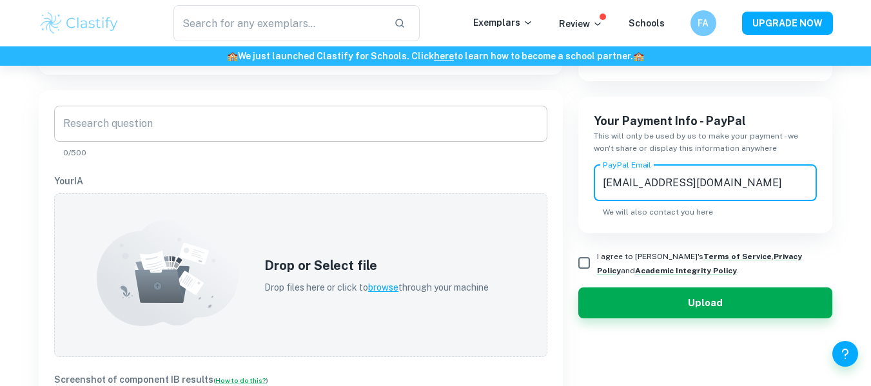
click at [194, 128] on input "Research question" at bounding box center [300, 124] width 493 height 36
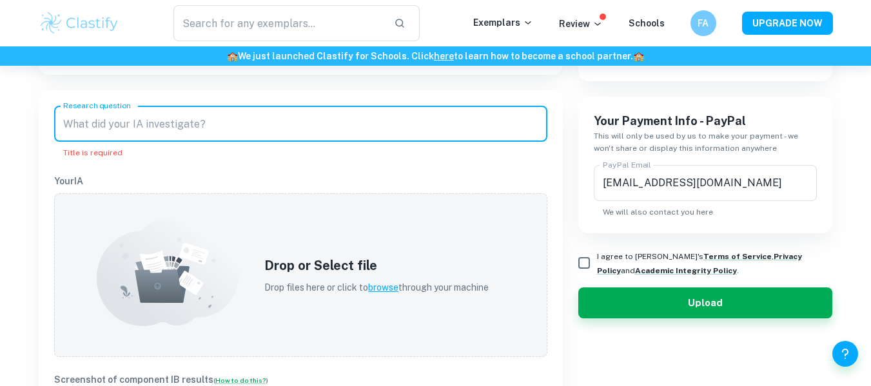
paste input "Investigating the effect of voltage on the angular speed of a DC motor."
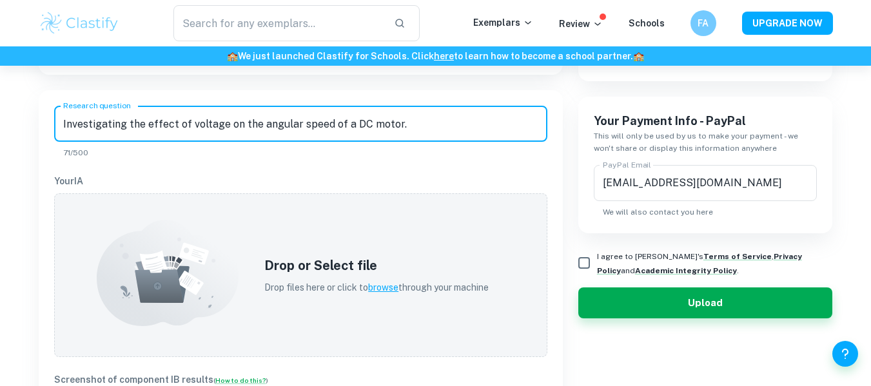
type input "Investigating the effect of voltage on the angular speed of a DC motor."
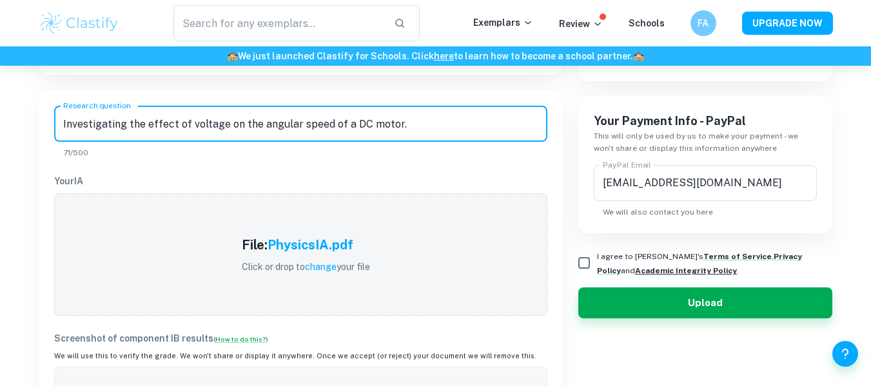
click at [635, 270] on strong "Academic Integrity Policy" at bounding box center [686, 270] width 102 height 9
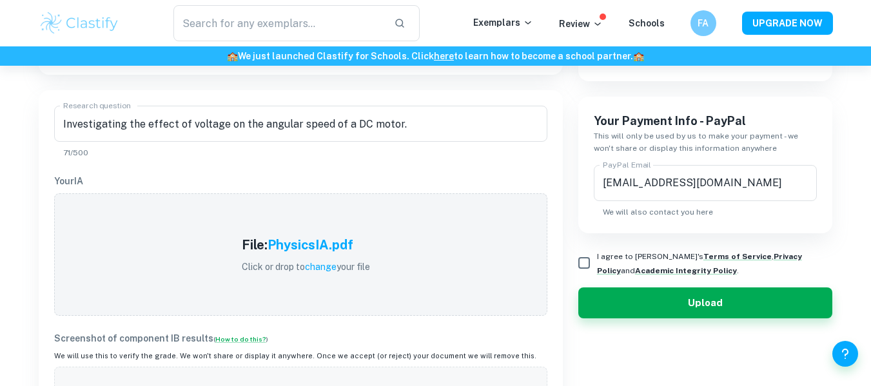
click at [578, 260] on input "I agree to Clastify's Terms of Service , Privacy Policy and Academic Integrity …" at bounding box center [584, 263] width 26 height 26
checkbox input "true"
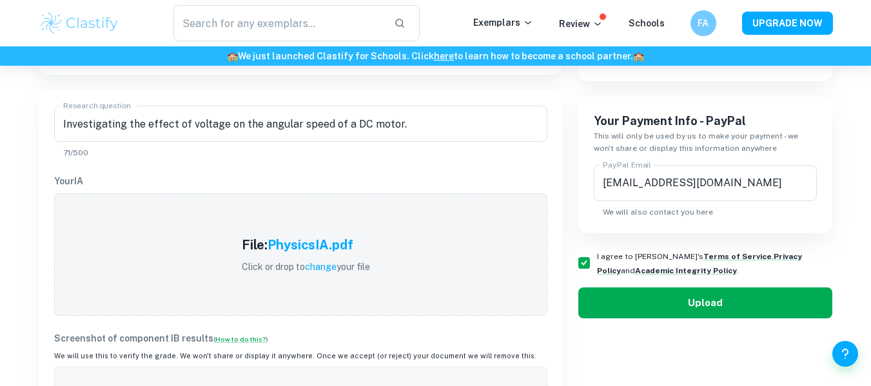
click at [607, 302] on button "Upload" at bounding box center [705, 303] width 255 height 31
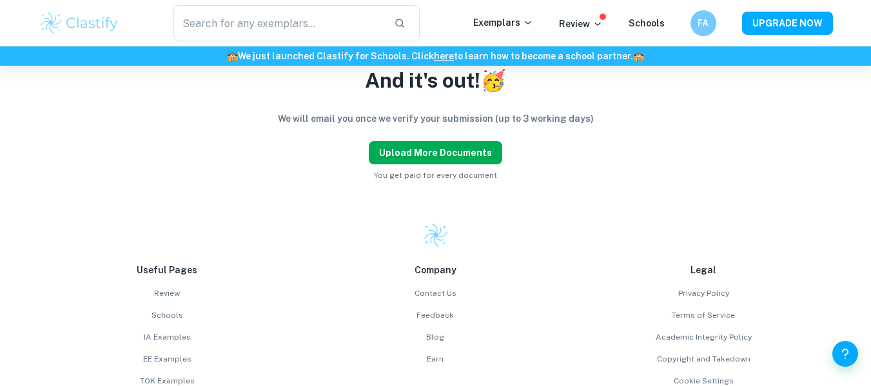
click at [415, 148] on button "Upload more documents" at bounding box center [435, 152] width 133 height 23
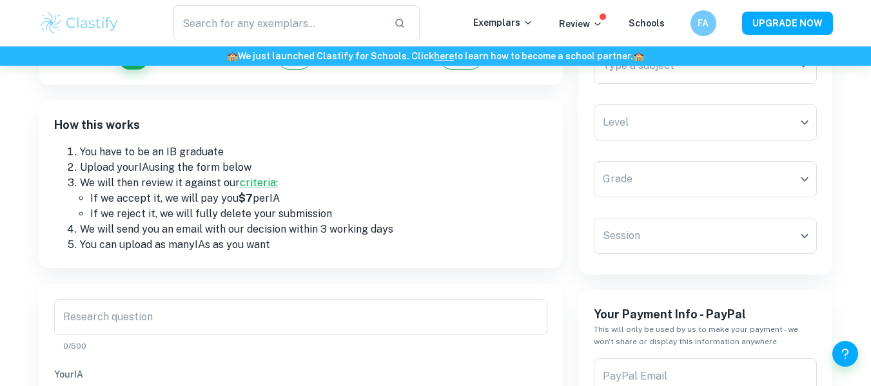
scroll to position [0, 0]
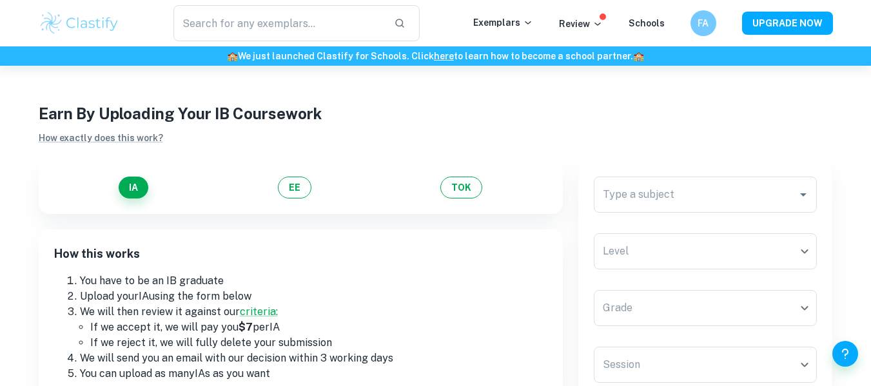
click at [182, 128] on div "Earn By Uploading Your IB Coursework How exactly does this work?" at bounding box center [436, 124] width 794 height 44
click at [285, 186] on button "EE" at bounding box center [295, 188] width 34 height 22
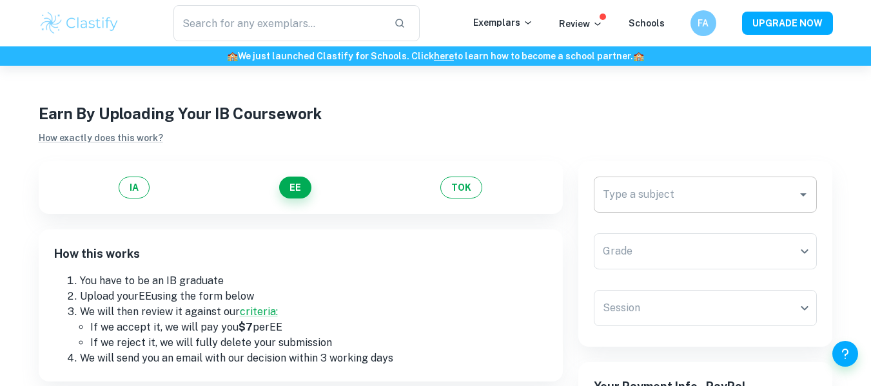
click at [674, 201] on input "Type a subject" at bounding box center [696, 194] width 193 height 24
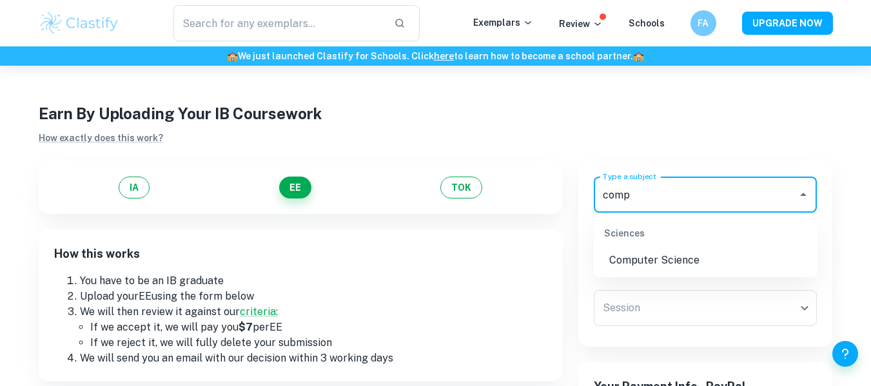
click at [650, 256] on li "Computer Science" at bounding box center [706, 260] width 224 height 23
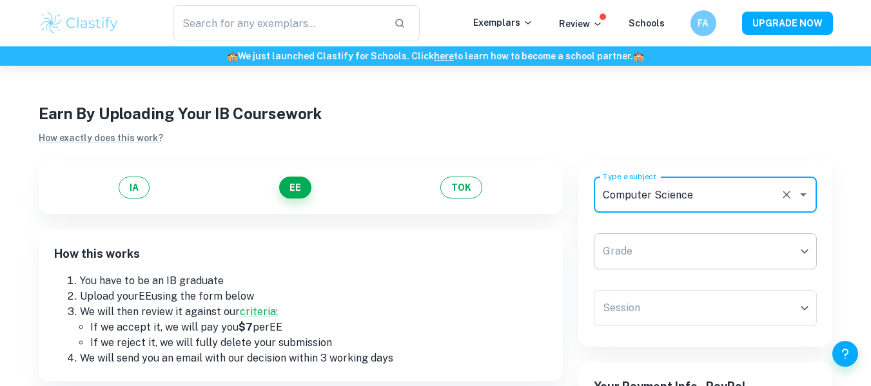
type input "Computer Science"
click at [655, 268] on body "​ Exemplars Review Schools FA UPGRADE NOW 🏫 We just launched Clastify for Schoo…" at bounding box center [435, 259] width 871 height 386
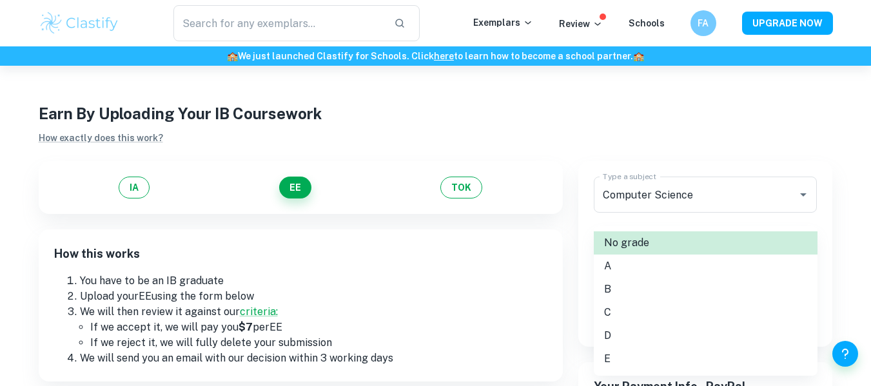
click at [644, 286] on li "B" at bounding box center [706, 289] width 224 height 23
type input "B"
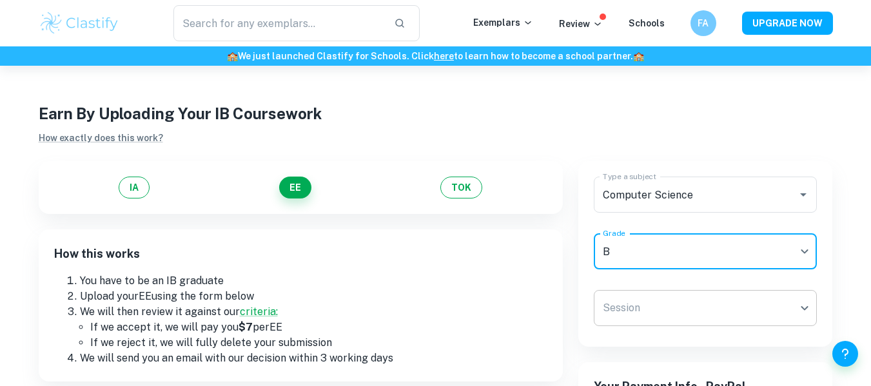
click at [604, 302] on body "​ Exemplars Review Schools FA UPGRADE NOW 🏫 We just launched Clastify for Schoo…" at bounding box center [435, 259] width 871 height 386
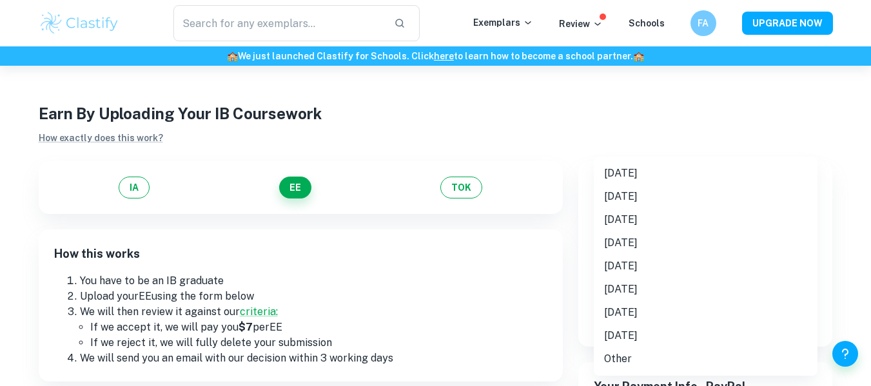
click at [651, 170] on li "May 2025" at bounding box center [706, 173] width 224 height 23
type input "M25"
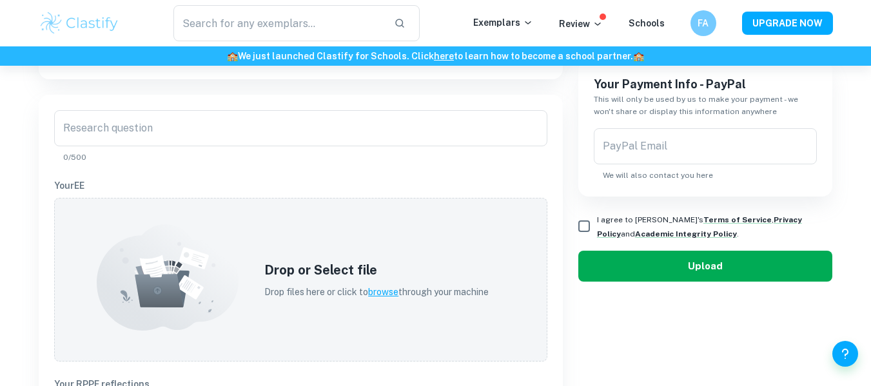
scroll to position [322, 0]
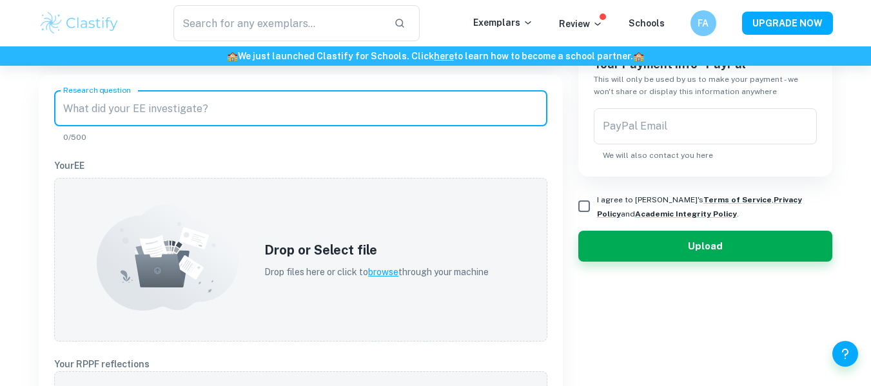
click at [259, 111] on input "Research question" at bounding box center [300, 108] width 493 height 36
paste input "To what extent does the execution speed of Bubble Sort differ when implemented …"
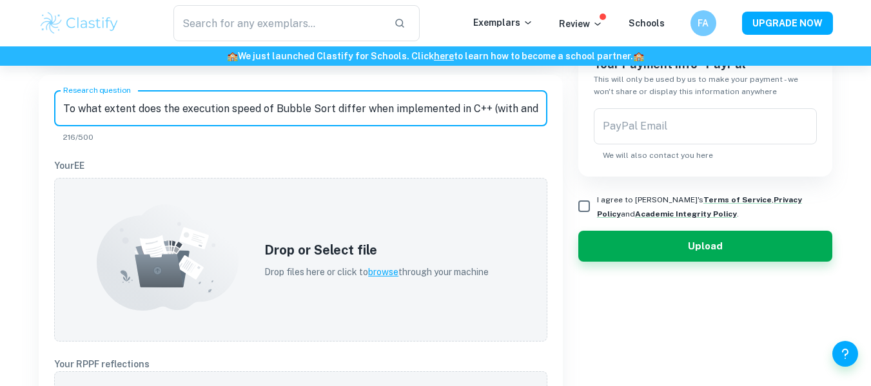
scroll to position [0, 564]
type input "To what extent does the execution speed of Bubble Sort differ when implemented …"
click at [665, 115] on input "PayPal Email" at bounding box center [706, 126] width 224 height 36
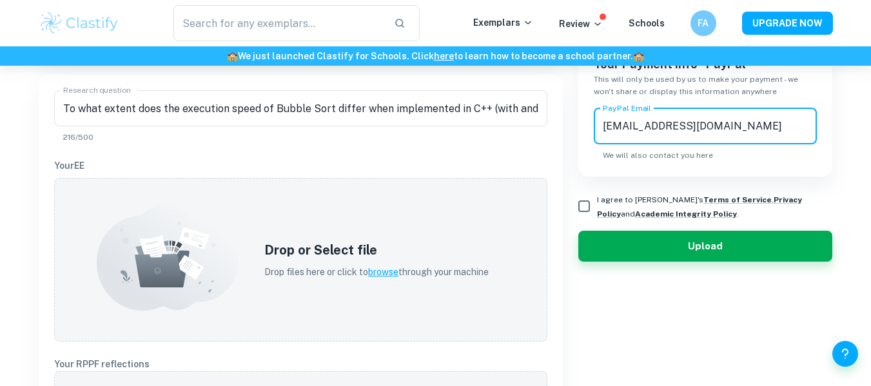
type input "fares.amin1111@gmail.com"
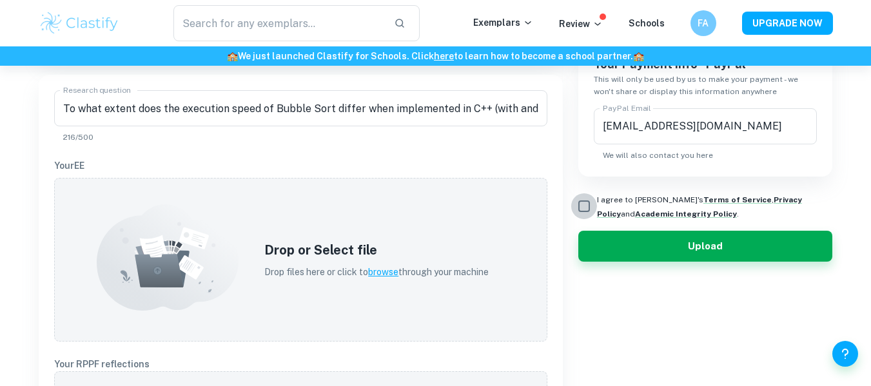
click at [585, 199] on input "I agree to Clastify's Terms of Service , Privacy Policy and Academic Integrity …" at bounding box center [584, 206] width 26 height 26
checkbox input "true"
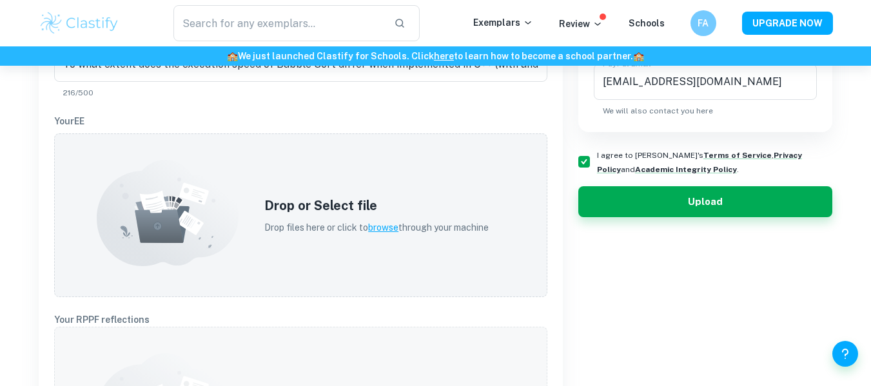
scroll to position [387, 0]
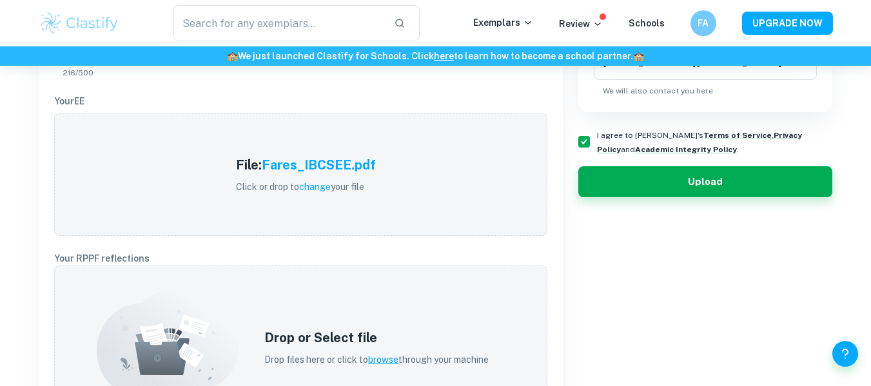
click at [135, 254] on p "Your RPPF reflections" at bounding box center [300, 258] width 493 height 14
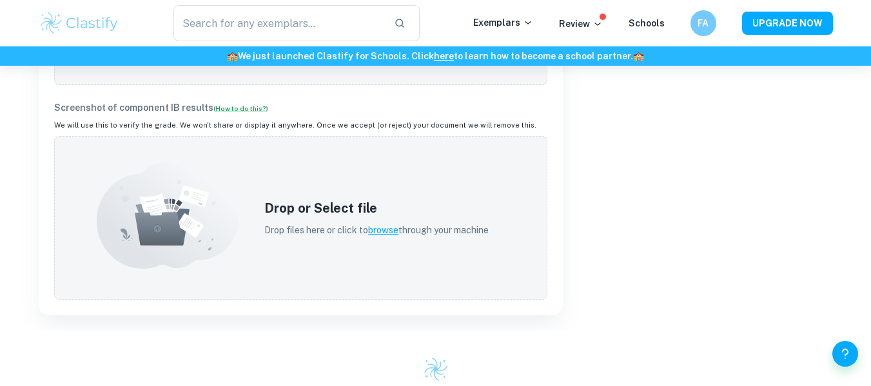
scroll to position [709, 0]
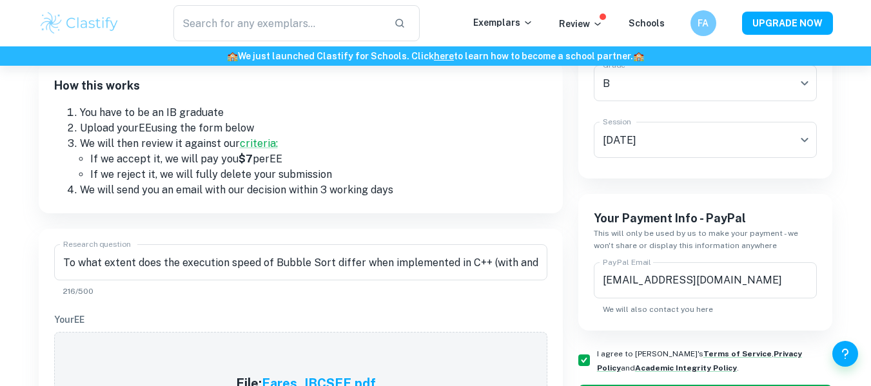
scroll to position [322, 0]
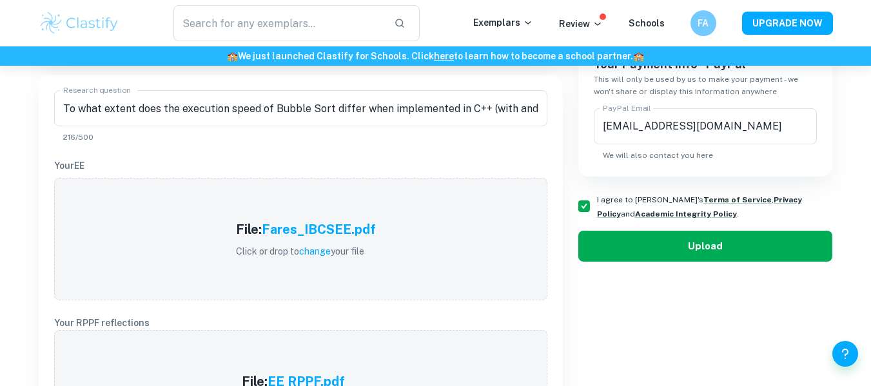
click at [687, 237] on button "Upload" at bounding box center [705, 246] width 255 height 31
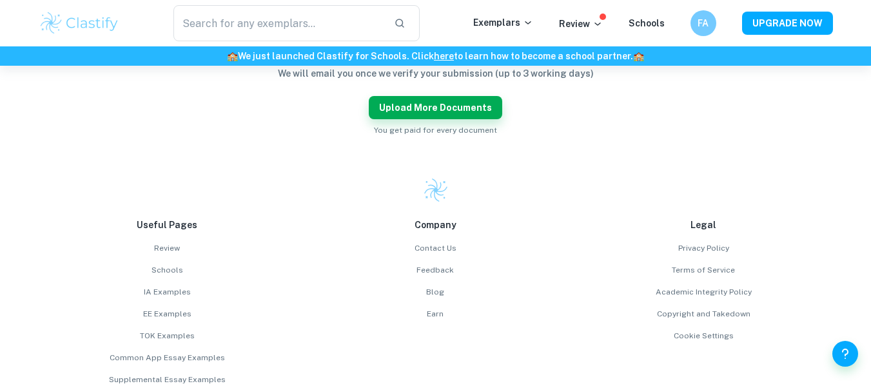
scroll to position [209, 0]
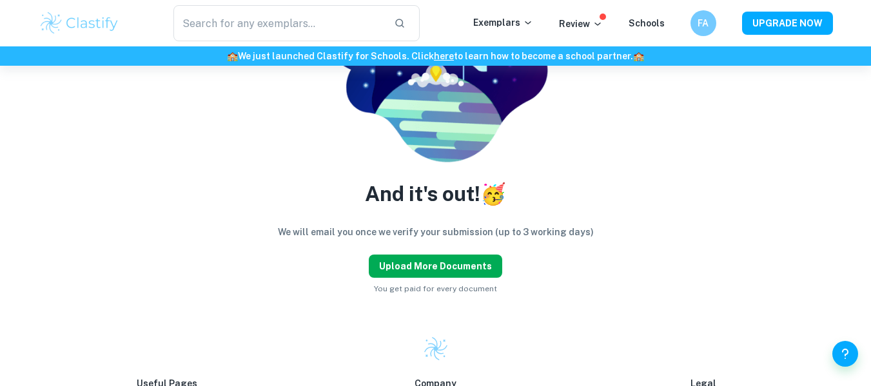
click at [453, 259] on button "Upload more documents" at bounding box center [435, 266] width 133 height 23
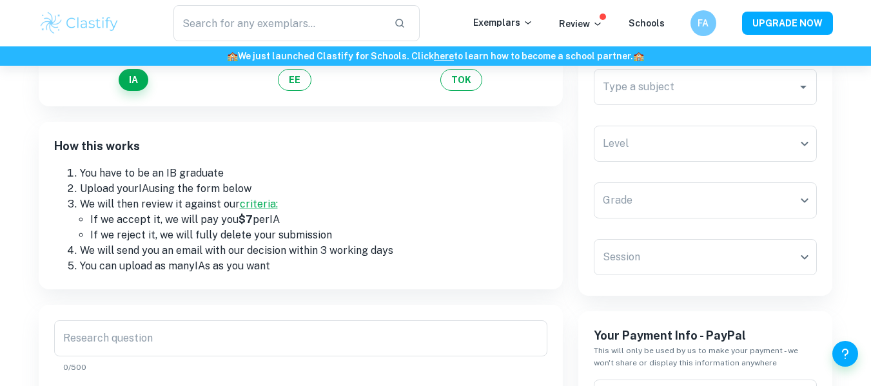
scroll to position [15, 0]
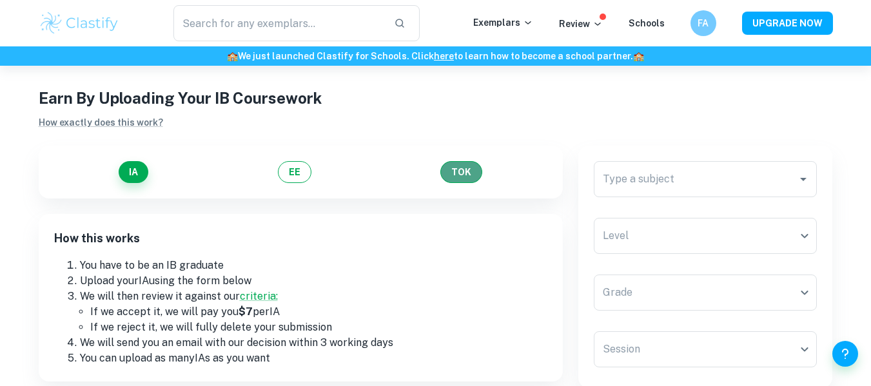
click at [465, 175] on button "TOK" at bounding box center [461, 172] width 42 height 22
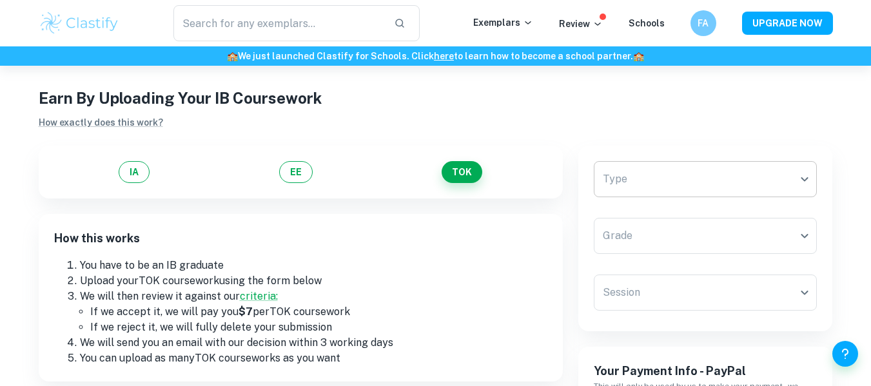
click at [665, 175] on body "​ Exemplars Review Schools FA UPGRADE NOW 🏫 We just launched Clastify for Schoo…" at bounding box center [435, 243] width 871 height 386
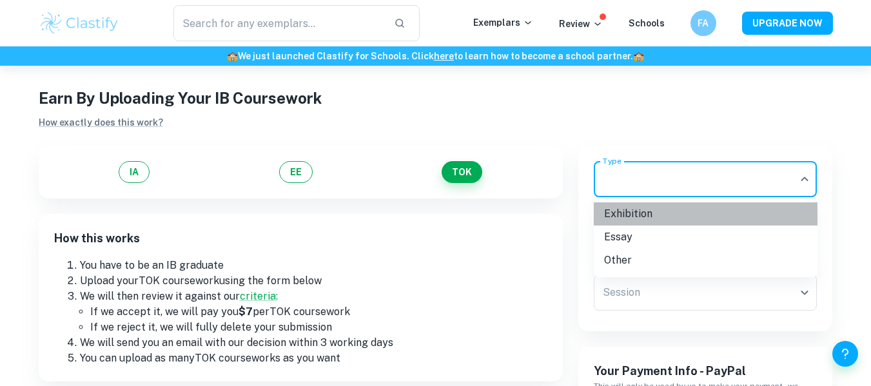
click at [655, 219] on li "Exhibition" at bounding box center [706, 213] width 224 height 23
type input "Exhibition"
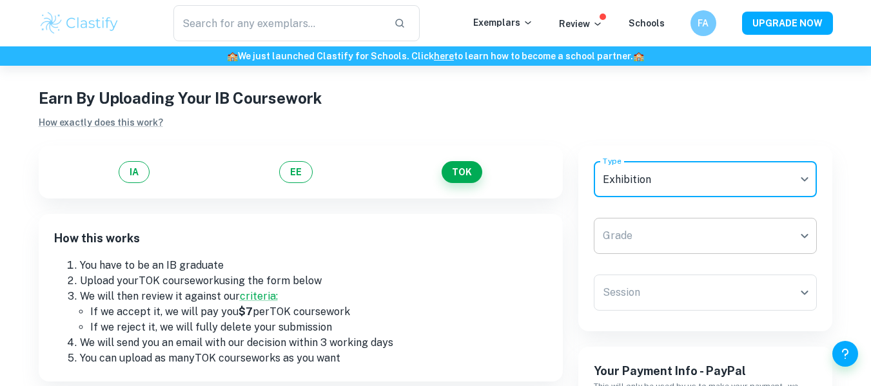
click at [656, 230] on body "​ Exemplars Review Schools FA UPGRADE NOW 🏫 We just launched Clastify for Schoo…" at bounding box center [435, 243] width 871 height 386
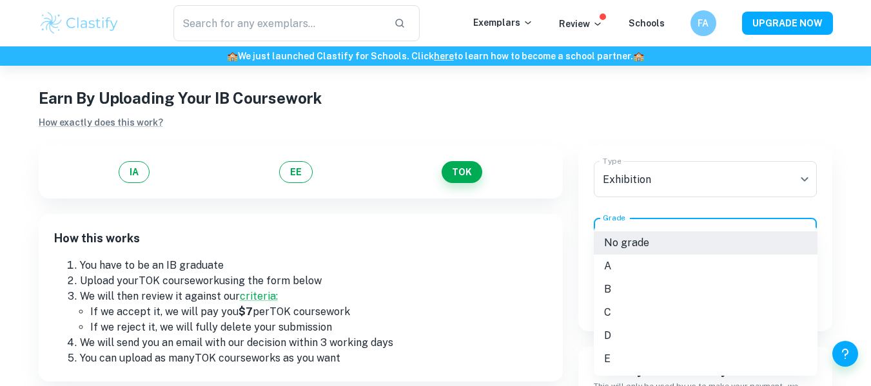
click at [636, 312] on li "C" at bounding box center [706, 312] width 224 height 23
type input "C"
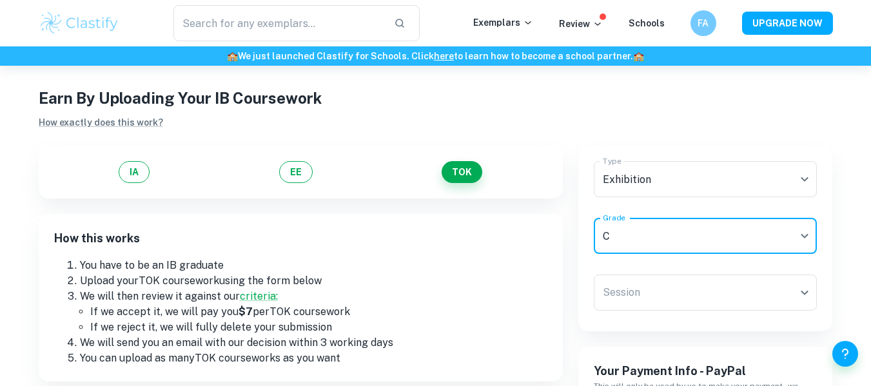
click at [589, 293] on div "Type Exhibition Exhibition Type Grade C C Grade Session ​ Session" at bounding box center [705, 239] width 255 height 186
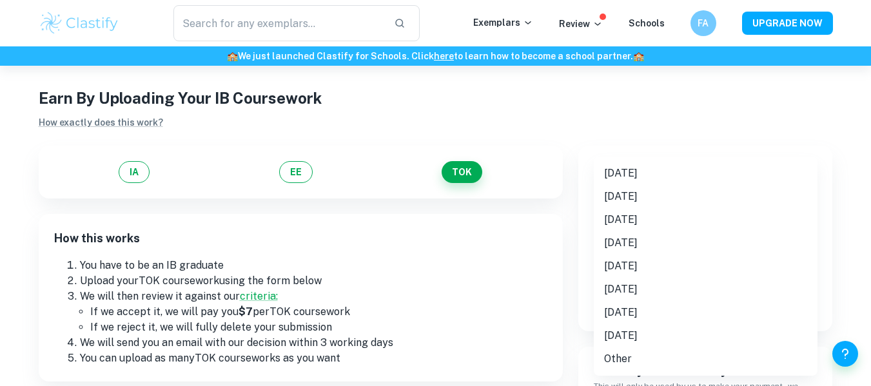
click at [597, 293] on body "​ Exemplars Review Schools FA UPGRADE NOW 🏫 We just launched Clastify for Schoo…" at bounding box center [435, 243] width 871 height 386
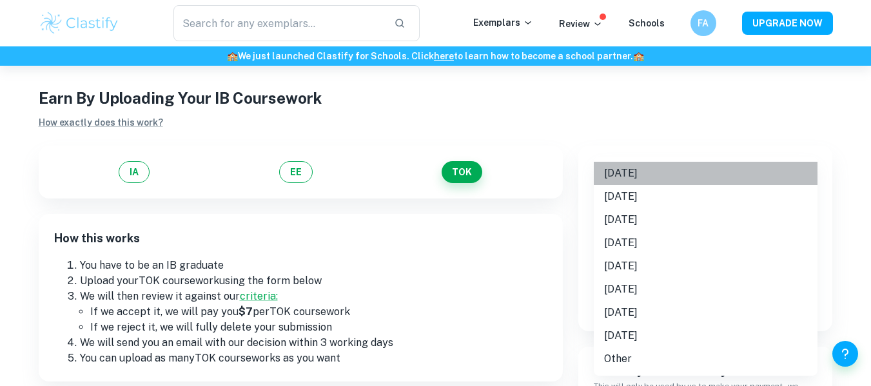
click at [623, 172] on li "May 2025" at bounding box center [706, 173] width 224 height 23
type input "M25"
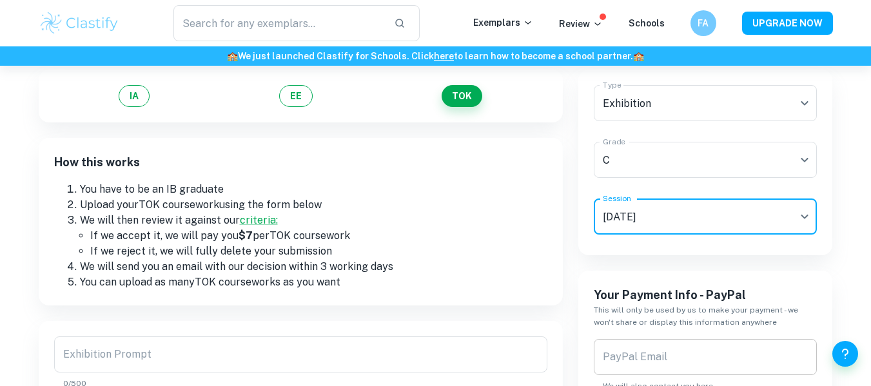
scroll to position [144, 0]
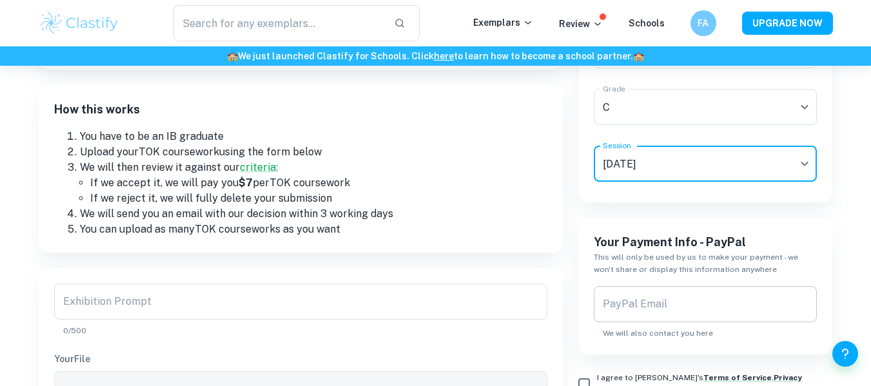
click at [648, 311] on input "PayPal Email" at bounding box center [706, 304] width 224 height 36
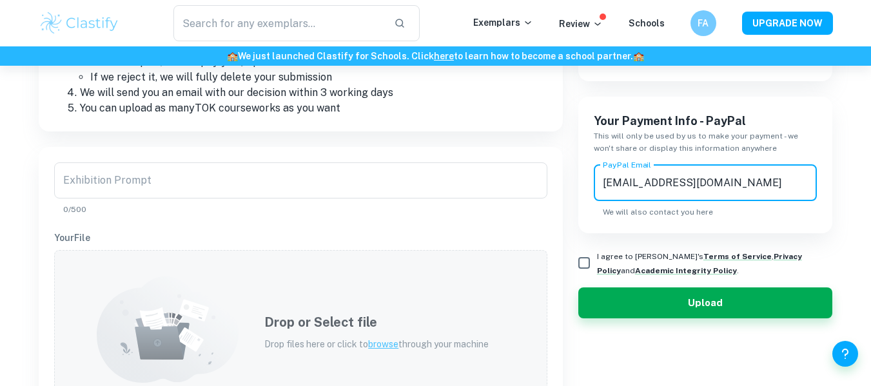
scroll to position [273, 0]
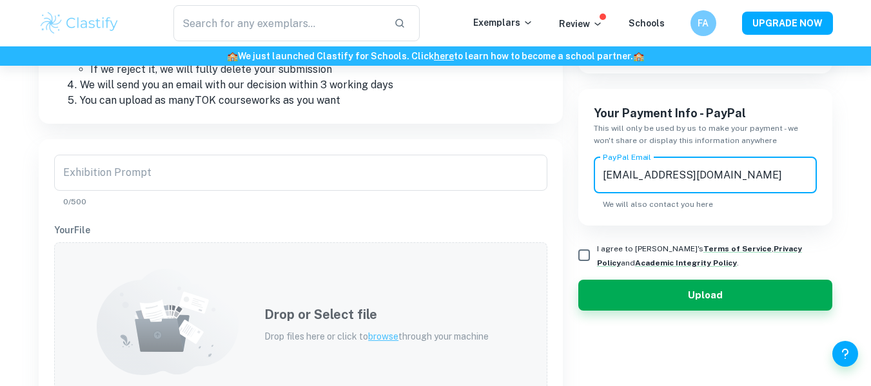
type input "fares.amin1111@gmail.com"
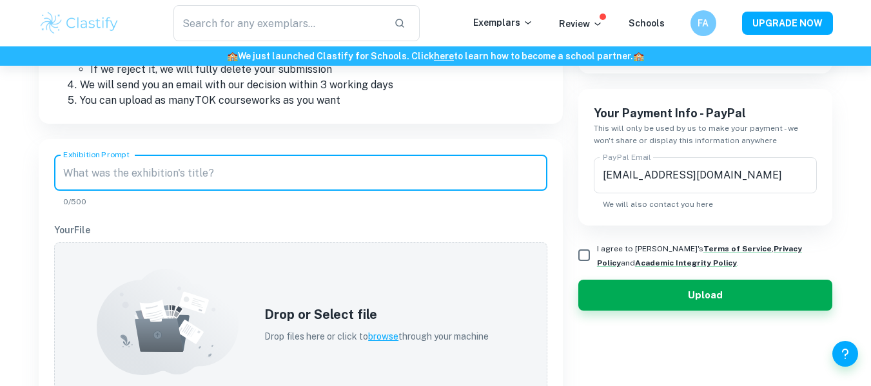
click at [246, 173] on input "Exhibition Prompt" at bounding box center [300, 173] width 493 height 36
paste input "Prompt 5: What counts as good evidence for a claim?"
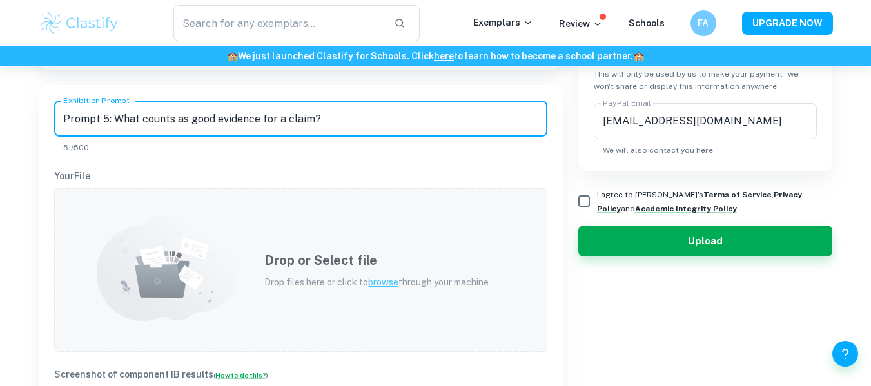
scroll to position [402, 0]
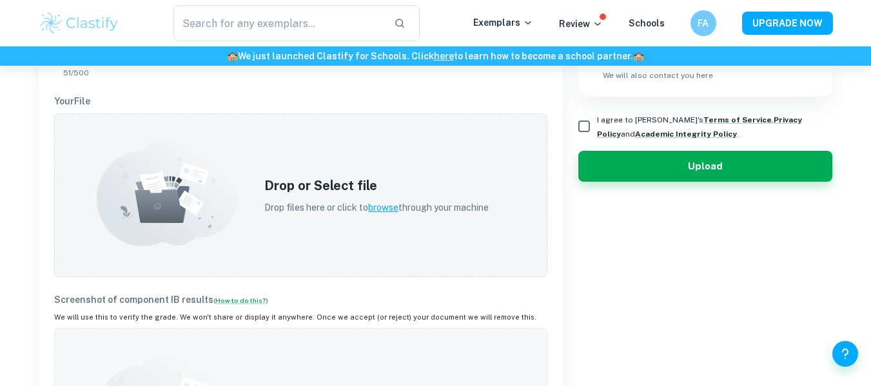
type input "Prompt 5: What counts as good evidence for a claim?"
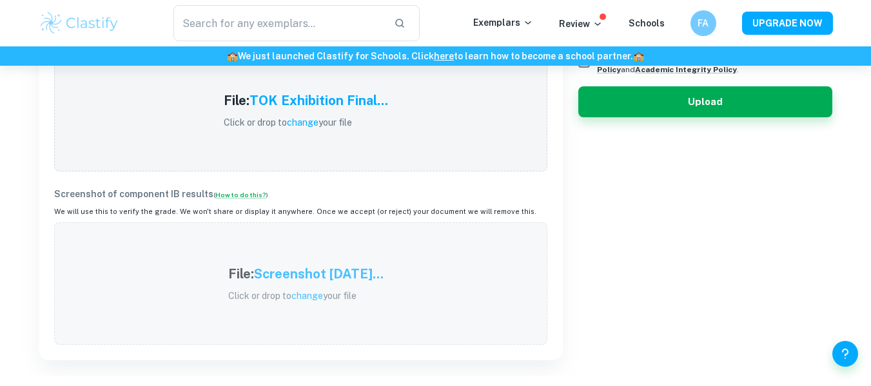
scroll to position [209, 0]
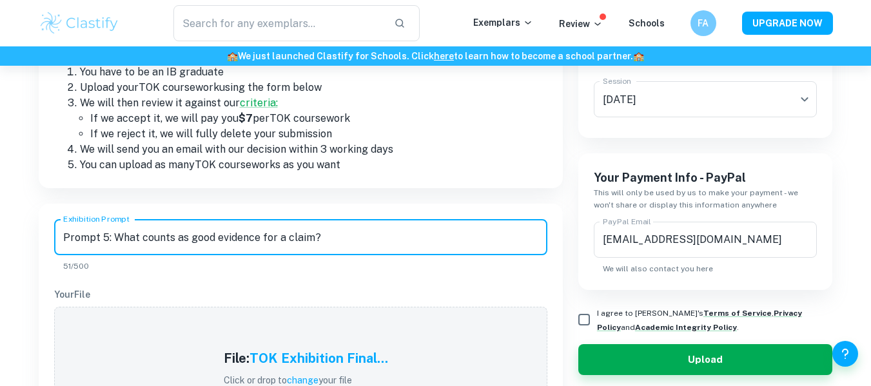
click at [580, 328] on input "I agree to Clastify's Terms of Service , Privacy Policy and Academic Integrity …" at bounding box center [584, 320] width 26 height 26
checkbox input "true"
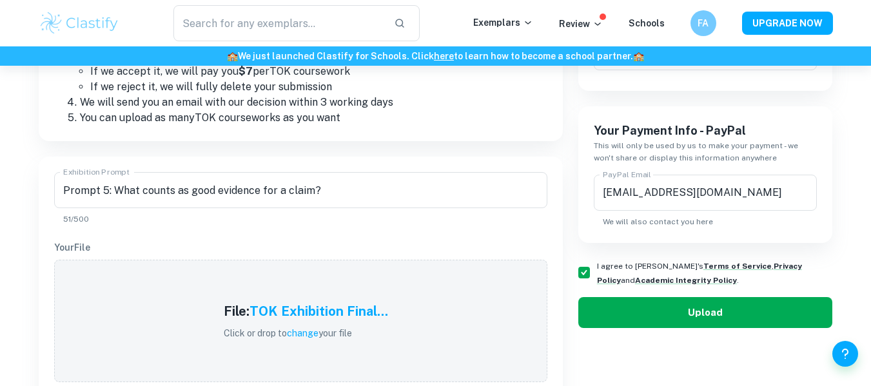
scroll to position [258, 0]
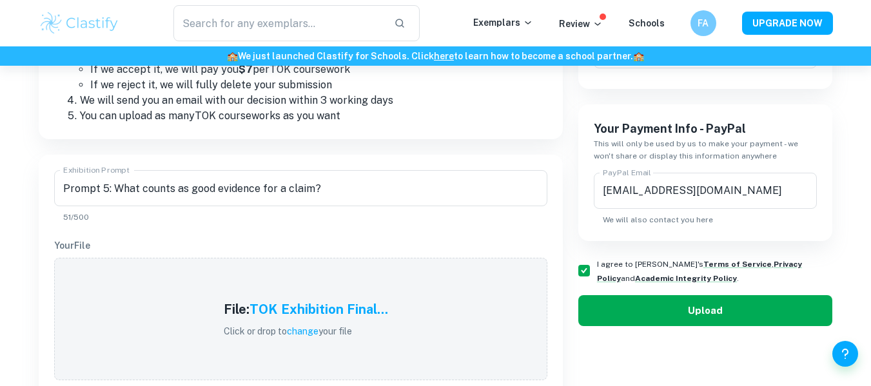
click at [616, 308] on button "Upload" at bounding box center [705, 310] width 255 height 31
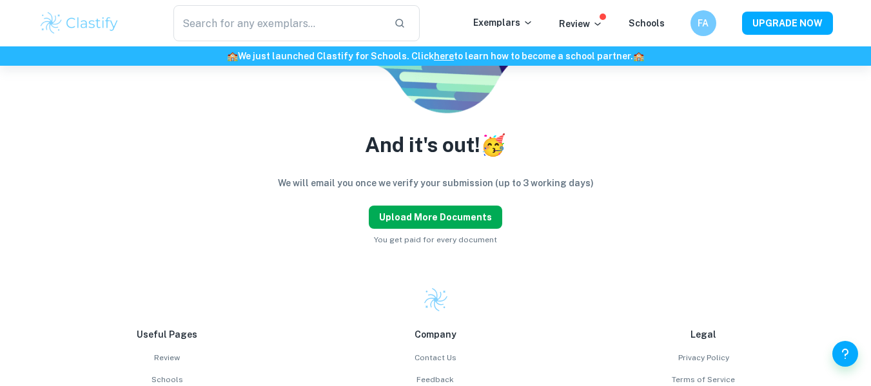
click at [407, 221] on button "Upload more documents" at bounding box center [435, 217] width 133 height 23
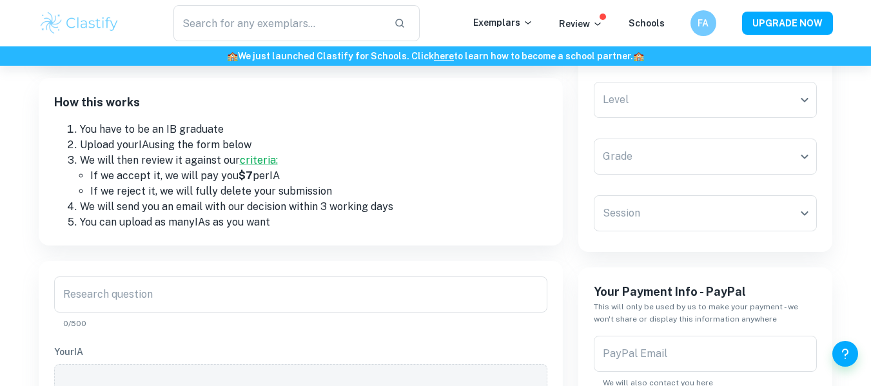
scroll to position [0, 0]
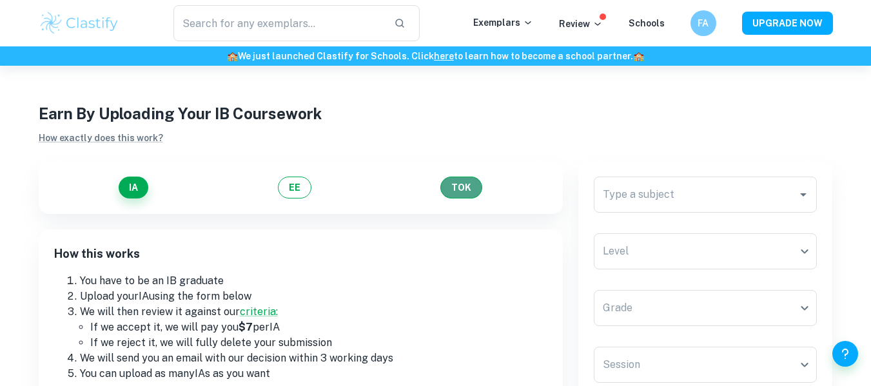
click at [469, 182] on button "TOK" at bounding box center [461, 188] width 42 height 22
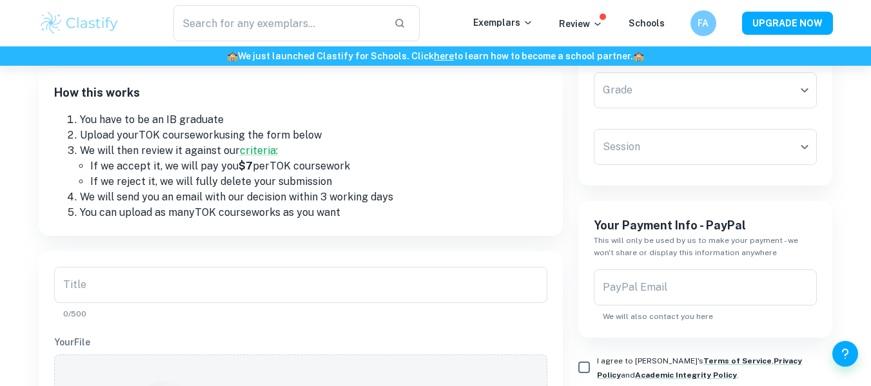
scroll to position [64, 0]
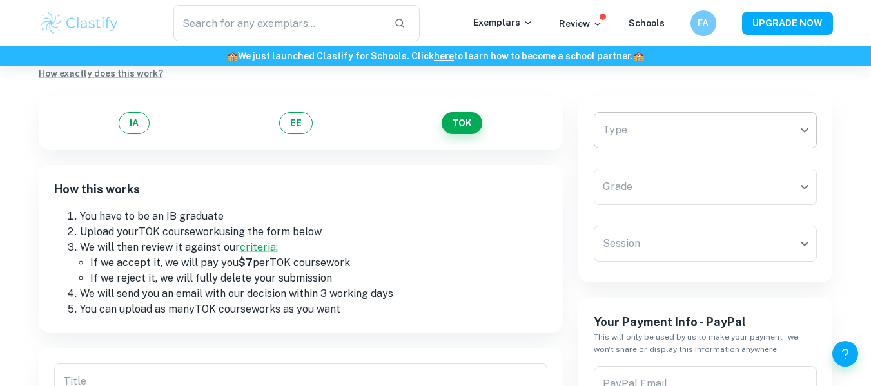
click at [667, 127] on body "​ Exemplars Review Schools FA UPGRADE NOW 🏫 We just launched Clastify for Schoo…" at bounding box center [435, 194] width 871 height 386
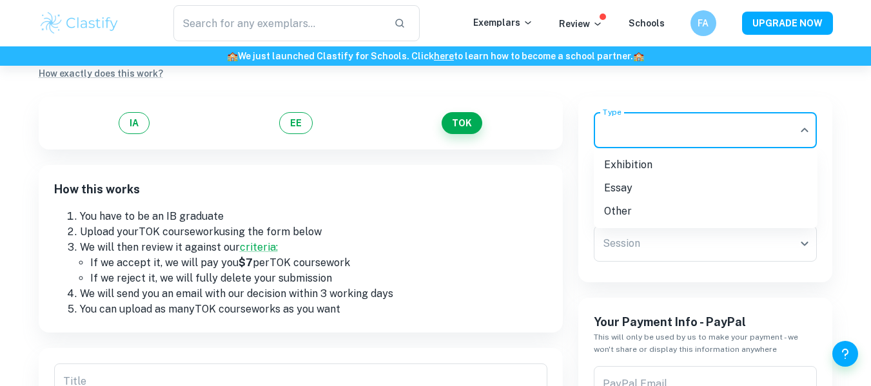
click at [653, 188] on li "Essay" at bounding box center [706, 188] width 224 height 23
type input "Essay"
click at [658, 184] on body "​ Exemplars Review Schools FA UPGRADE NOW 🏫 We just launched Clastify for Schoo…" at bounding box center [435, 194] width 871 height 386
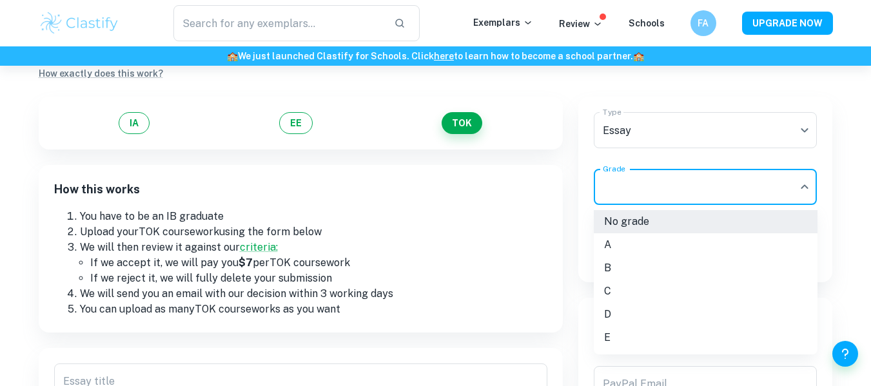
click at [622, 266] on li "B" at bounding box center [706, 268] width 224 height 23
type input "B"
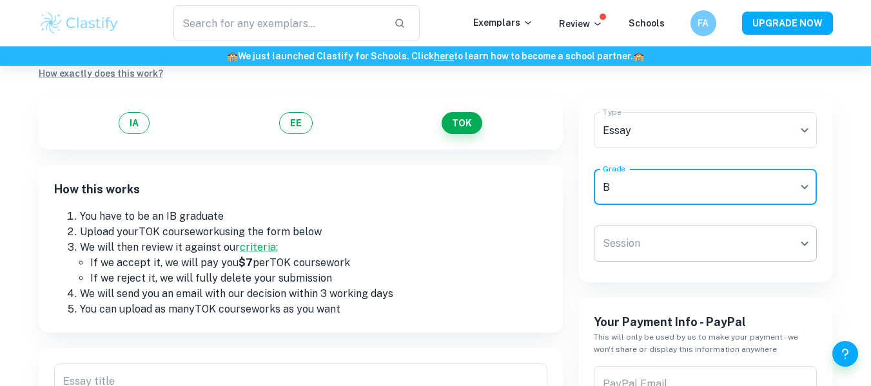
click at [634, 244] on body "​ Exemplars Review Schools FA UPGRADE NOW 🏫 We just launched Clastify for Schoo…" at bounding box center [435, 194] width 871 height 386
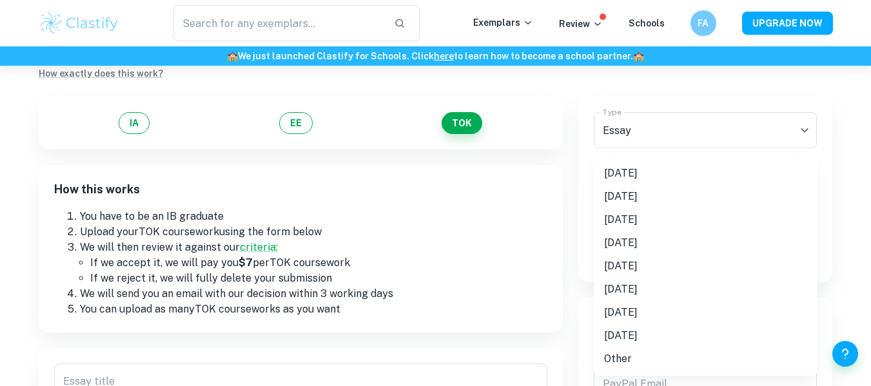
click at [651, 179] on li "May 2025" at bounding box center [706, 173] width 224 height 23
type input "M25"
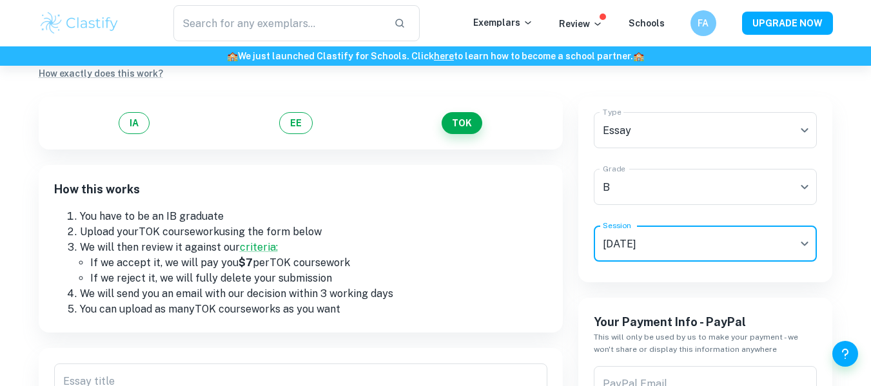
scroll to position [129, 0]
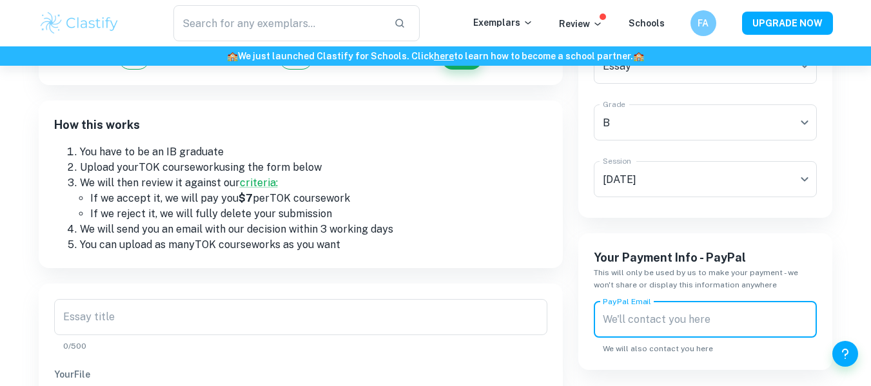
click at [643, 309] on div "PayPal Email PayPal Email We will also contact you here" at bounding box center [706, 328] width 224 height 53
type input "fares.amin1111@gmail.com"
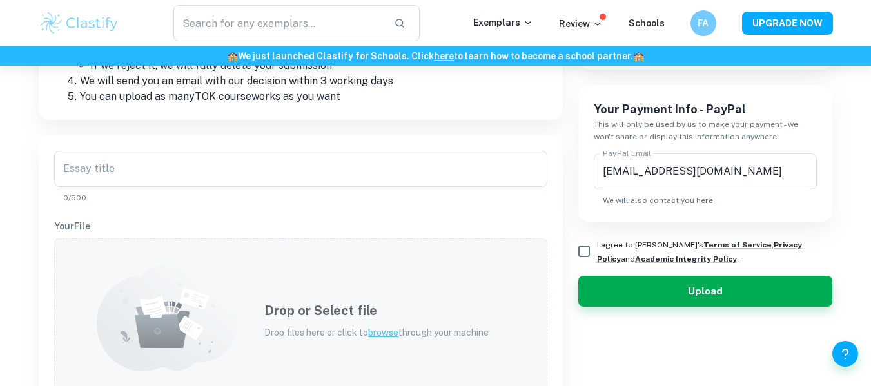
scroll to position [258, 0]
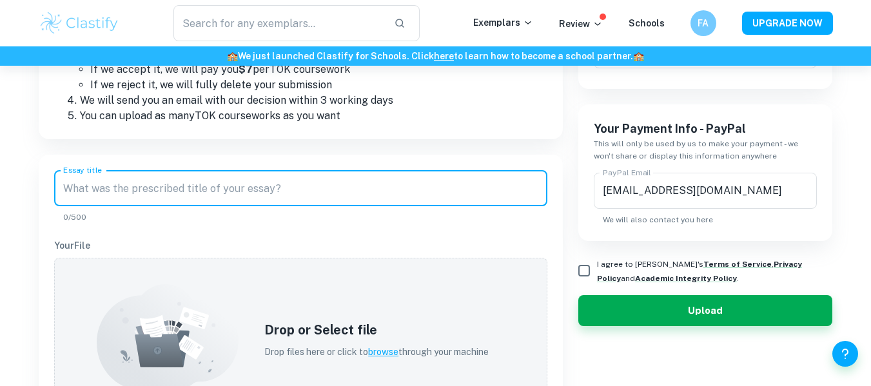
click at [215, 181] on input "Essay title" at bounding box center [300, 188] width 493 height 36
paste input "To what extent do you agree with the claim “all models are wrong, but some are …"
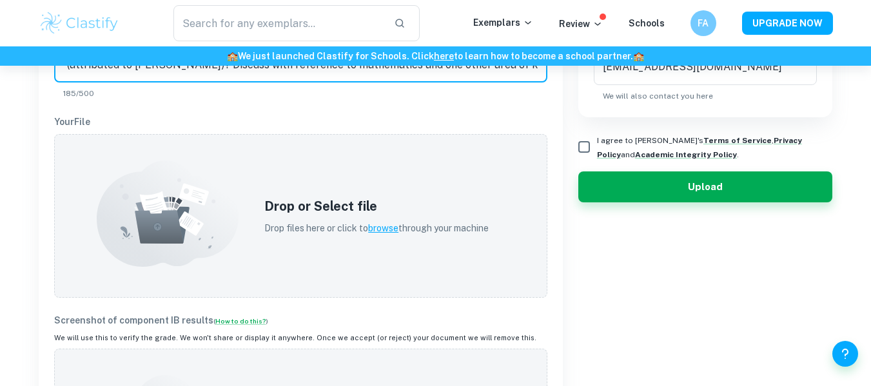
scroll to position [387, 0]
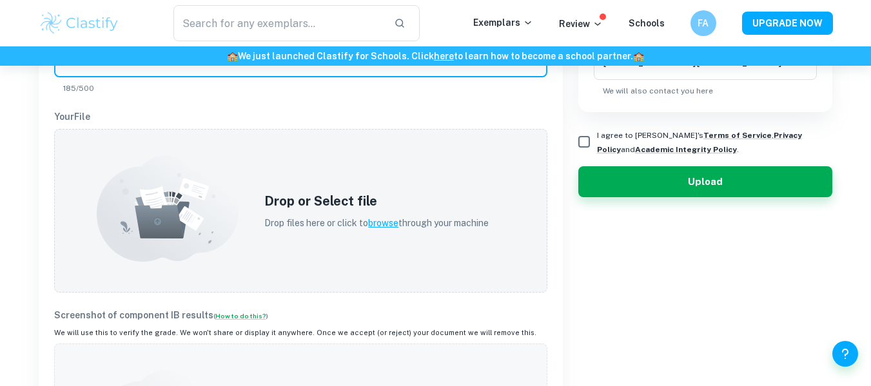
type input "To what extent do you agree with the claim “all models are wrong, but some are …"
click at [0, 177] on div "Earn By Uploading Your IB Coursework How exactly does this work? IA EE TOK How …" at bounding box center [435, 286] width 871 height 1215
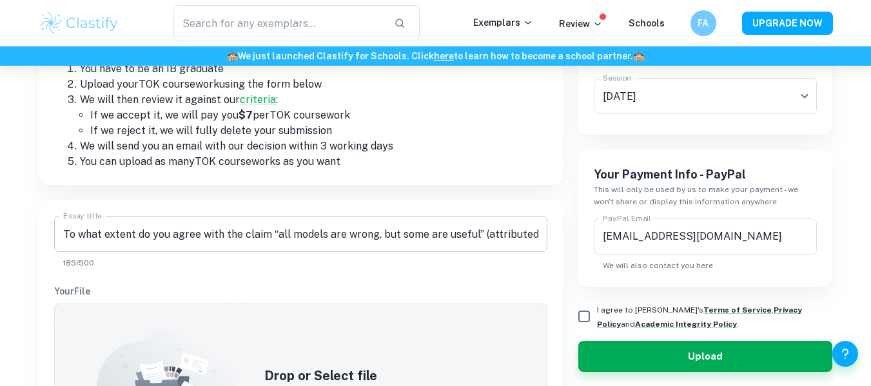
scroll to position [193, 0]
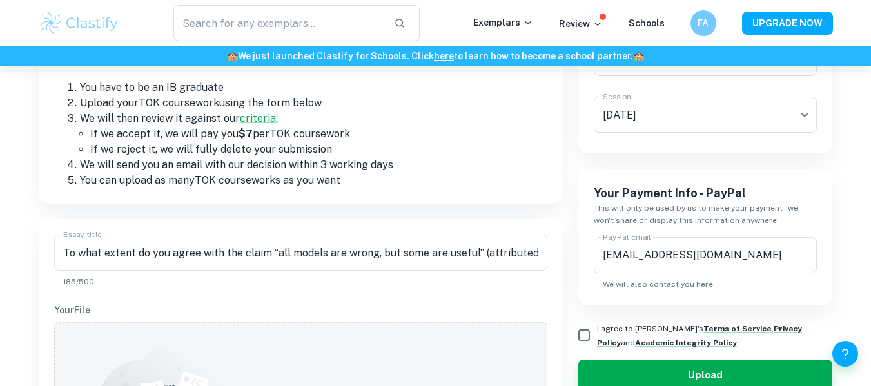
click at [585, 330] on input "I agree to Clastify's Terms of Service , Privacy Policy and Academic Integrity …" at bounding box center [584, 335] width 26 height 26
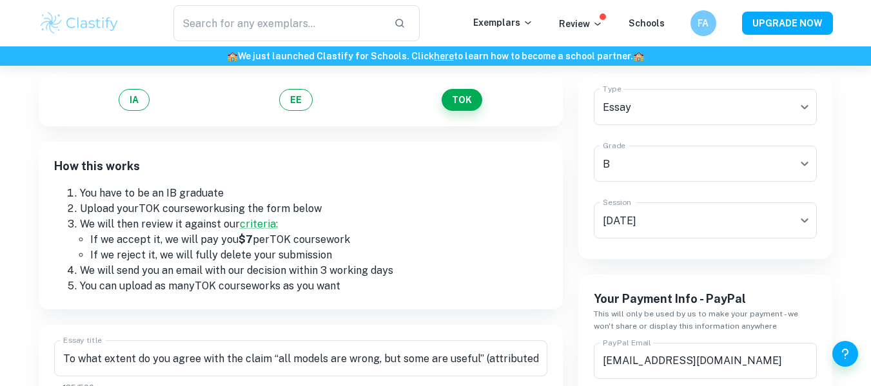
scroll to position [258, 0]
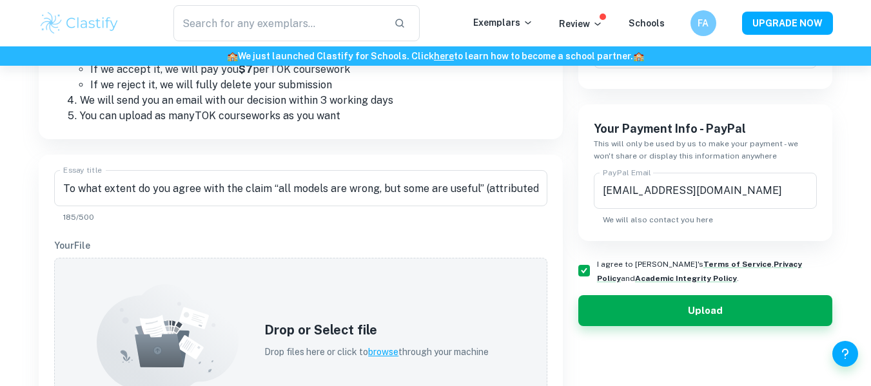
click at [581, 268] on input "I agree to Clastify's Terms of Service , Privacy Policy and Academic Integrity …" at bounding box center [584, 271] width 26 height 26
checkbox input "false"
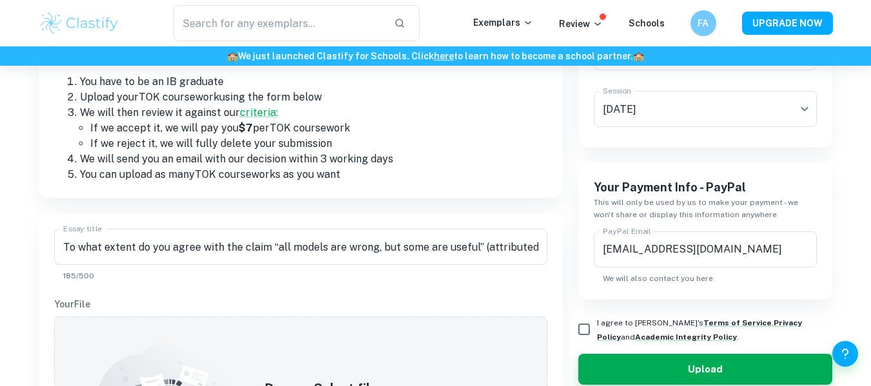
scroll to position [129, 0]
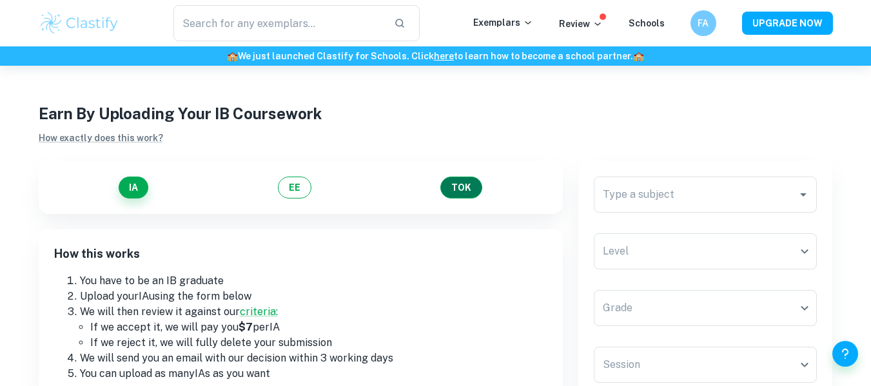
click at [456, 186] on button "TOK" at bounding box center [461, 188] width 42 height 22
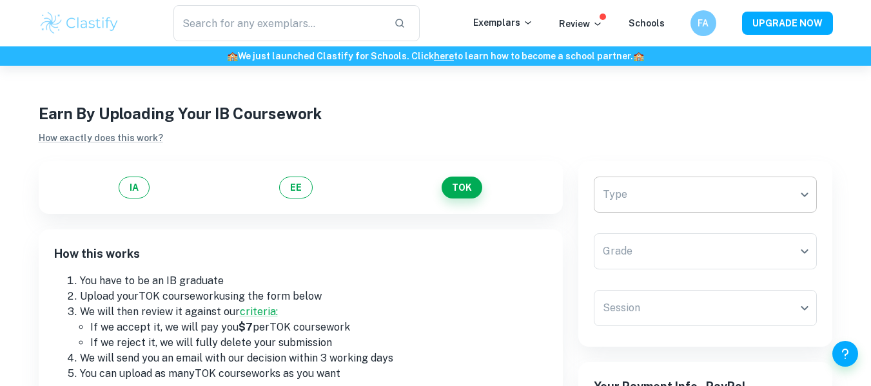
click at [689, 203] on body "​ Exemplars Review Schools FA UPGRADE NOW 🏫 We just launched Clastify for Schoo…" at bounding box center [435, 259] width 871 height 386
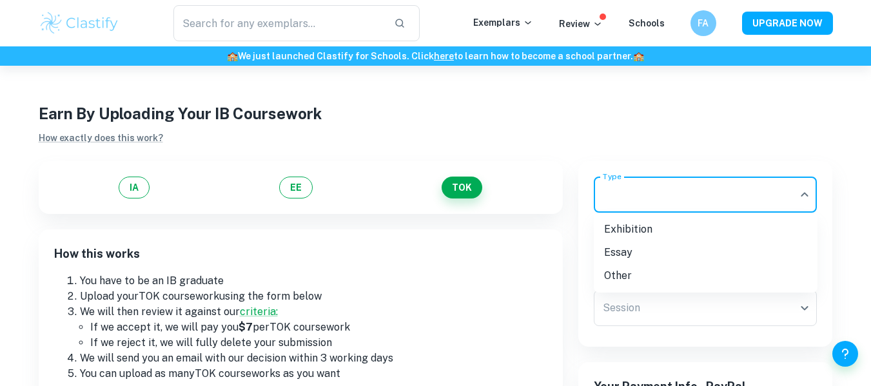
click at [662, 246] on li "Essay" at bounding box center [706, 252] width 224 height 23
type input "Essay"
click at [663, 249] on body "​ Exemplars Review Schools FA UPGRADE NOW 🏫 We just launched Clastify for Schoo…" at bounding box center [435, 259] width 871 height 386
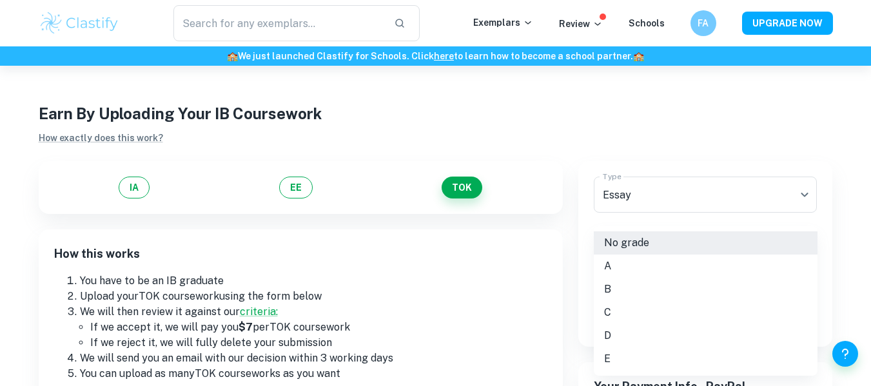
click at [627, 288] on li "B" at bounding box center [706, 289] width 224 height 23
type input "B"
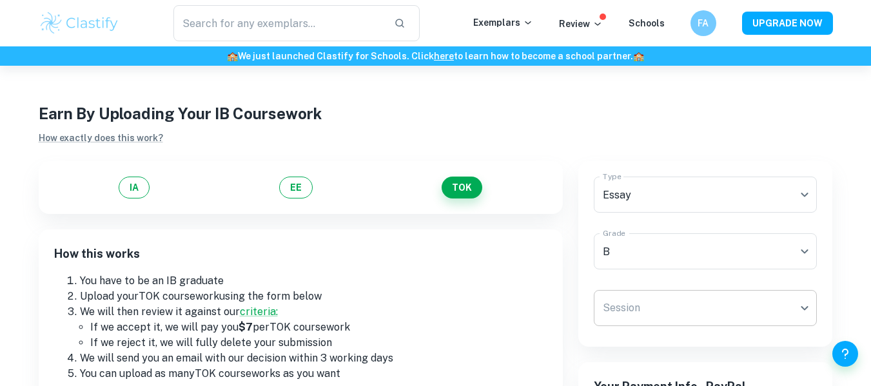
click at [637, 312] on body "​ Exemplars Review Schools FA UPGRADE NOW 🏫 We just launched Clastify for Schoo…" at bounding box center [435, 259] width 871 height 386
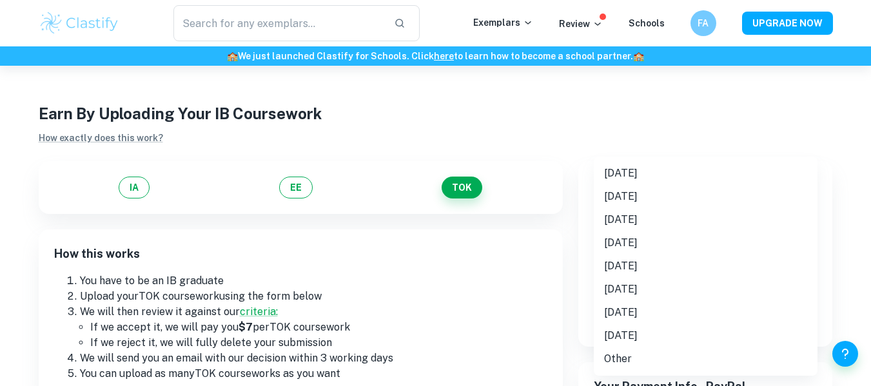
drag, startPoint x: 660, startPoint y: 152, endPoint x: 660, endPoint y: 176, distance: 24.5
click at [660, 153] on div at bounding box center [435, 193] width 871 height 386
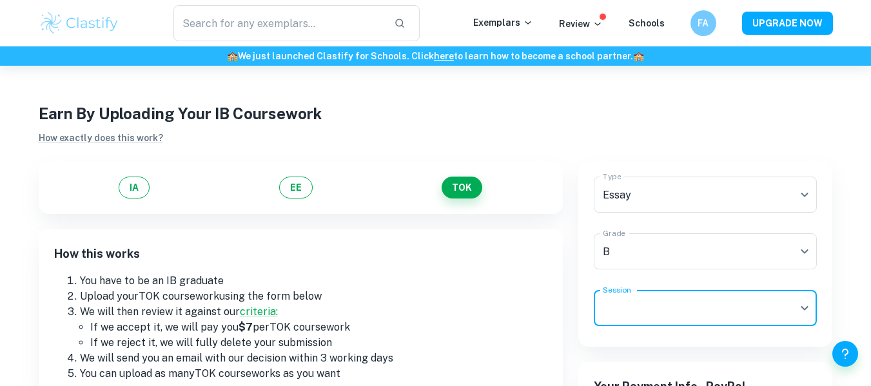
click at [660, 176] on div "May 2025 November 2024 May 2024 November 2023 May 2023 November 2022 May 2022 N…" at bounding box center [435, 193] width 871 height 386
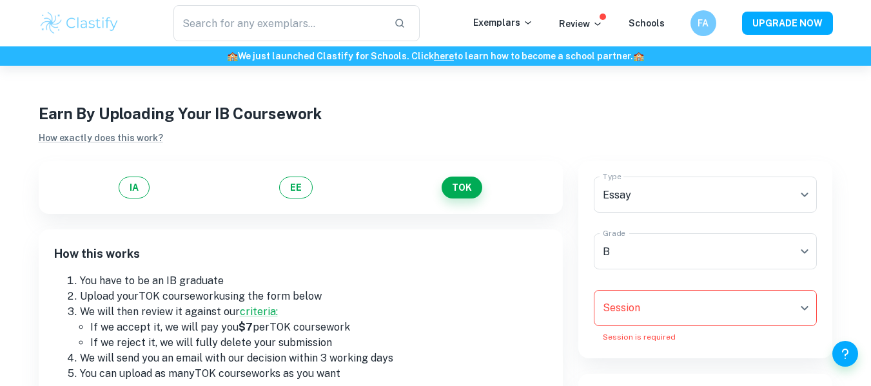
click at [682, 308] on body "​ Exemplars Review Schools FA UPGRADE NOW 🏫 We just launched Clastify for Schoo…" at bounding box center [435, 259] width 871 height 386
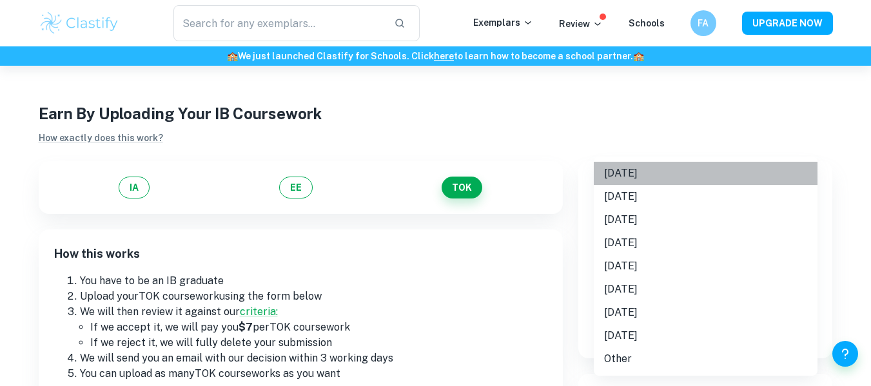
click at [662, 172] on li "May 2025" at bounding box center [706, 173] width 224 height 23
type input "M25"
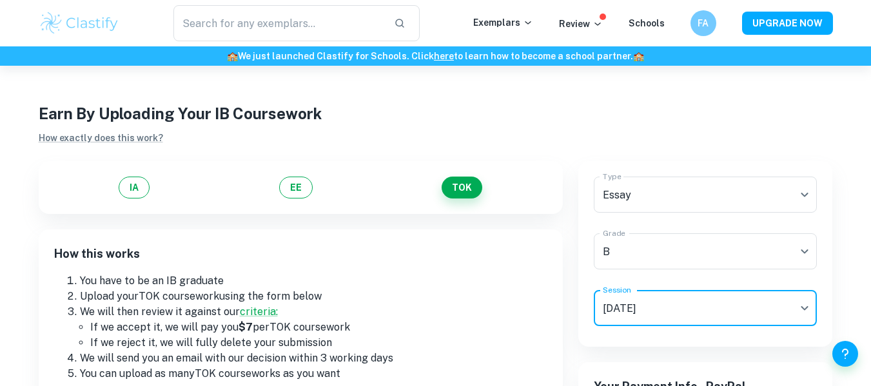
scroll to position [258, 0]
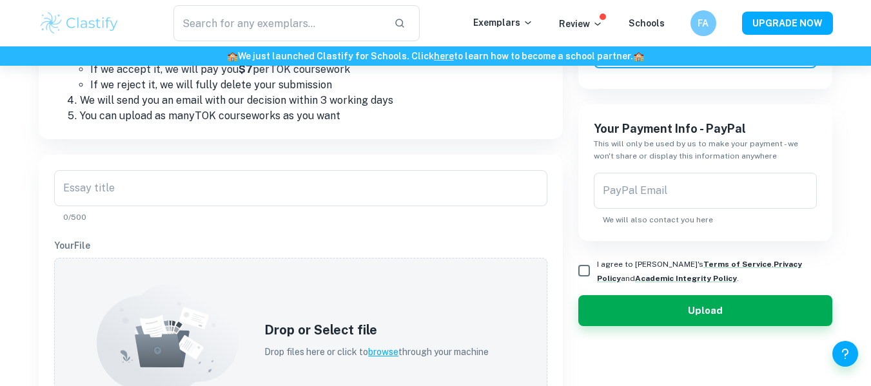
click at [253, 208] on div "Essay title Essay title 0/500" at bounding box center [300, 196] width 493 height 53
click at [264, 201] on input "Essay title" at bounding box center [300, 188] width 493 height 36
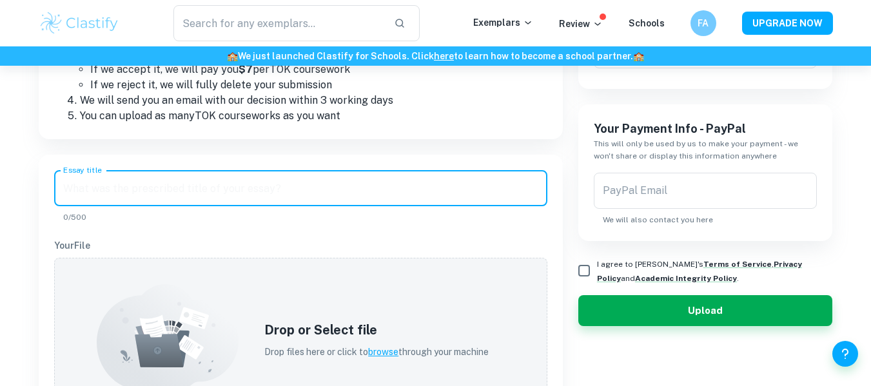
paste input "To what extent do you agree with the claim “all models are wrong, but some are …"
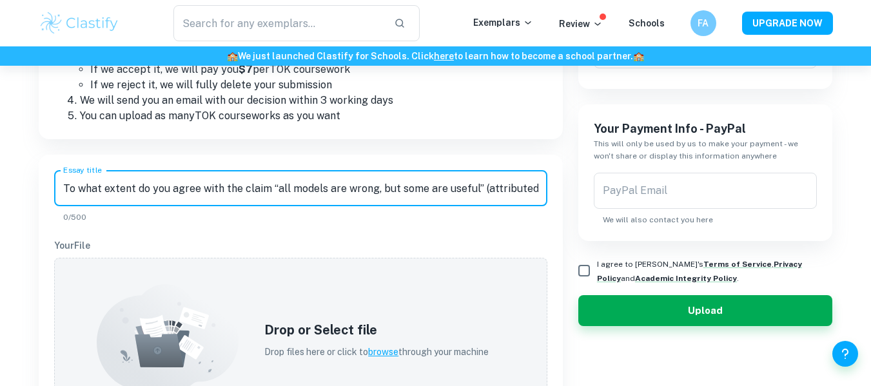
scroll to position [0, 420]
type input "To what extent do you agree with the claim “all models are wrong, but some are …"
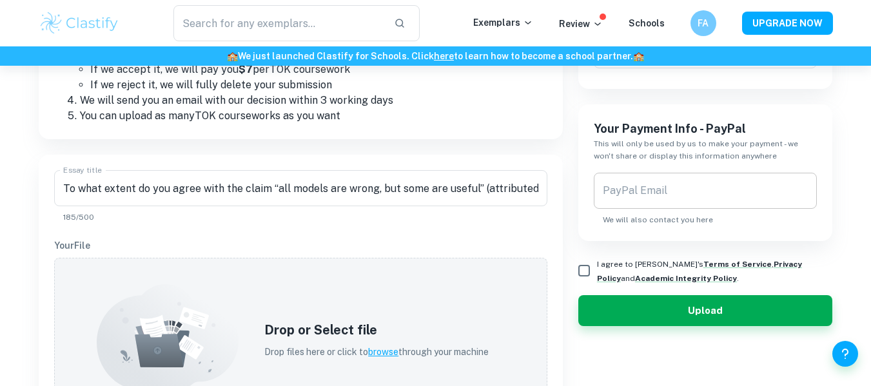
click at [651, 199] on input "PayPal Email" at bounding box center [706, 191] width 224 height 36
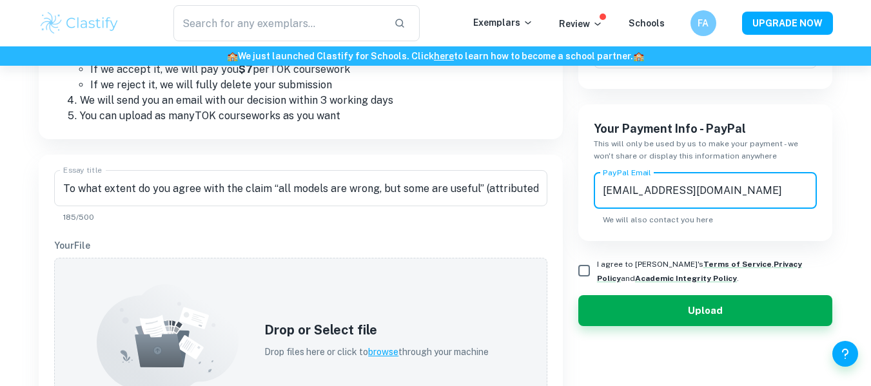
type input "fares.amin1111@gmail.com"
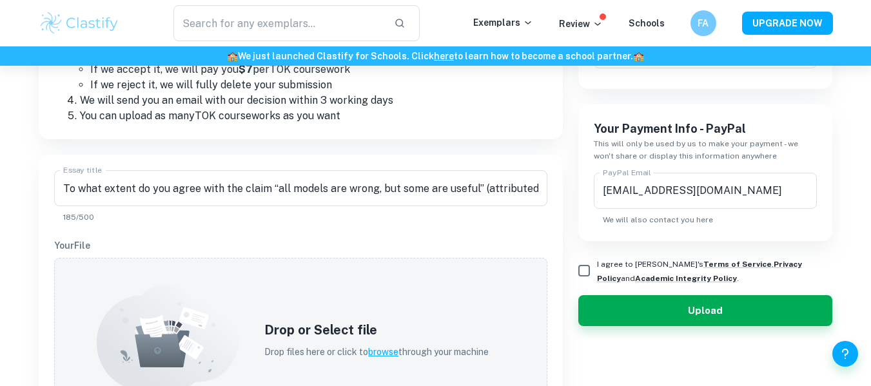
click at [634, 122] on h6 "Your Payment Info - PayPal" at bounding box center [706, 129] width 224 height 18
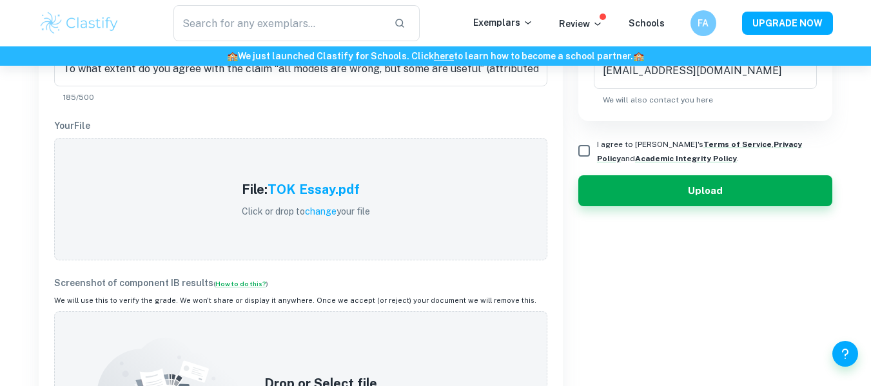
scroll to position [580, 0]
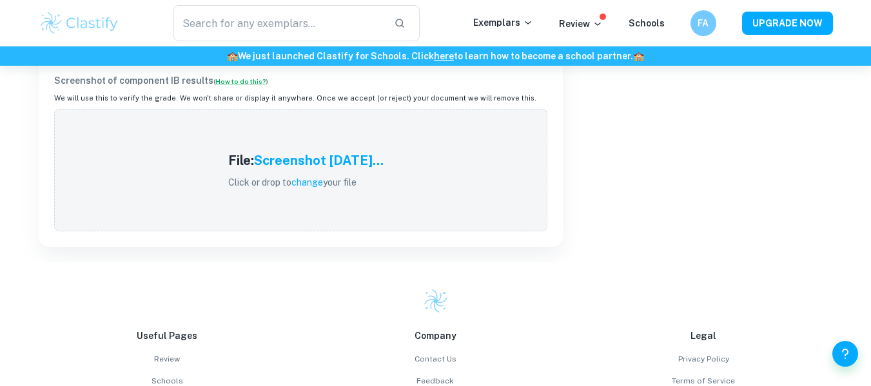
click at [0, 187] on div "Earn By Uploading Your IB Coursework How exactly does this work? IA EE TOK How …" at bounding box center [435, 52] width 871 height 1133
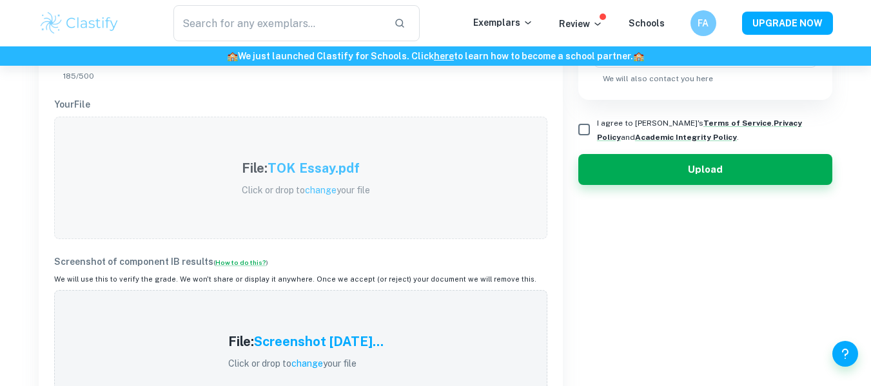
scroll to position [322, 0]
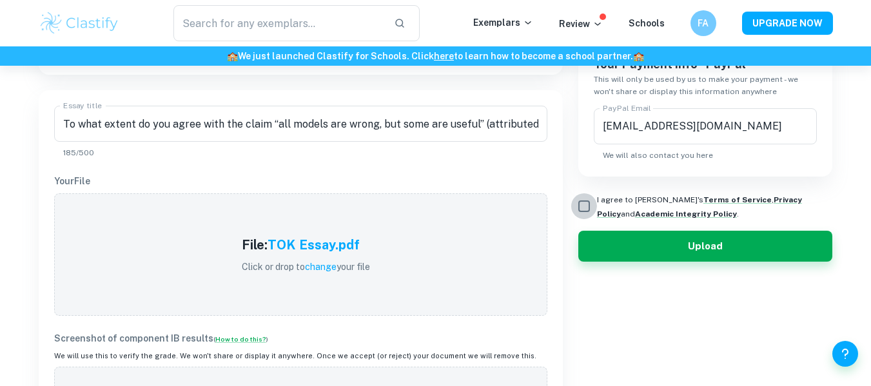
click at [574, 205] on input "I agree to Clastify's Terms of Service , Privacy Policy and Academic Integrity …" at bounding box center [584, 206] width 26 height 26
checkbox input "true"
click at [315, 250] on h5 "TOK Essay.pdf" at bounding box center [314, 244] width 92 height 19
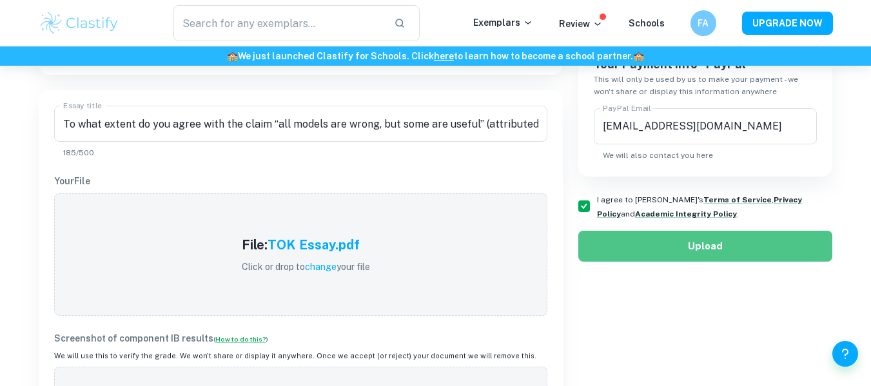
click at [699, 237] on button "Upload" at bounding box center [705, 246] width 255 height 31
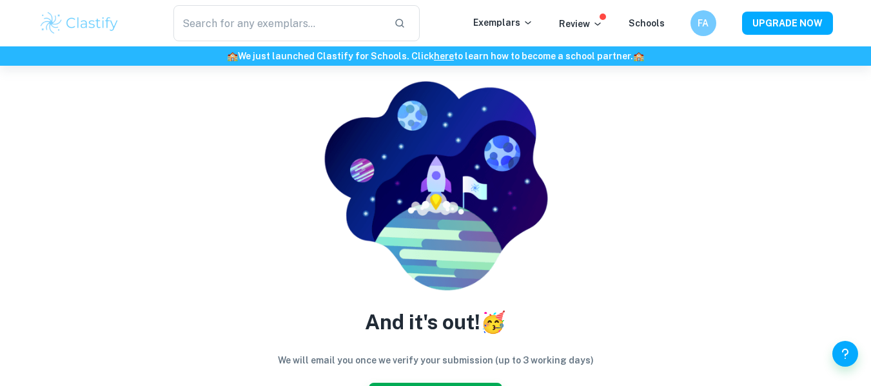
scroll to position [0, 0]
